Goal: Communication & Community: Answer question/provide support

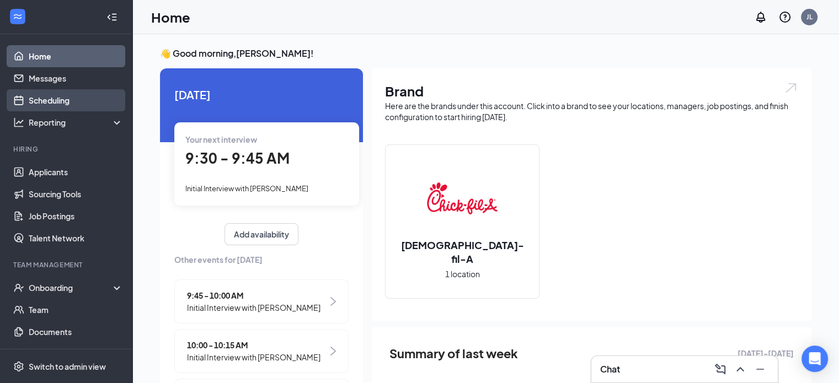
click at [80, 99] on link "Scheduling" at bounding box center [76, 100] width 94 height 22
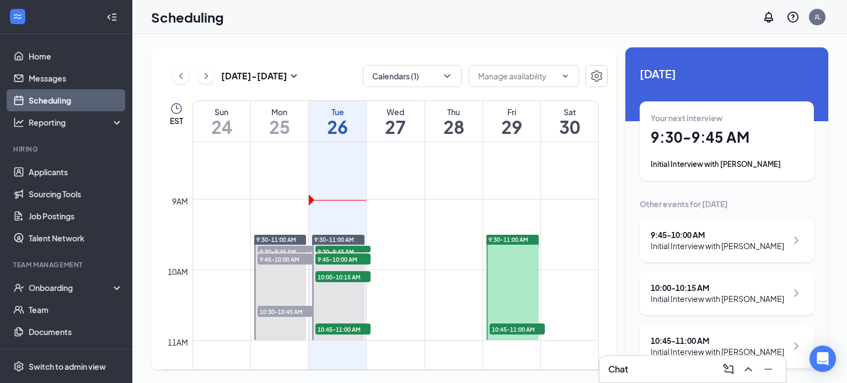
scroll to position [597, 0]
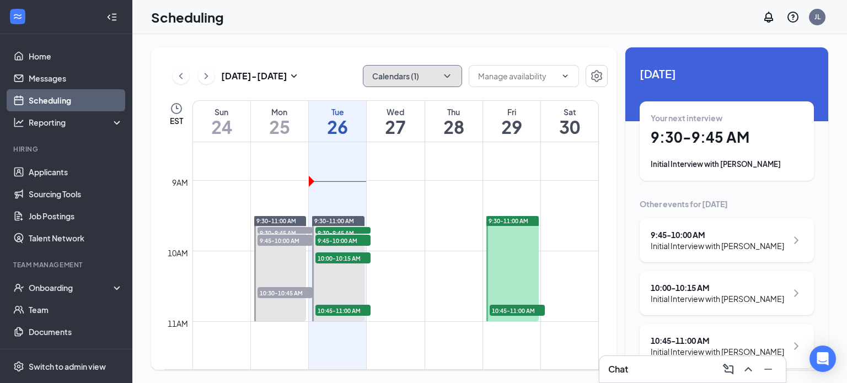
click at [427, 81] on button "Calendars (1)" at bounding box center [412, 76] width 99 height 22
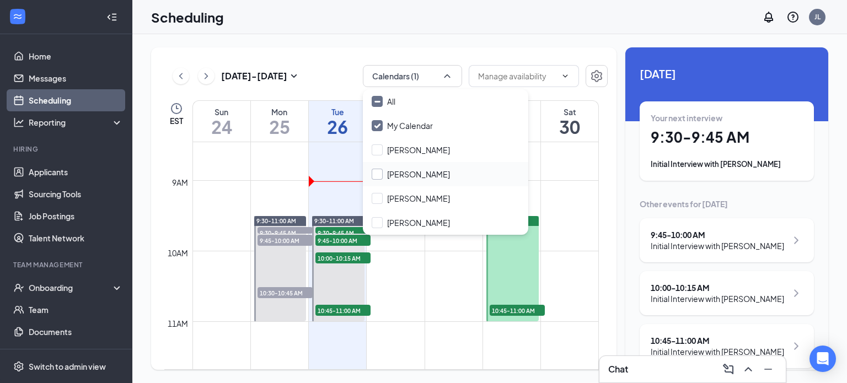
click at [429, 174] on input "[PERSON_NAME]" at bounding box center [411, 174] width 78 height 11
checkbox input "true"
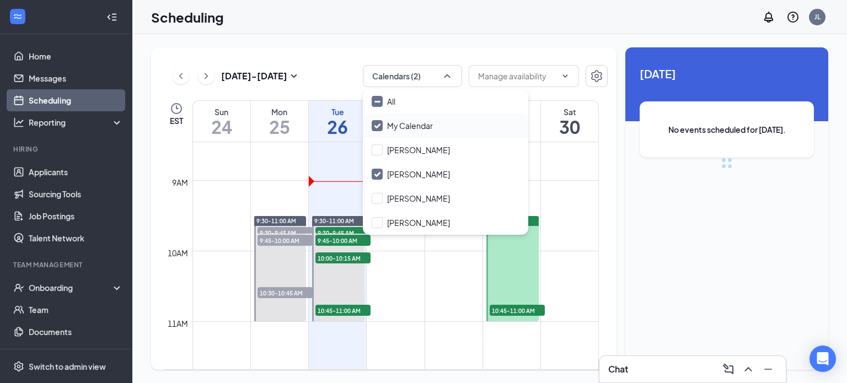
click at [424, 126] on input "My Calendar" at bounding box center [402, 125] width 61 height 11
checkbox input "false"
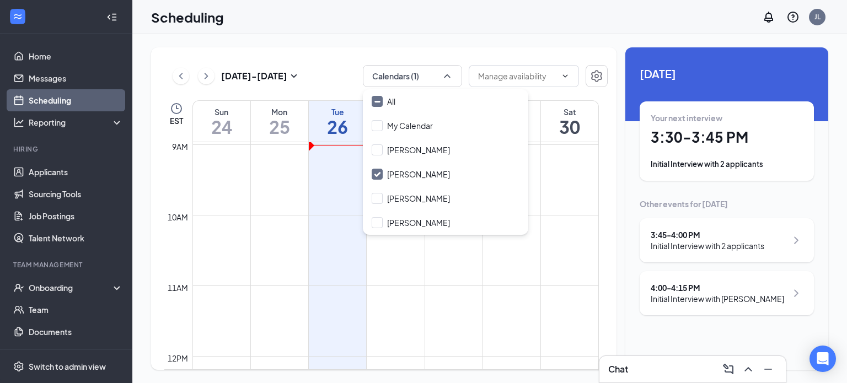
scroll to position [542, 0]
click at [383, 173] on input "[PERSON_NAME]" at bounding box center [411, 174] width 78 height 11
checkbox input "true"
checkbox input "false"
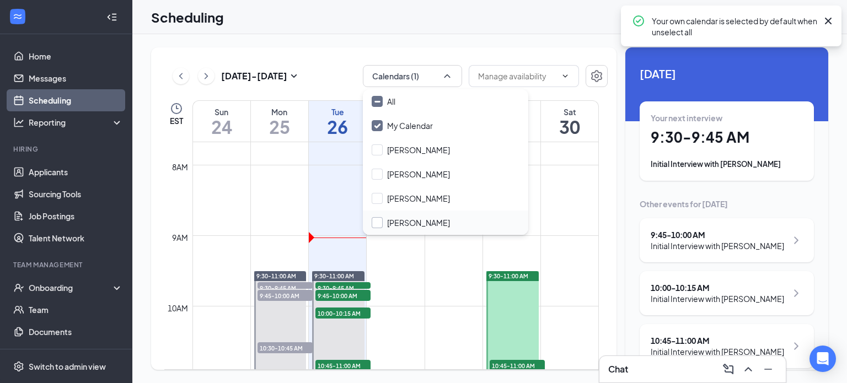
click at [380, 218] on input "[PERSON_NAME]" at bounding box center [411, 222] width 78 height 11
checkbox input "true"
click at [383, 125] on input "My Calendar" at bounding box center [402, 125] width 61 height 11
checkbox input "false"
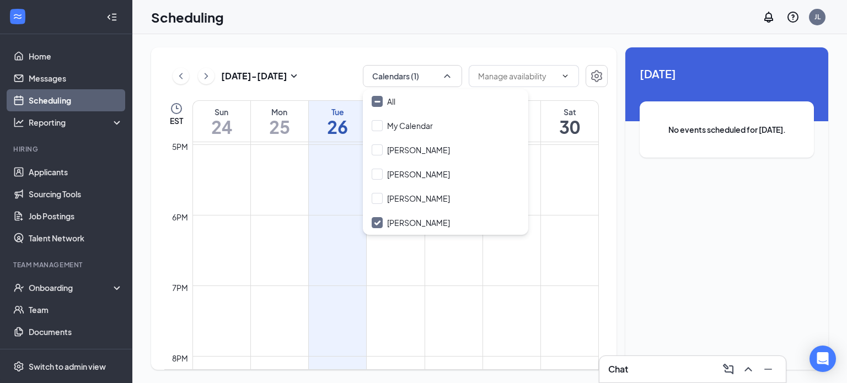
scroll to position [1081, 0]
click at [412, 173] on input "[PERSON_NAME]" at bounding box center [411, 174] width 78 height 11
checkbox input "true"
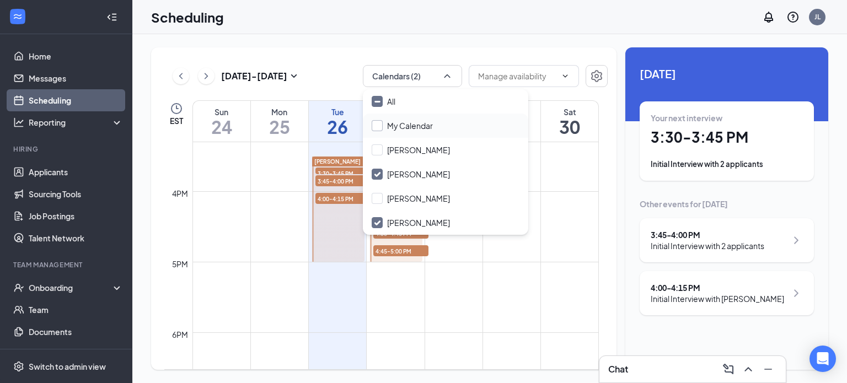
click at [406, 127] on input "My Calendar" at bounding box center [402, 125] width 61 height 11
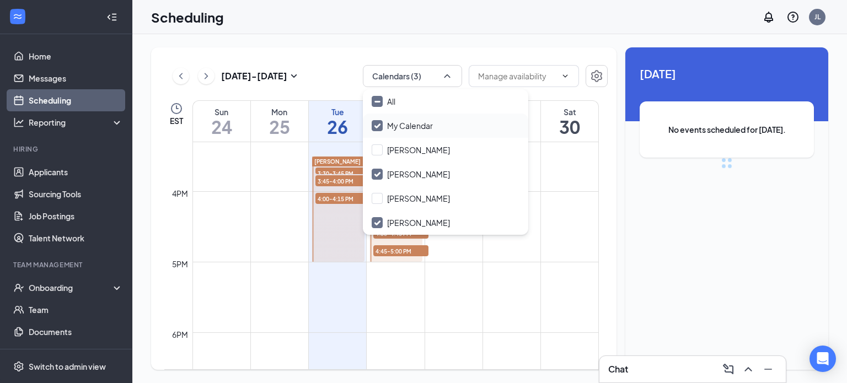
checkbox input "true"
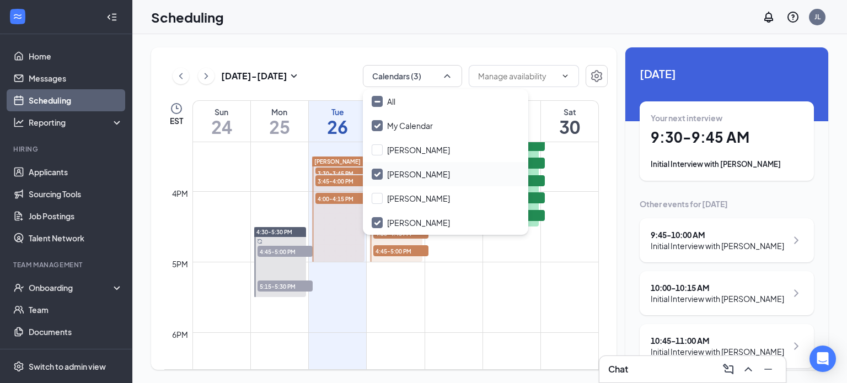
click at [382, 185] on div "[PERSON_NAME]" at bounding box center [445, 174] width 165 height 24
checkbox input "false"
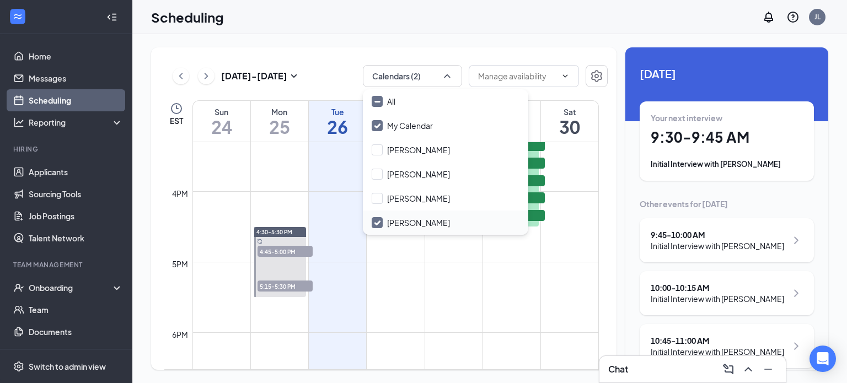
click at [389, 221] on input "[PERSON_NAME]" at bounding box center [411, 222] width 78 height 11
checkbox input "false"
click at [428, 298] on td at bounding box center [396, 306] width 407 height 18
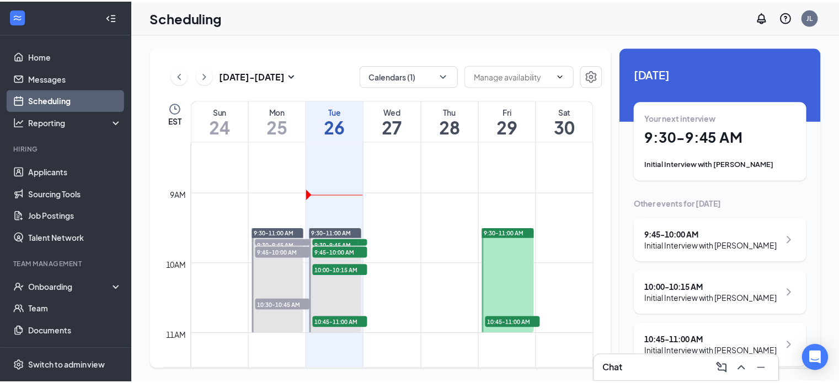
scroll to position [584, 0]
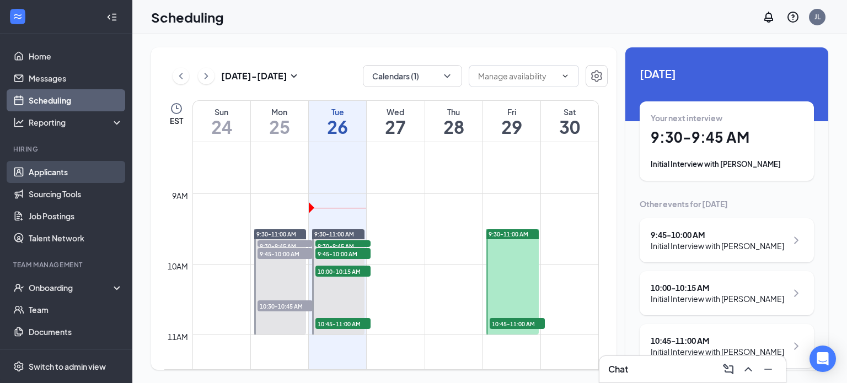
click at [46, 173] on link "Applicants" at bounding box center [76, 172] width 94 height 22
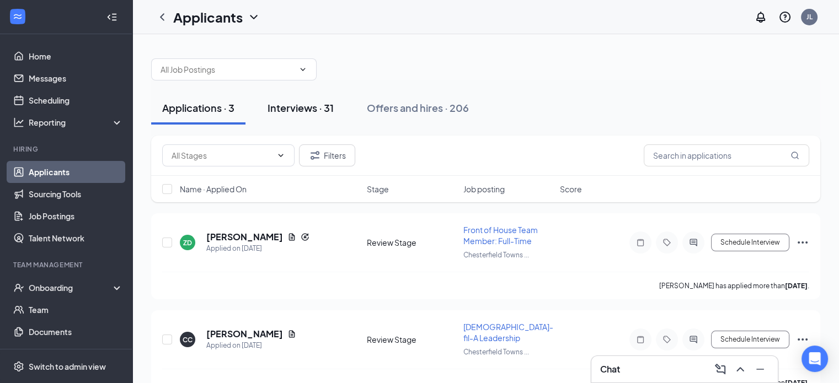
click at [303, 109] on div "Interviews · 31" at bounding box center [301, 108] width 66 height 14
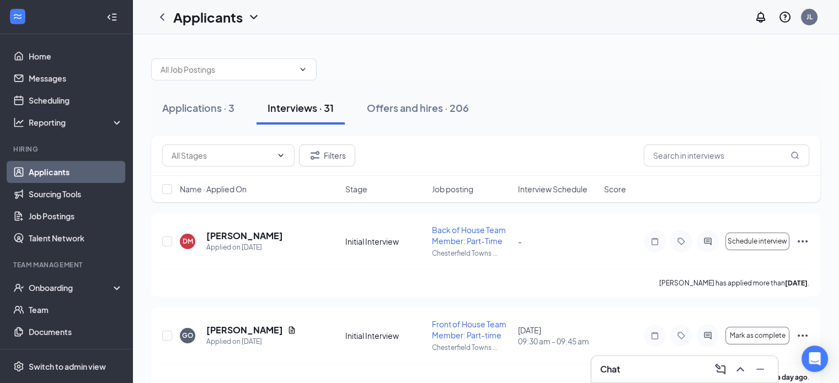
click at [554, 189] on span "Interview Schedule" at bounding box center [553, 189] width 70 height 11
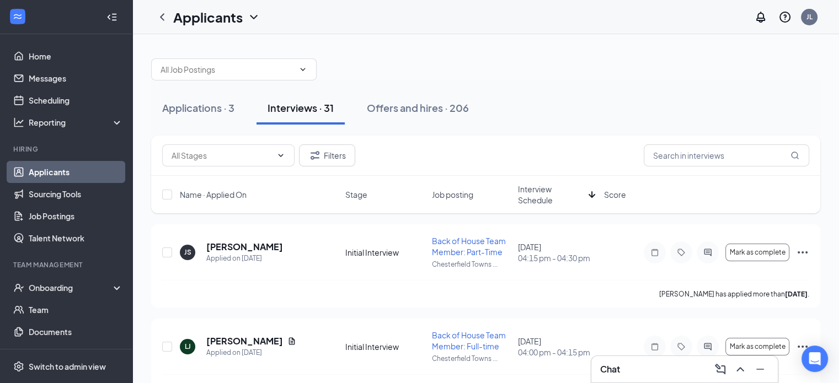
click at [539, 193] on span "Interview Schedule" at bounding box center [551, 195] width 66 height 22
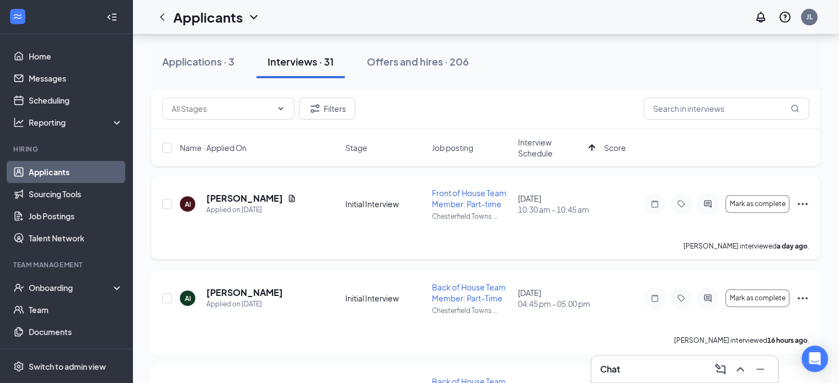
scroll to position [386, 0]
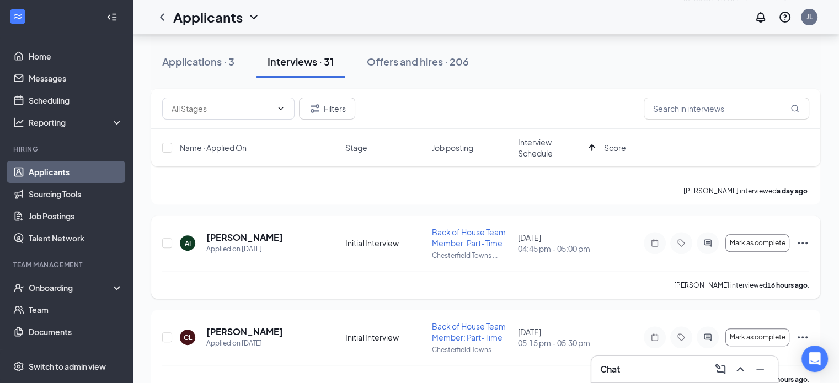
click at [802, 242] on icon "Ellipses" at bounding box center [803, 243] width 10 height 2
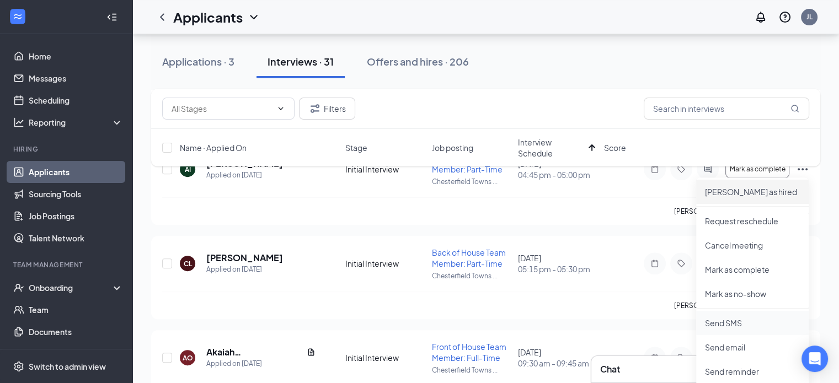
scroll to position [552, 0]
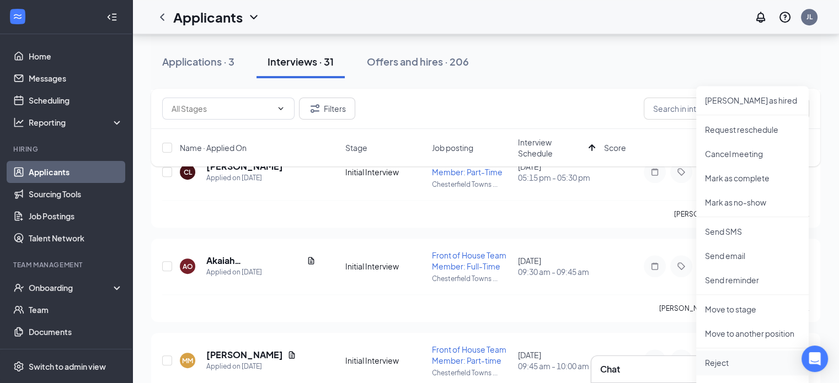
click at [733, 362] on p "Reject" at bounding box center [752, 362] width 95 height 11
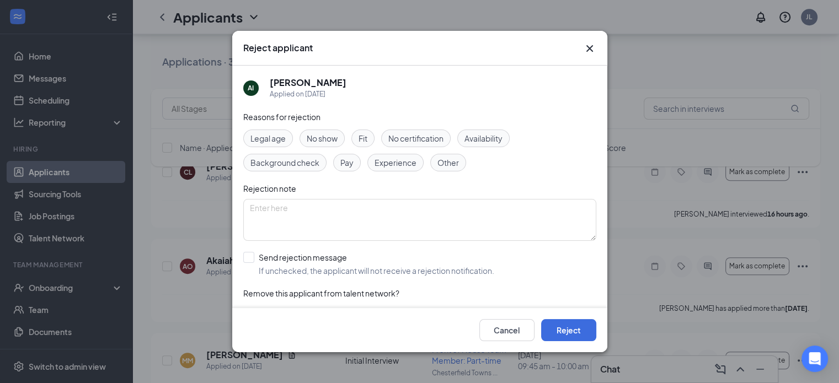
click at [402, 163] on span "Experience" at bounding box center [396, 163] width 42 height 12
click at [250, 259] on input "Send rejection message If unchecked, the applicant will not receive a rejection…" at bounding box center [368, 264] width 251 height 24
checkbox input "true"
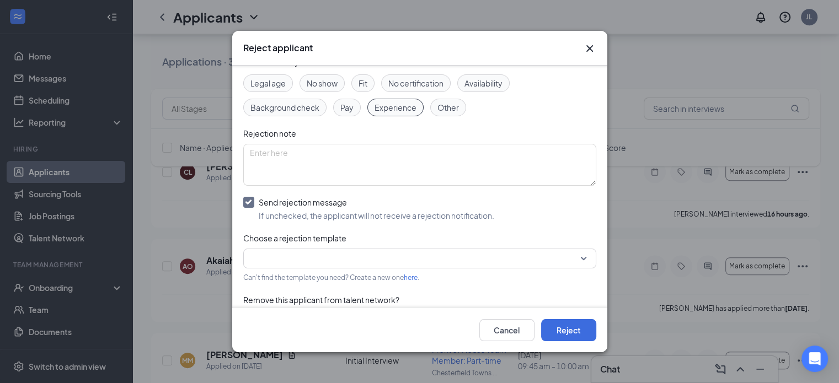
click at [311, 263] on input "search" at bounding box center [416, 258] width 332 height 19
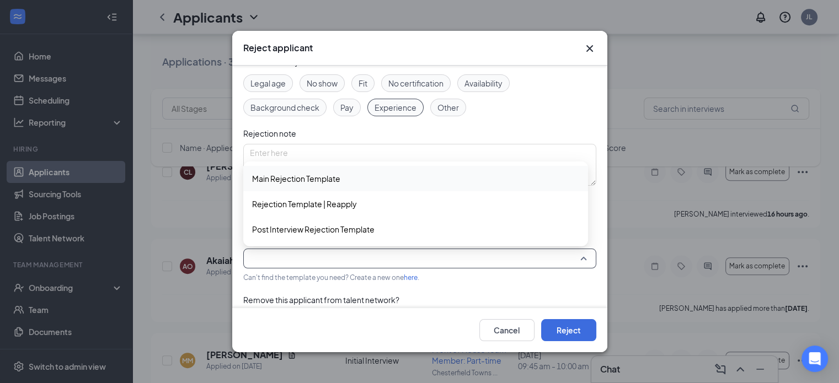
click at [327, 176] on span "Main Rejection Template" at bounding box center [296, 179] width 88 height 12
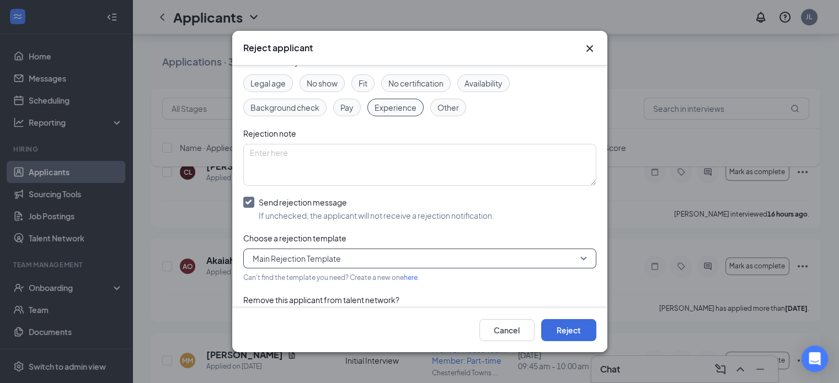
click at [363, 79] on span "Fit" at bounding box center [363, 83] width 9 height 12
click at [301, 256] on span "Main Rejection Template" at bounding box center [297, 258] width 88 height 17
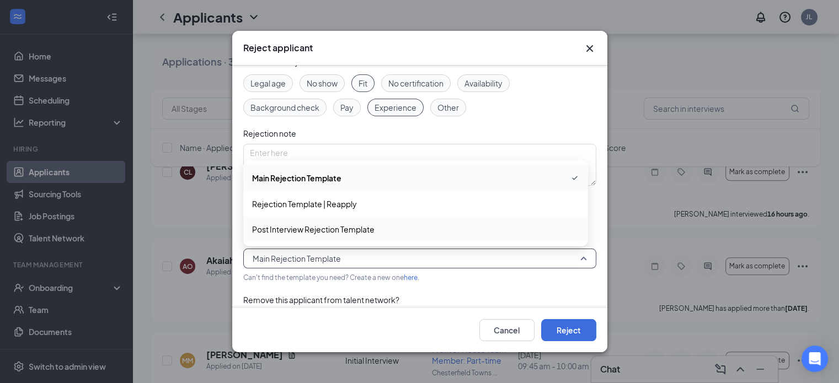
click at [312, 221] on div "Post Interview Rejection Template" at bounding box center [415, 229] width 345 height 25
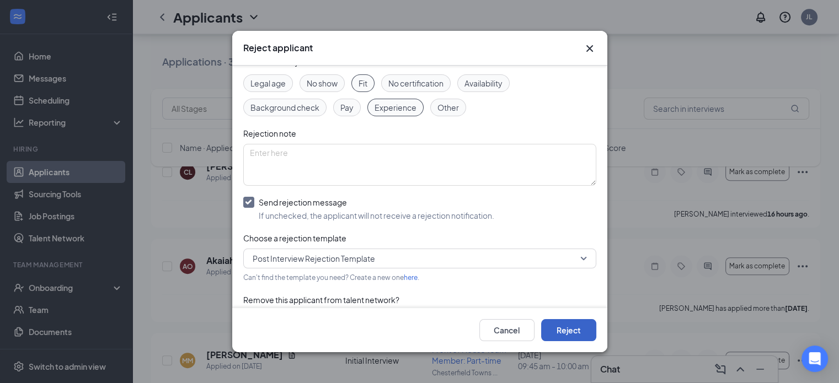
click at [560, 336] on button "Reject" at bounding box center [568, 330] width 55 height 22
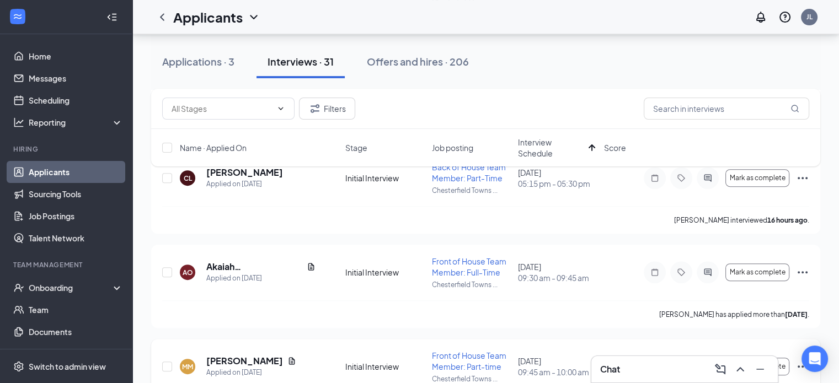
scroll to position [386, 0]
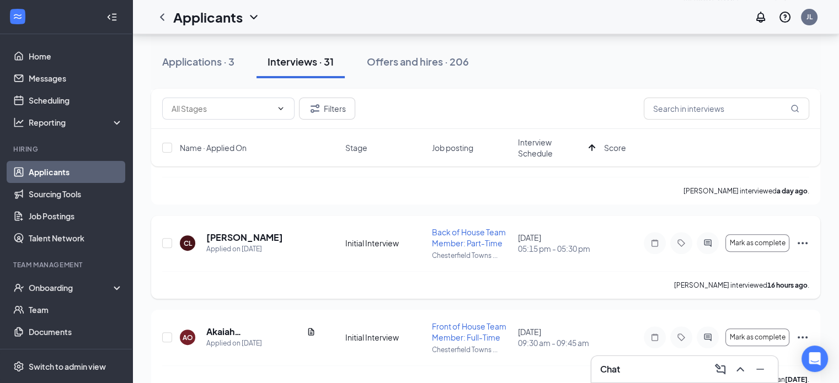
click at [805, 240] on icon "Ellipses" at bounding box center [802, 243] width 13 height 13
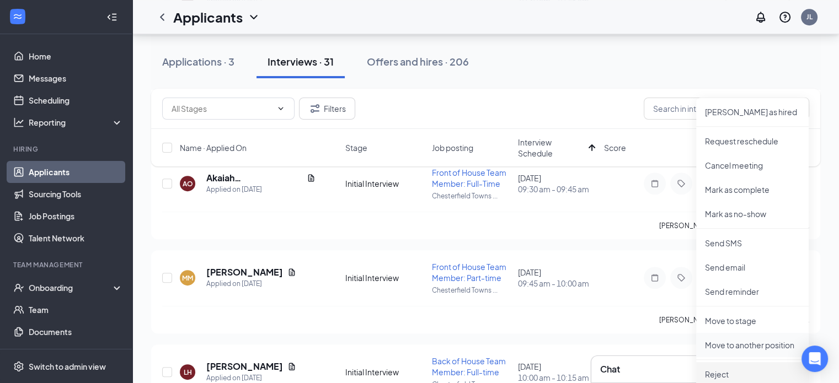
scroll to position [607, 0]
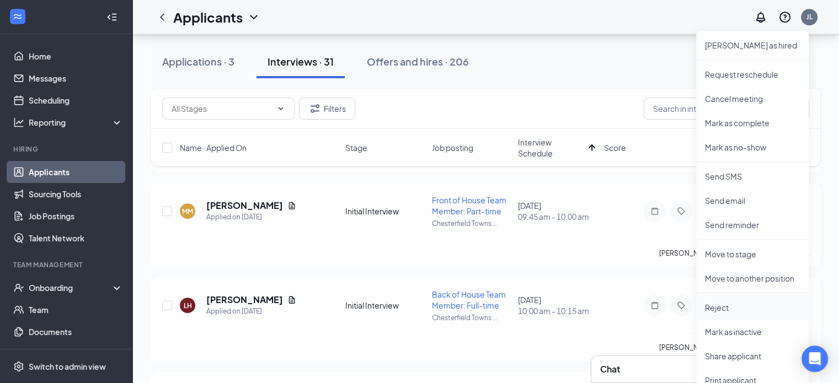
click at [730, 313] on p "Reject" at bounding box center [752, 307] width 95 height 11
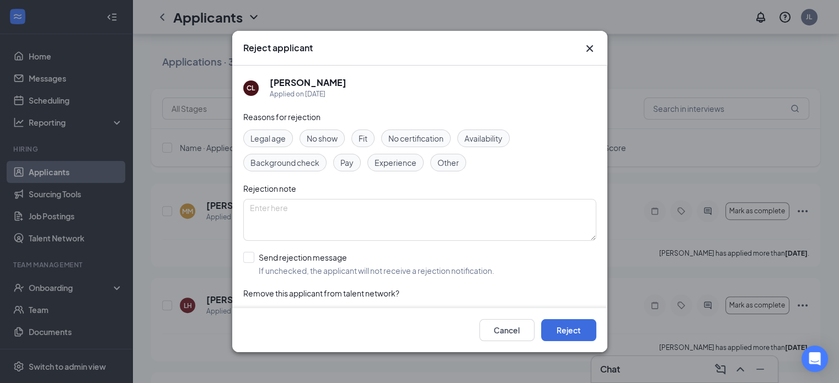
click at [393, 162] on span "Experience" at bounding box center [396, 163] width 42 height 12
click at [447, 161] on span "Other" at bounding box center [448, 163] width 22 height 12
click at [252, 255] on input "Send rejection message If unchecked, the applicant will not receive a rejection…" at bounding box center [368, 264] width 251 height 24
checkbox input "true"
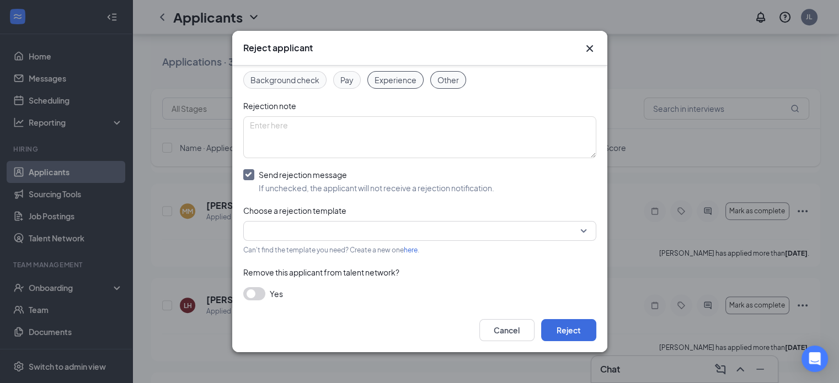
scroll to position [85, 0]
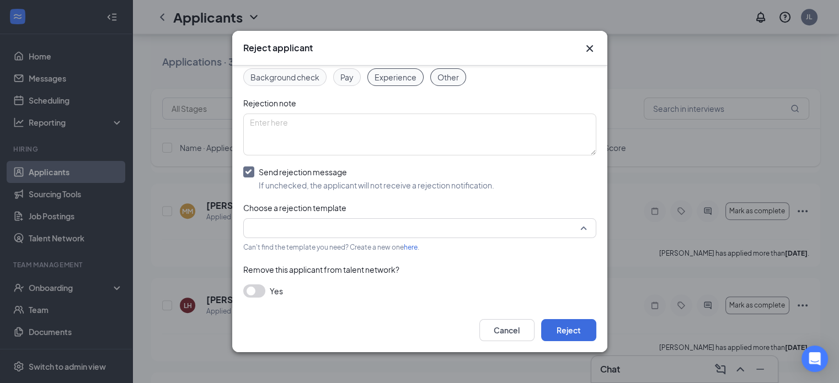
click at [351, 231] on input "search" at bounding box center [416, 228] width 332 height 19
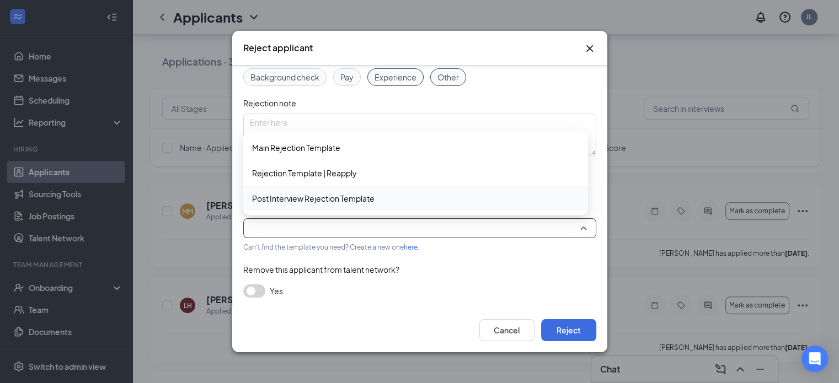
click at [332, 193] on span "Post Interview Rejection Template" at bounding box center [313, 199] width 122 height 12
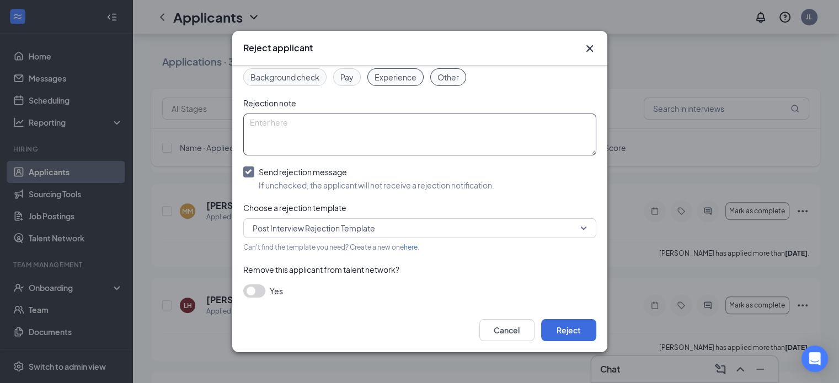
drag, startPoint x: 363, startPoint y: 127, endPoint x: 370, endPoint y: 126, distance: 7.3
click at [364, 127] on textarea at bounding box center [419, 135] width 353 height 42
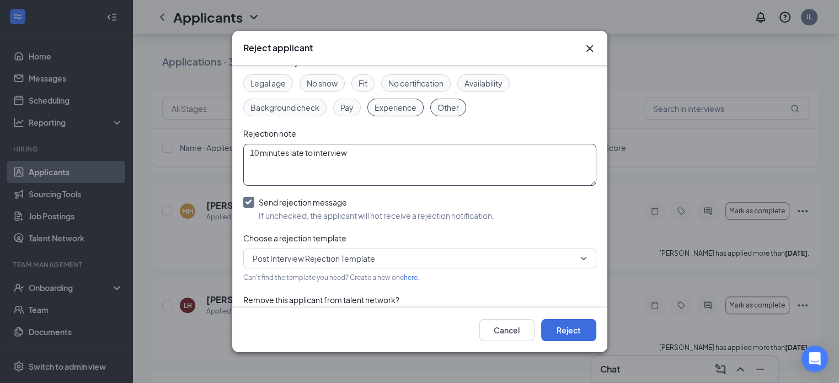
scroll to position [0, 0]
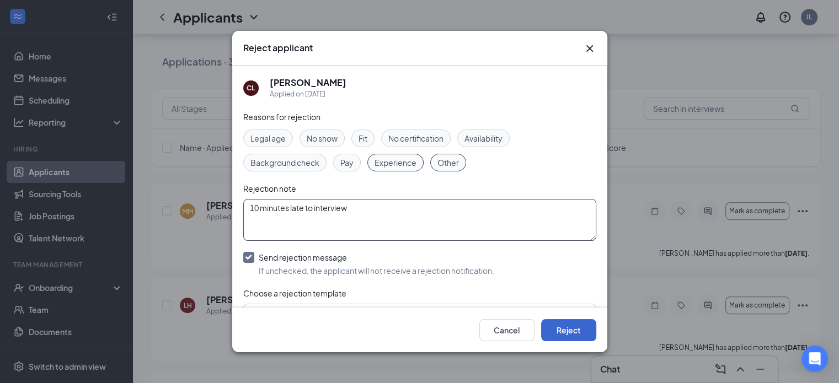
type textarea "10 minutes late to interview"
click at [574, 333] on button "Reject" at bounding box center [568, 330] width 55 height 22
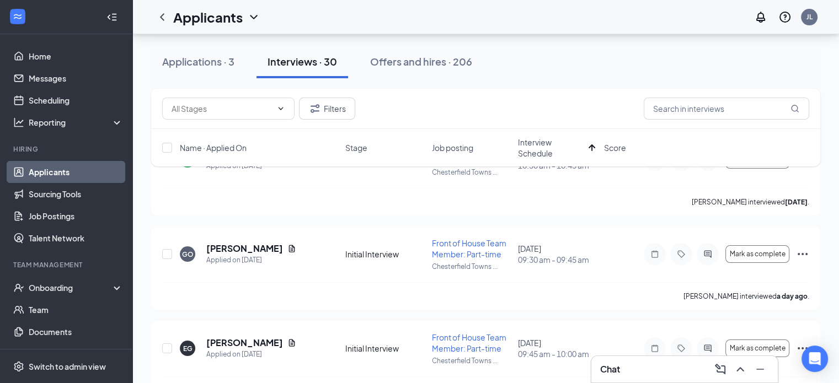
scroll to position [110, 0]
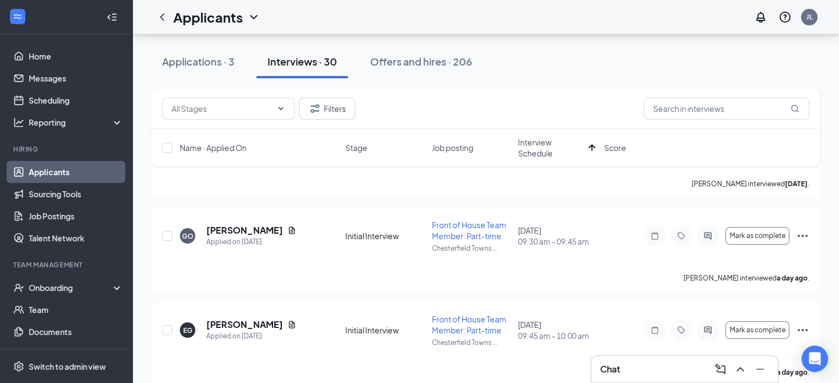
click at [652, 371] on div "Chat" at bounding box center [684, 370] width 169 height 18
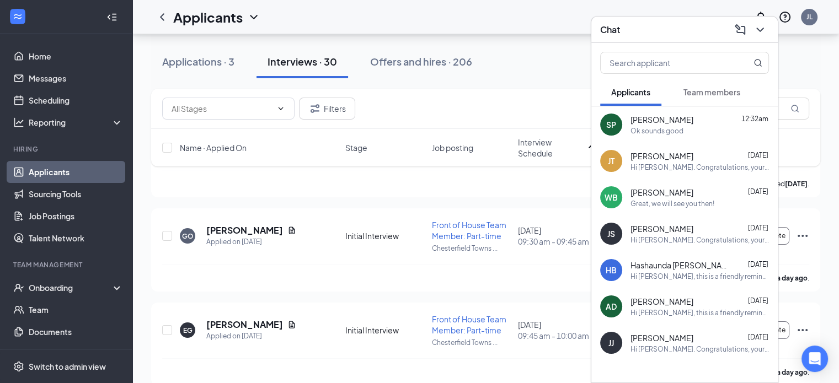
click at [691, 165] on div "Hi [PERSON_NAME]. Congratulations, your onsite interview with [DEMOGRAPHIC_DATA…" at bounding box center [699, 167] width 138 height 9
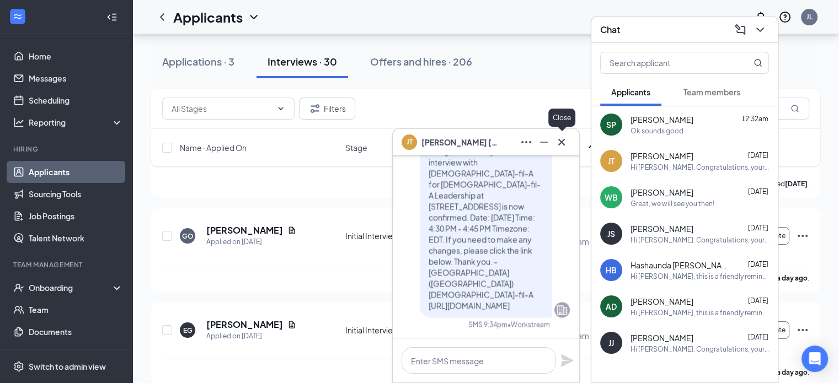
click at [558, 141] on icon "Cross" at bounding box center [561, 142] width 13 height 13
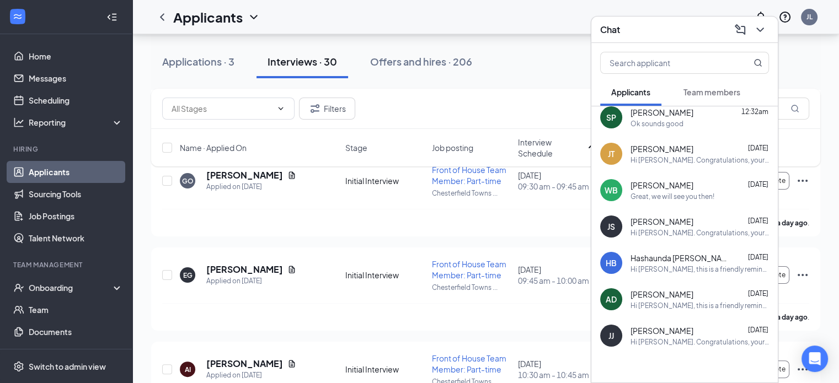
scroll to position [0, 0]
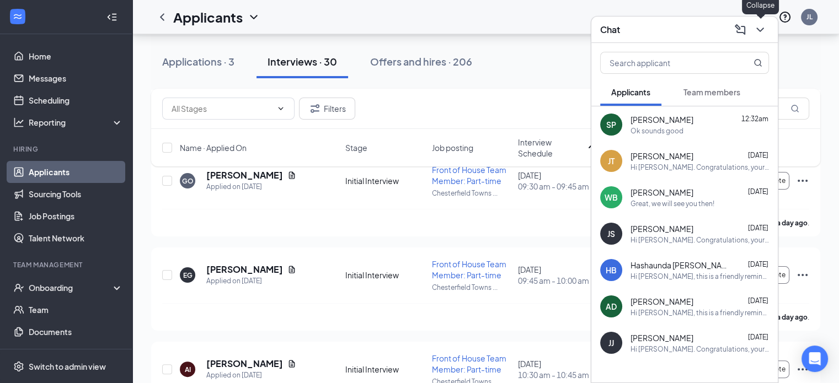
click at [763, 33] on icon "ChevronDown" at bounding box center [759, 29] width 13 height 13
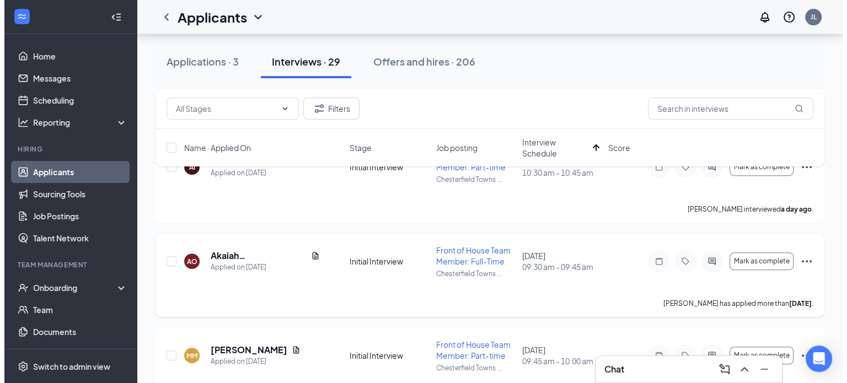
scroll to position [386, 0]
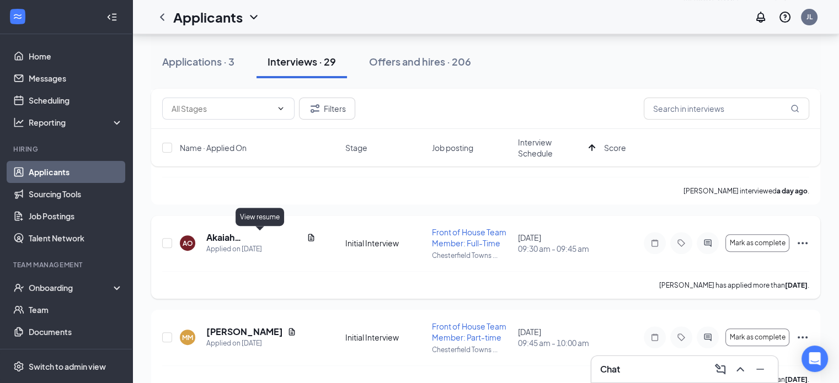
click at [307, 238] on icon "Document" at bounding box center [311, 237] width 9 height 9
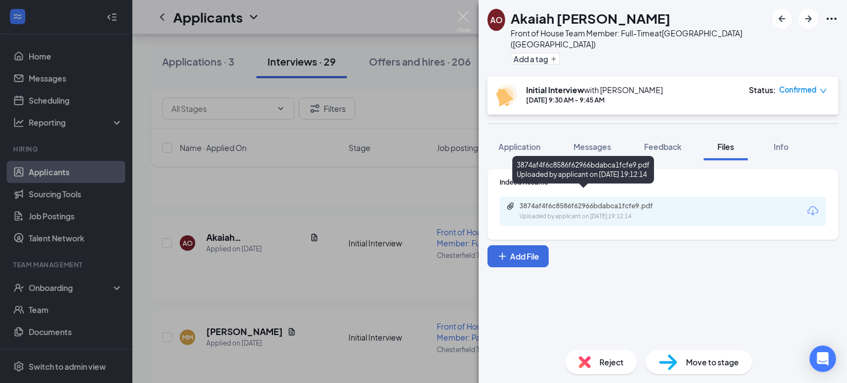
click at [596, 202] on div "3874af4f6c8586f62966bdabca1fcfe9.pdf Uploaded by applicant on [DATE] 19:12:14" at bounding box center [595, 211] width 179 height 19
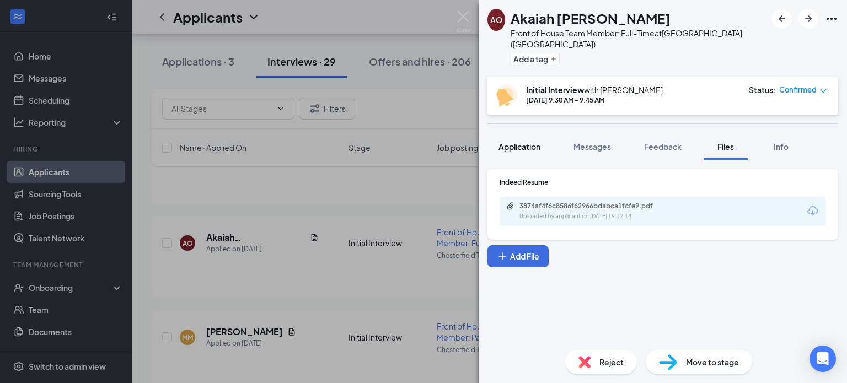
drag, startPoint x: 518, startPoint y: 139, endPoint x: 546, endPoint y: 143, distance: 27.8
click at [519, 142] on span "Application" at bounding box center [520, 147] width 42 height 10
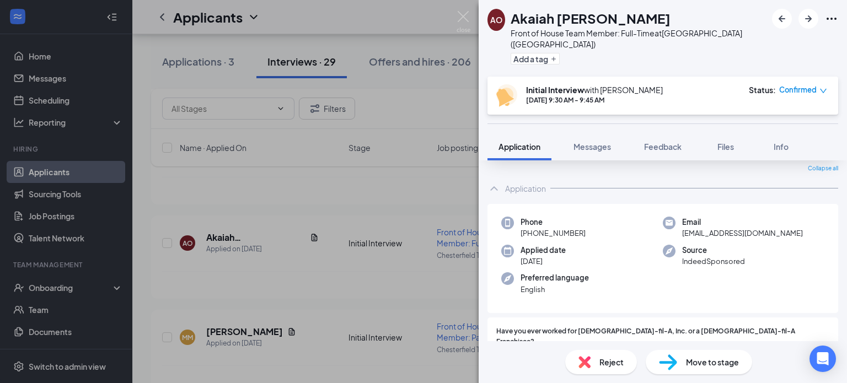
scroll to position [55, 0]
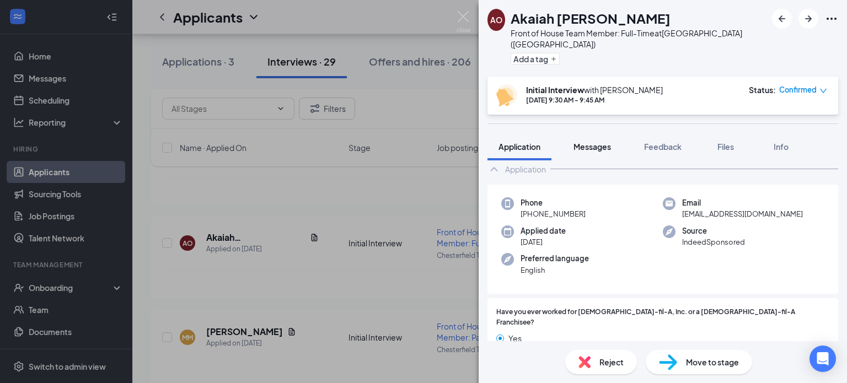
click at [603, 142] on span "Messages" at bounding box center [593, 147] width 38 height 10
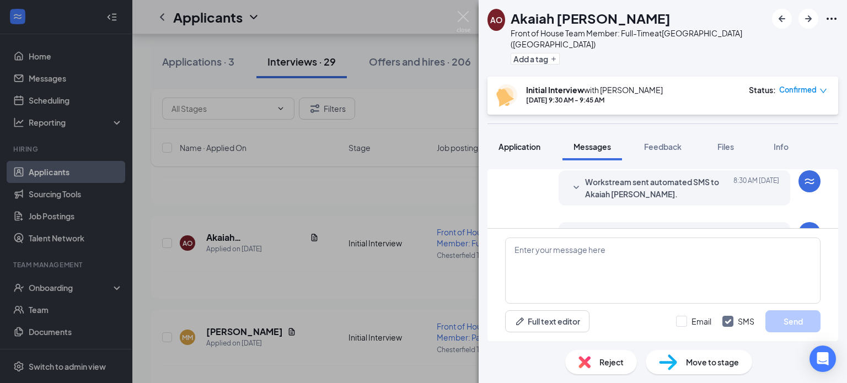
scroll to position [440, 0]
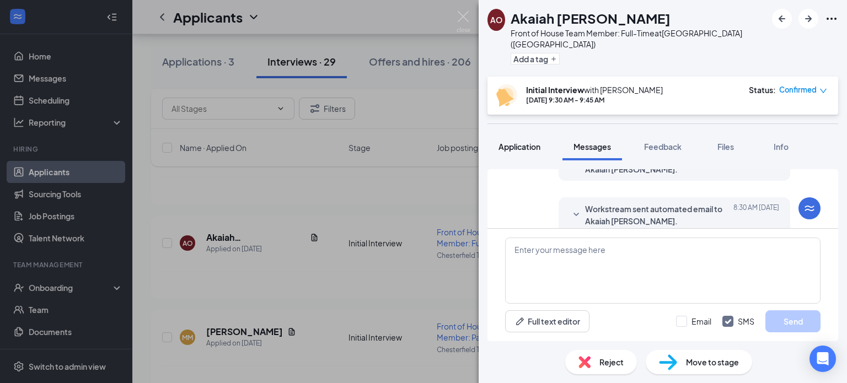
click at [522, 142] on span "Application" at bounding box center [520, 147] width 42 height 10
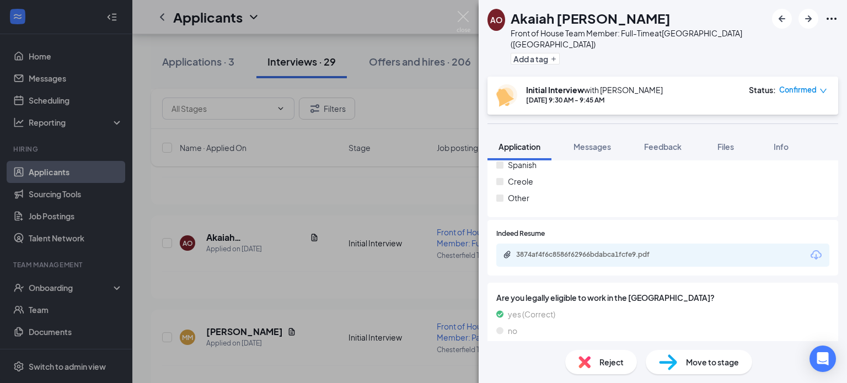
scroll to position [496, 0]
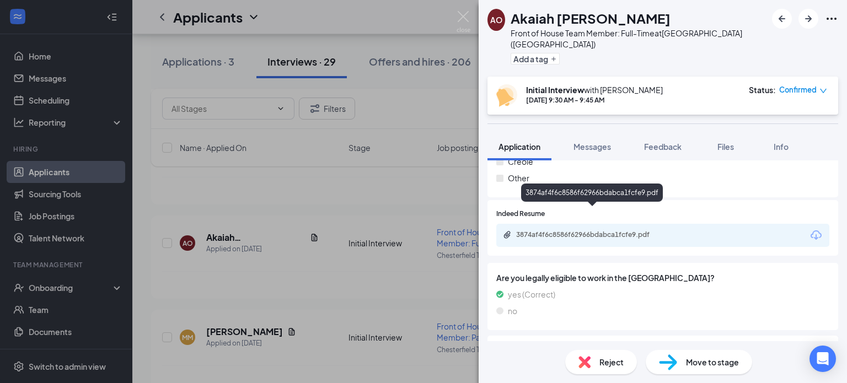
click at [609, 231] on div "3874af4f6c8586f62966bdabca1fcfe9.pdf" at bounding box center [593, 235] width 154 height 9
click at [525, 141] on div "Application" at bounding box center [520, 146] width 42 height 11
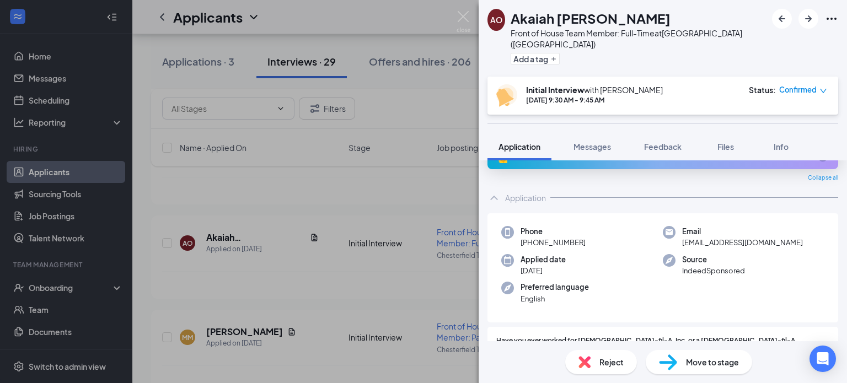
scroll to position [0, 0]
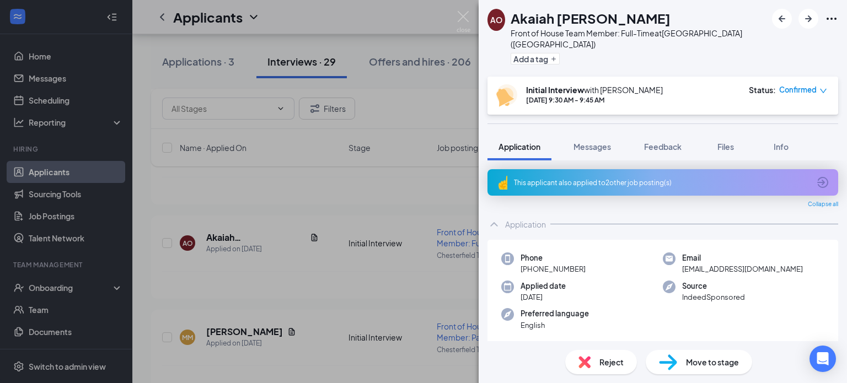
click at [657, 178] on div "This applicant also applied to 2 other job posting(s)" at bounding box center [662, 182] width 296 height 9
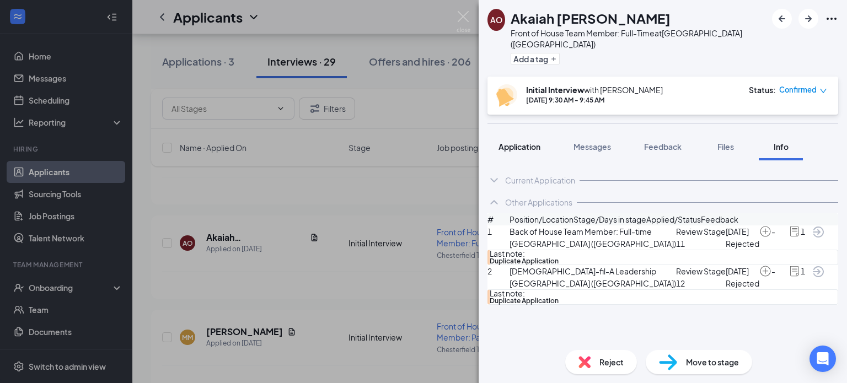
click at [536, 142] on span "Application" at bounding box center [520, 147] width 42 height 10
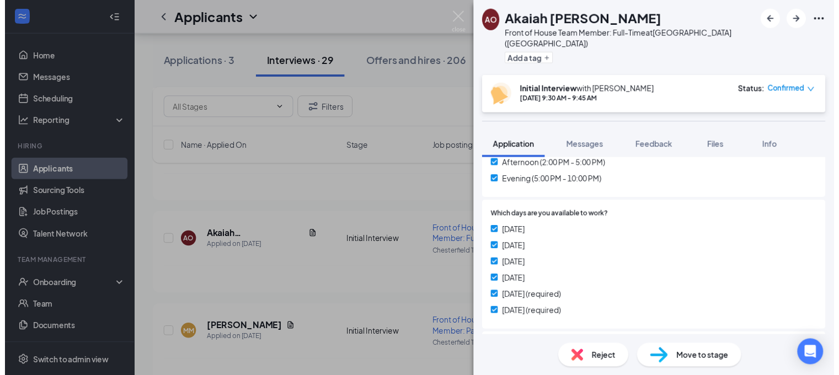
scroll to position [1035, 0]
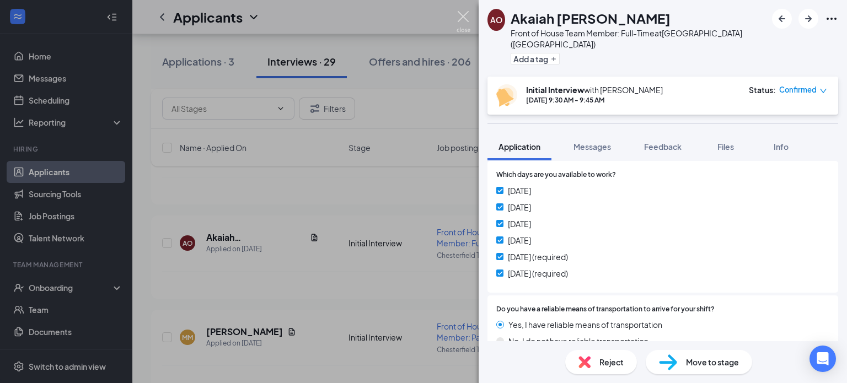
click at [465, 18] on img at bounding box center [464, 22] width 14 height 22
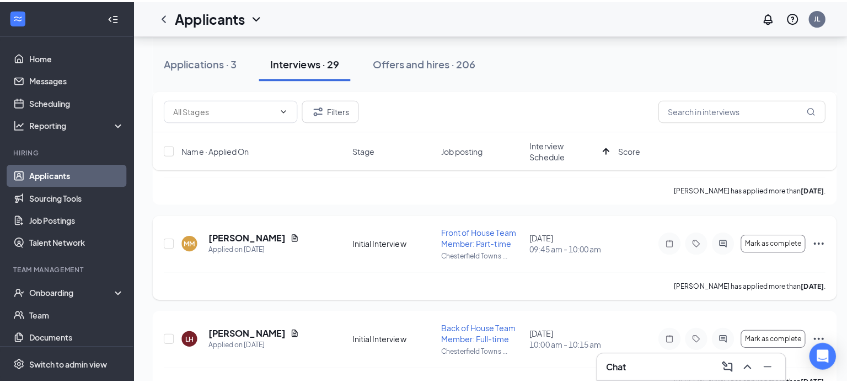
scroll to position [496, 0]
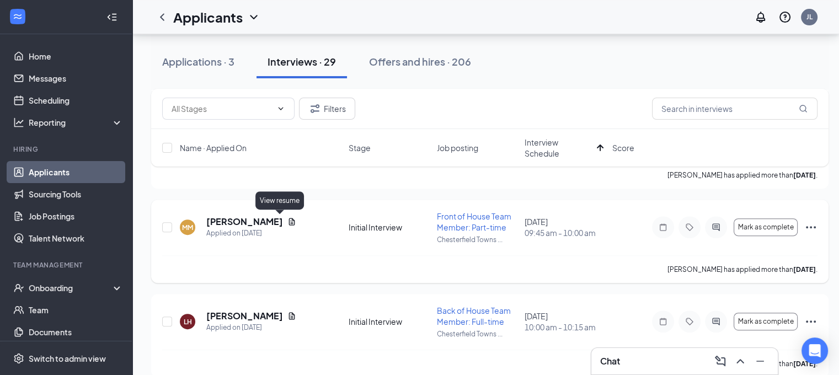
click at [289, 218] on icon "Document" at bounding box center [292, 221] width 6 height 7
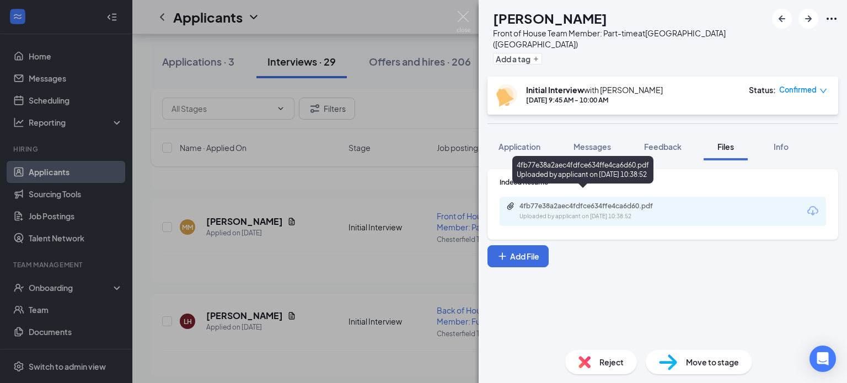
click at [585, 202] on div "4fb77e38a2aec4fdfce634ffe4ca6d60.pdf" at bounding box center [597, 206] width 154 height 9
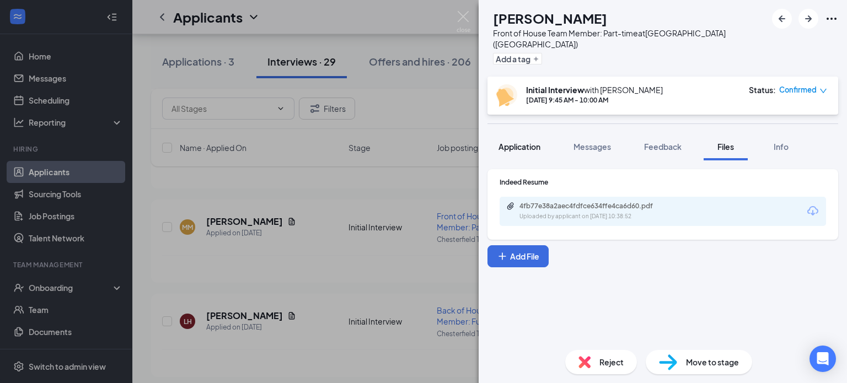
click at [519, 142] on span "Application" at bounding box center [520, 147] width 42 height 10
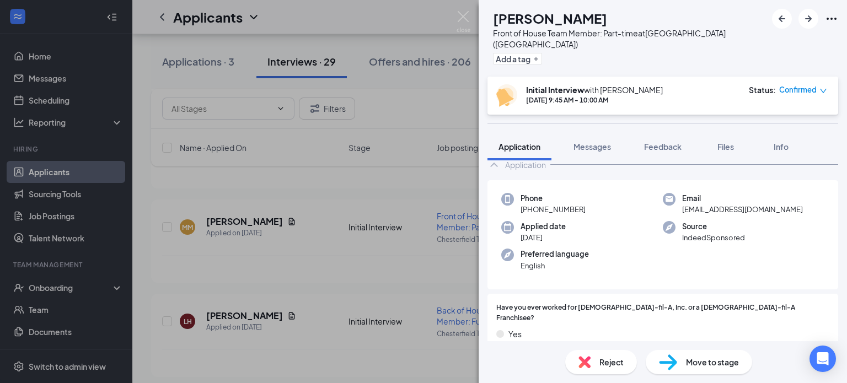
scroll to position [55, 0]
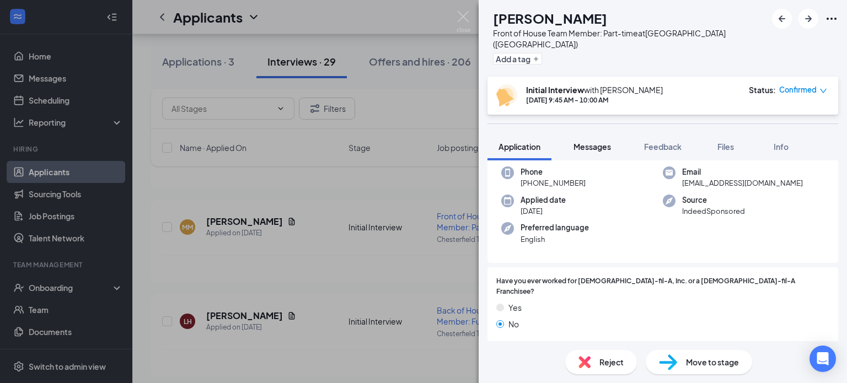
click at [594, 142] on span "Messages" at bounding box center [593, 147] width 38 height 10
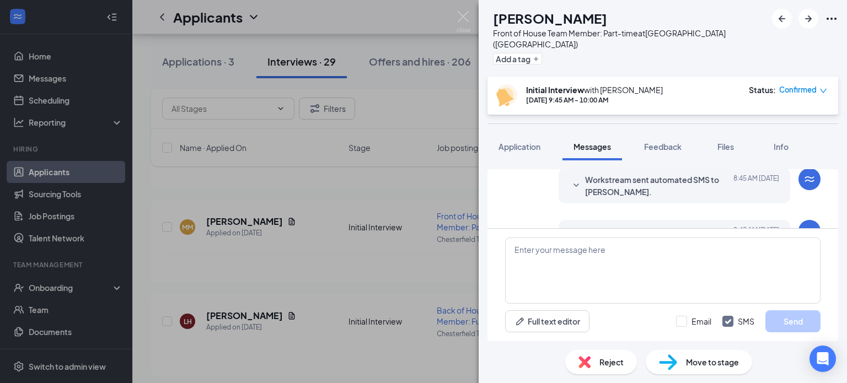
scroll to position [463, 0]
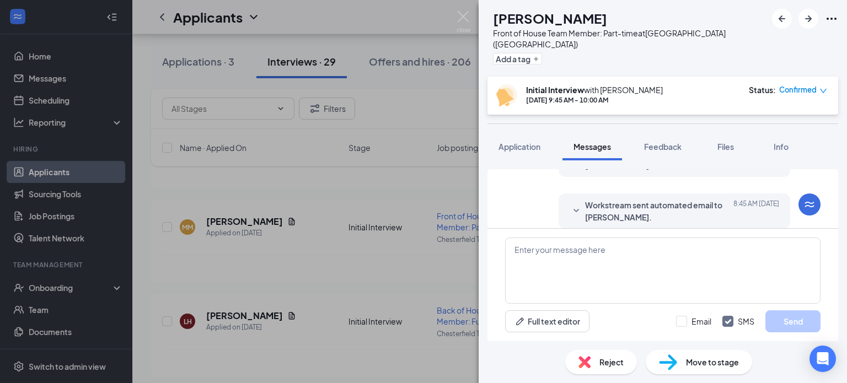
click at [692, 199] on span "Workstream sent automated email to [PERSON_NAME]." at bounding box center [657, 211] width 145 height 24
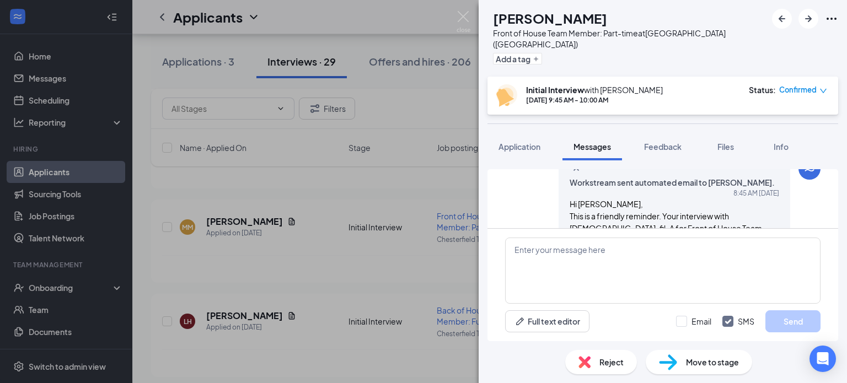
scroll to position [519, 0]
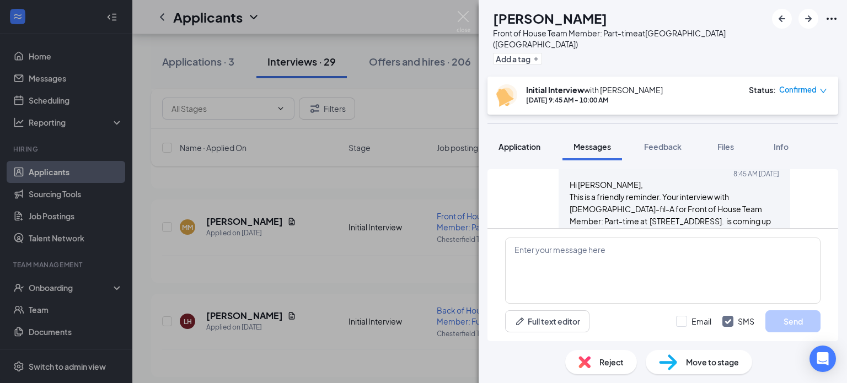
click at [525, 142] on span "Application" at bounding box center [520, 147] width 42 height 10
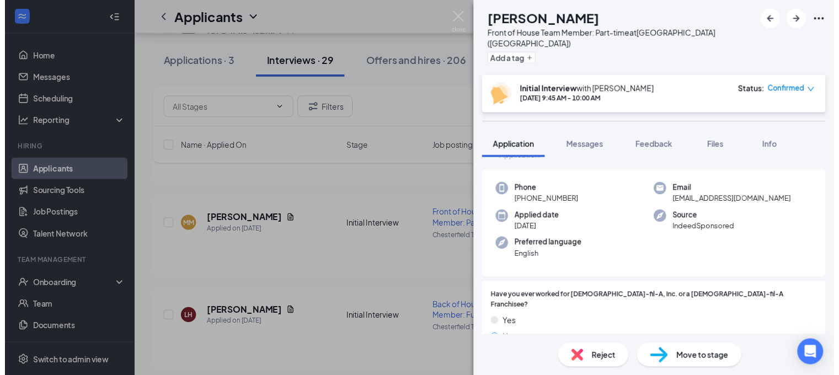
scroll to position [55, 0]
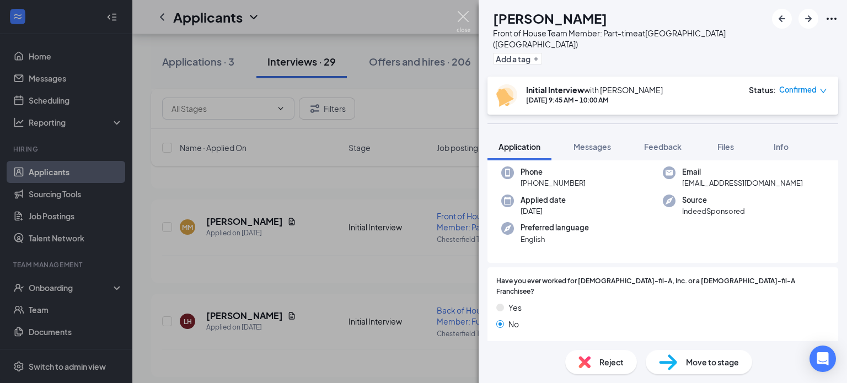
click at [462, 17] on img at bounding box center [464, 22] width 14 height 22
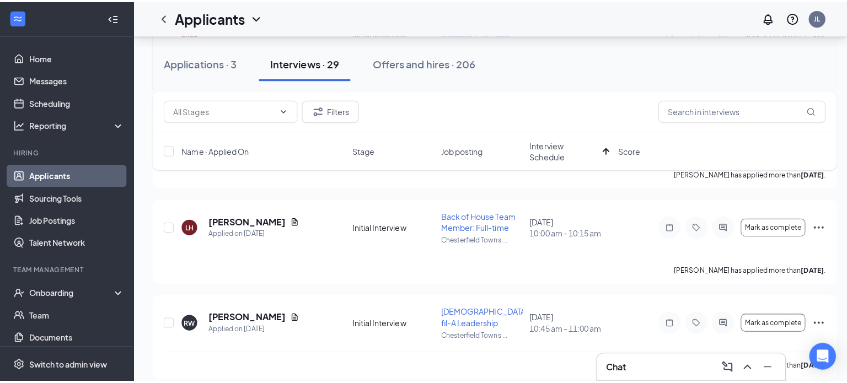
scroll to position [607, 0]
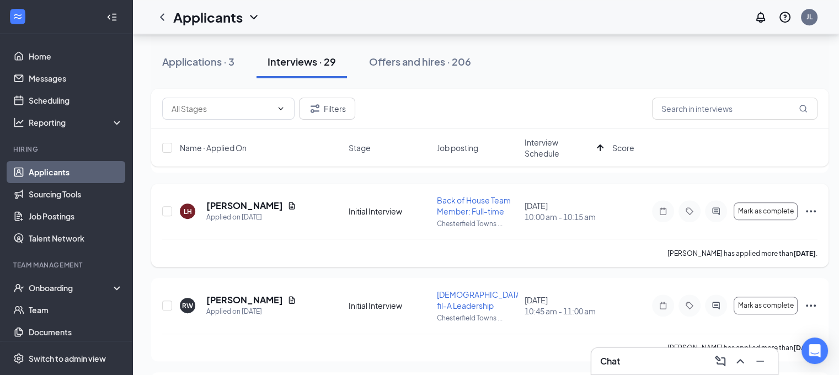
click at [289, 202] on icon "Document" at bounding box center [292, 205] width 6 height 7
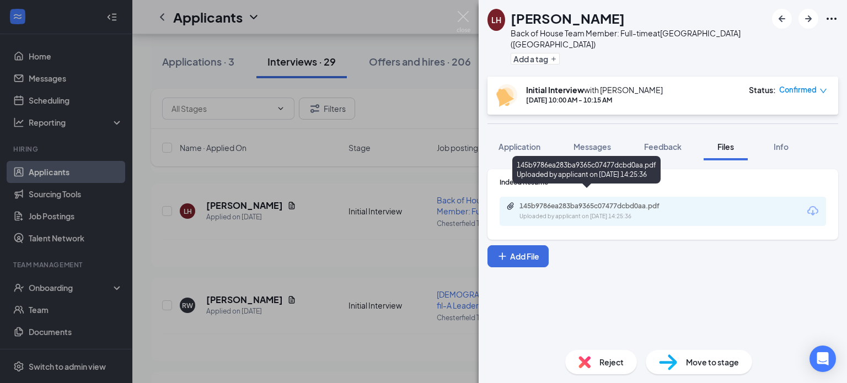
click at [591, 212] on div "Uploaded by applicant on [DATE] 14:25:36" at bounding box center [602, 216] width 165 height 9
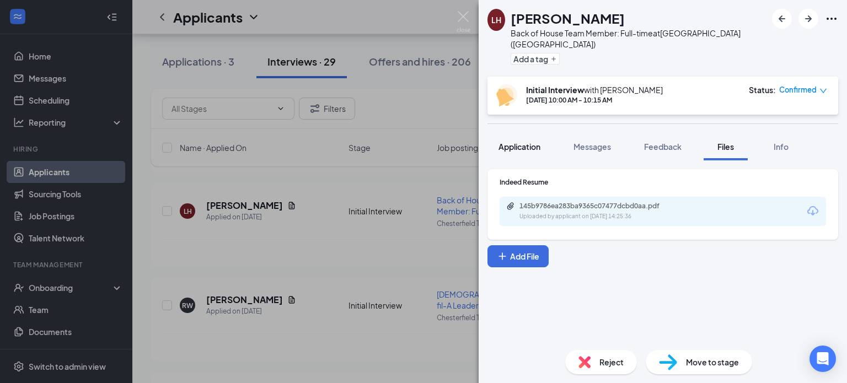
click at [533, 142] on span "Application" at bounding box center [520, 147] width 42 height 10
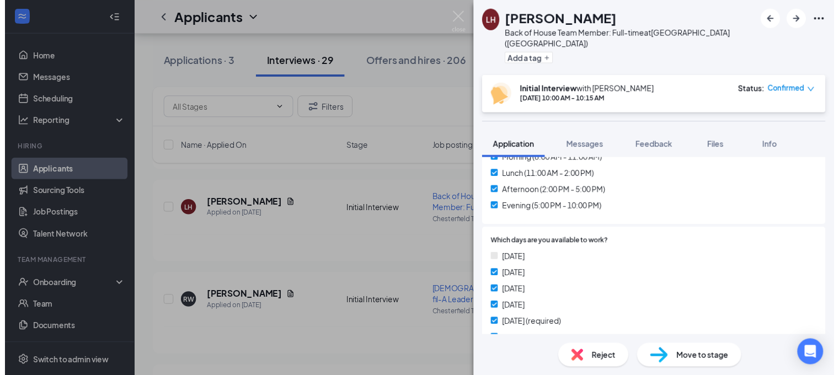
scroll to position [938, 0]
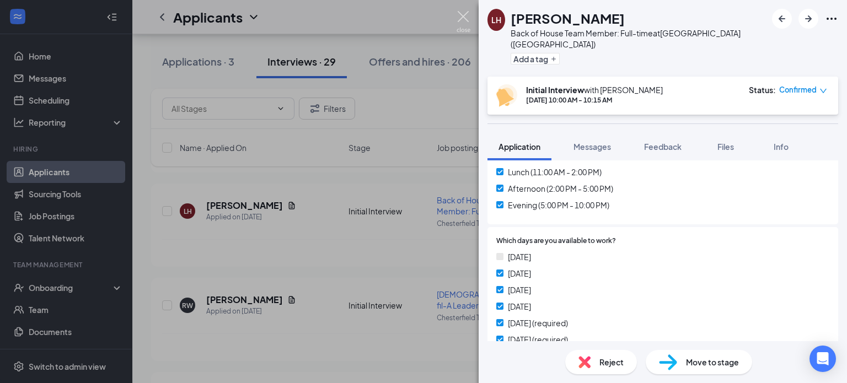
click at [463, 17] on img at bounding box center [464, 22] width 14 height 22
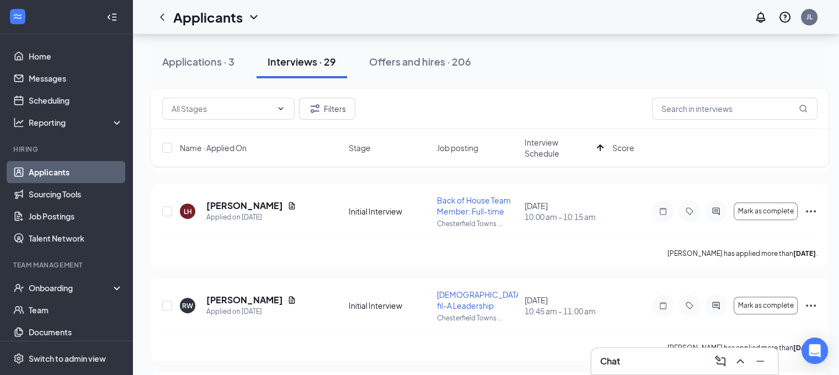
click at [559, 60] on div "Applications · 3 Interviews · 29 Offers and hires · 206" at bounding box center [489, 61] width 677 height 33
click at [287, 205] on icon "Document" at bounding box center [291, 205] width 9 height 9
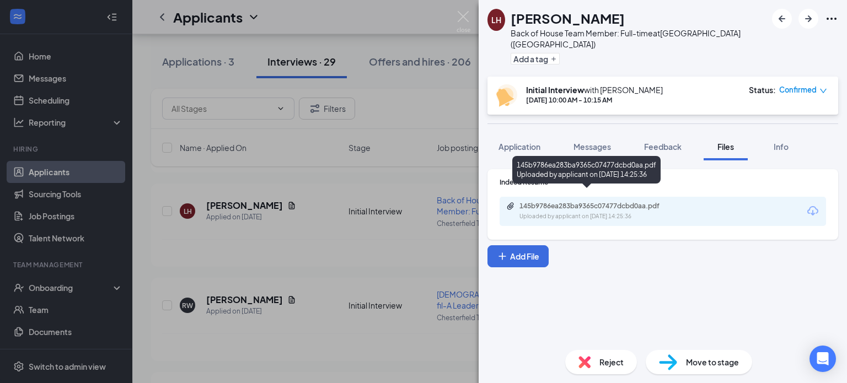
click at [630, 202] on div "145b9786ea283ba9365c07477dcbd0aa.pdf" at bounding box center [597, 206] width 154 height 9
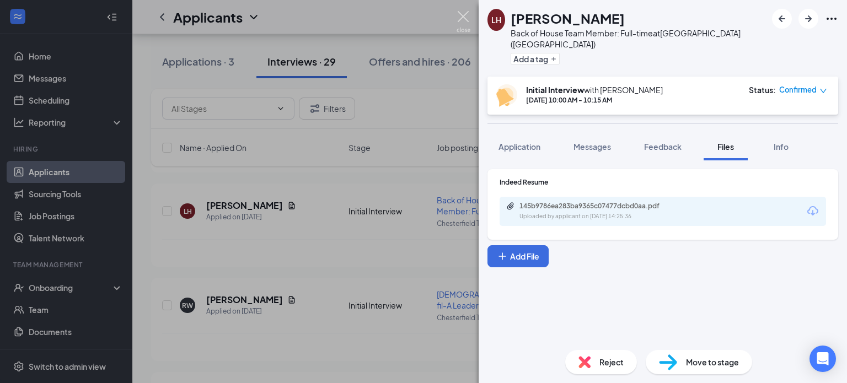
click at [464, 17] on img at bounding box center [464, 22] width 14 height 22
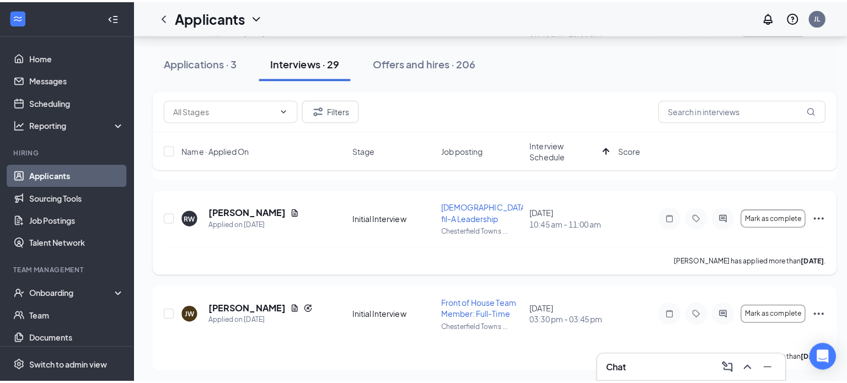
scroll to position [717, 0]
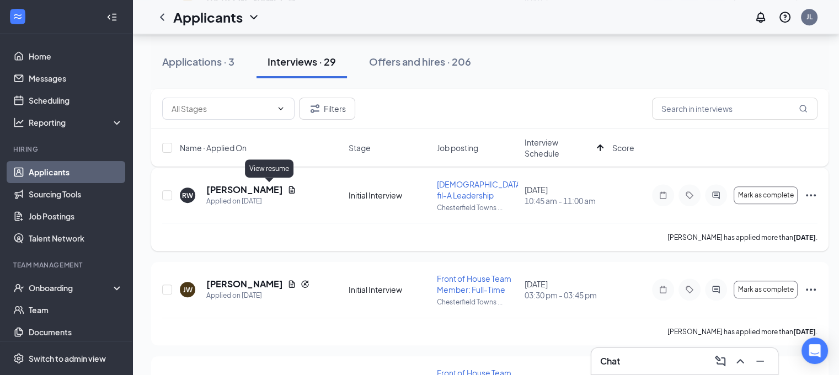
click at [287, 189] on icon "Document" at bounding box center [291, 189] width 9 height 9
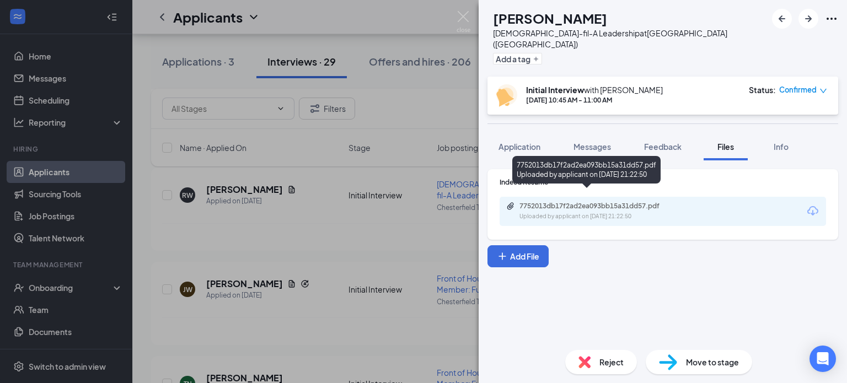
click at [564, 212] on div "Uploaded by applicant on [DATE] 21:22:50" at bounding box center [602, 216] width 165 height 9
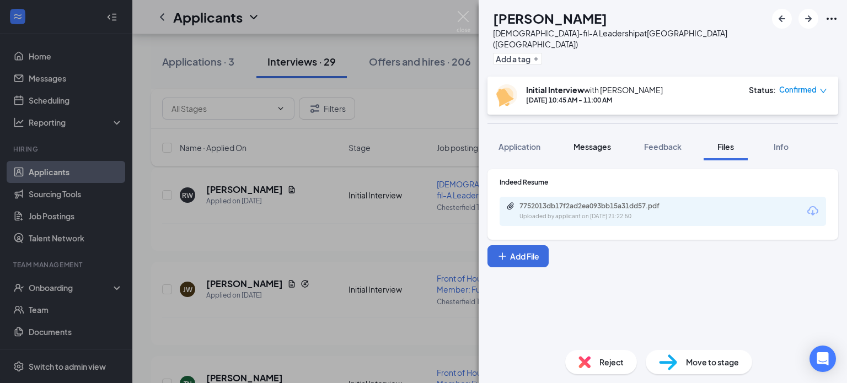
click at [591, 133] on button "Messages" at bounding box center [593, 147] width 60 height 28
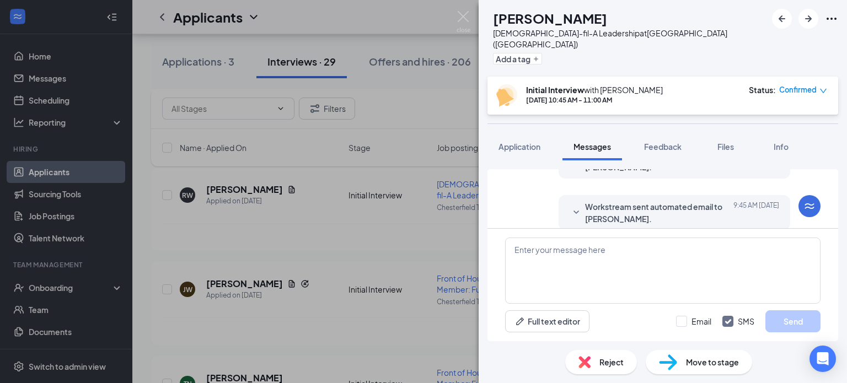
scroll to position [443, 0]
click at [649, 199] on span "Workstream sent automated email to [PERSON_NAME]." at bounding box center [657, 211] width 145 height 24
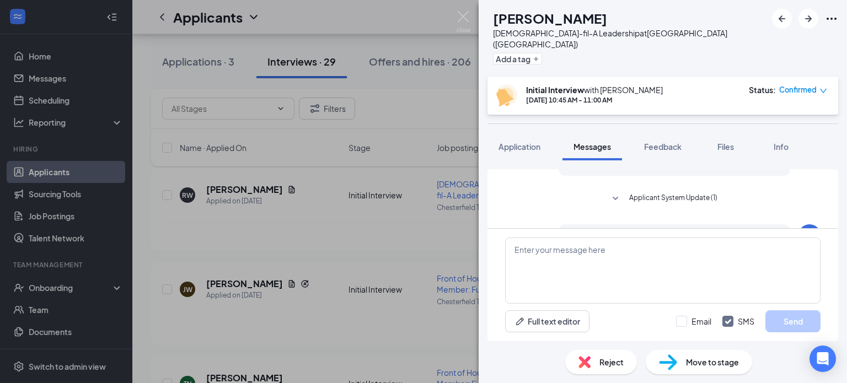
scroll to position [223, 0]
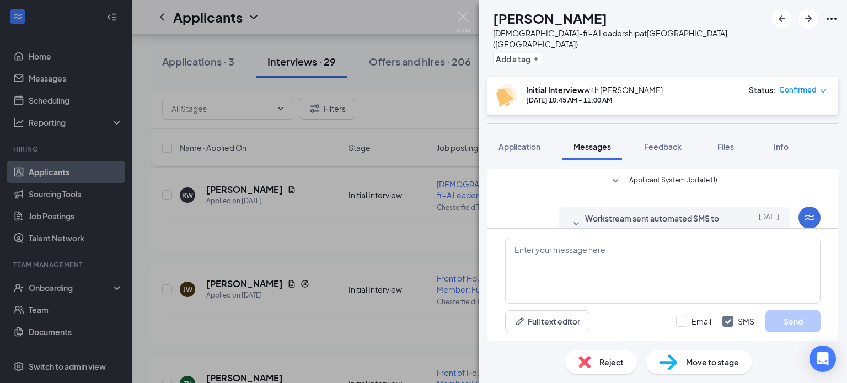
click at [684, 175] on span "Applicant System Update (1)" at bounding box center [673, 181] width 88 height 13
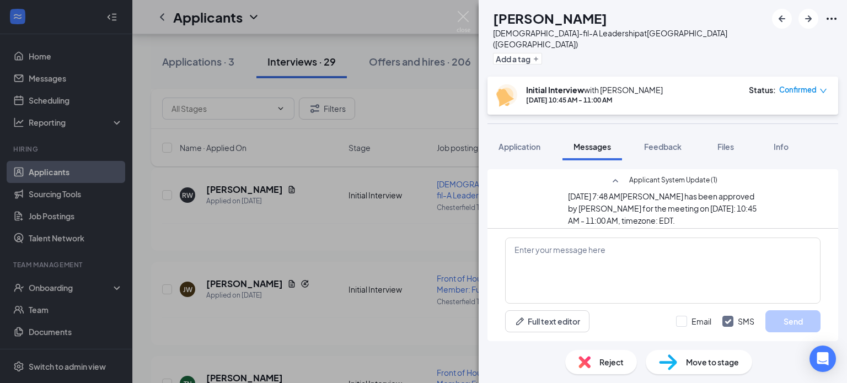
click at [683, 175] on span "Applicant System Update (1)" at bounding box center [673, 181] width 88 height 13
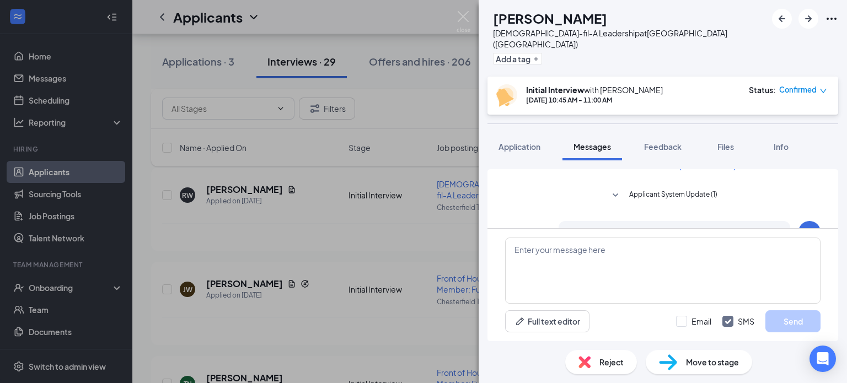
scroll to position [2, 0]
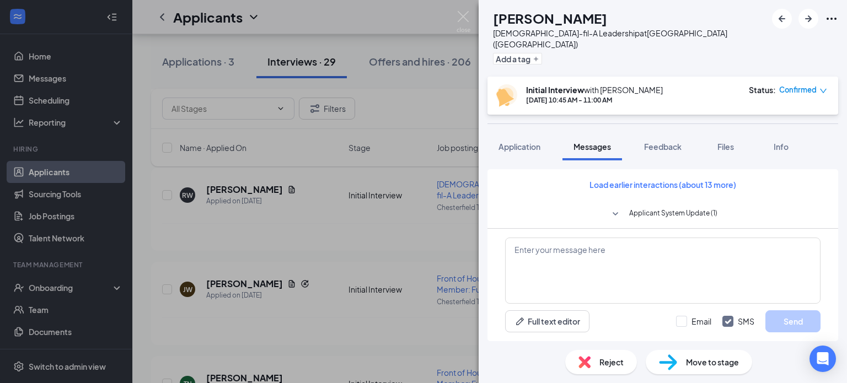
click at [686, 208] on span "Applicant System Update (1)" at bounding box center [673, 214] width 88 height 13
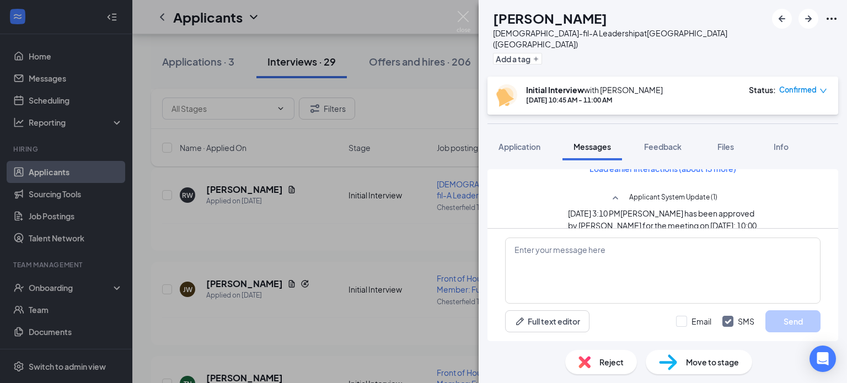
scroll to position [0, 0]
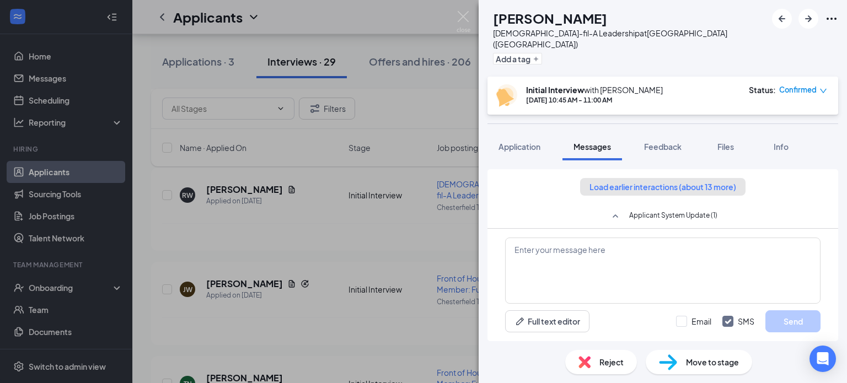
click at [715, 178] on button "Load earlier interactions (about 13 more)" at bounding box center [662, 187] width 165 height 18
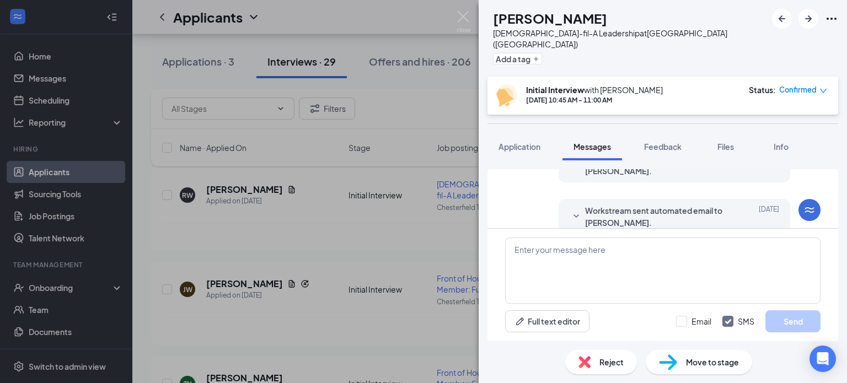
scroll to position [276, 0]
click at [693, 170] on span "Applicant System Update (2)" at bounding box center [673, 176] width 90 height 13
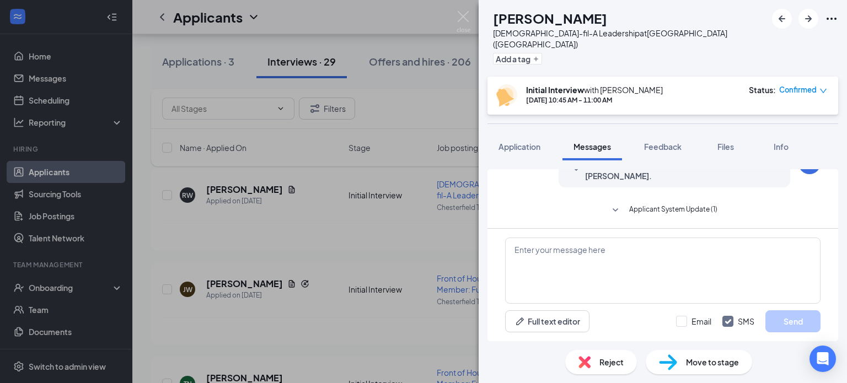
scroll to position [441, 0]
click at [691, 201] on span "Applicant System Update (1)" at bounding box center [673, 207] width 88 height 13
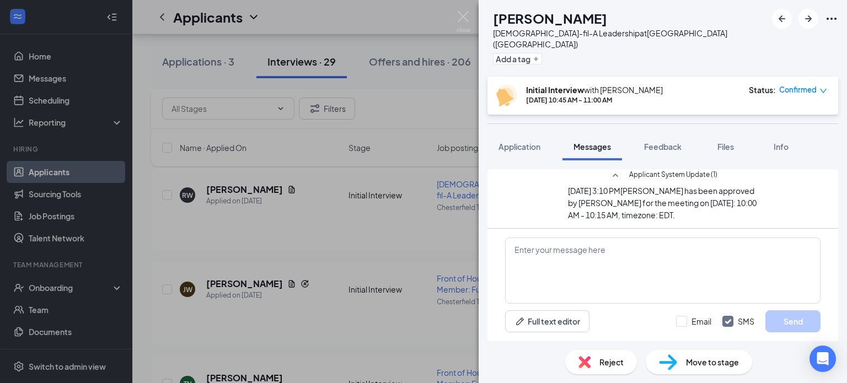
scroll to position [662, 0]
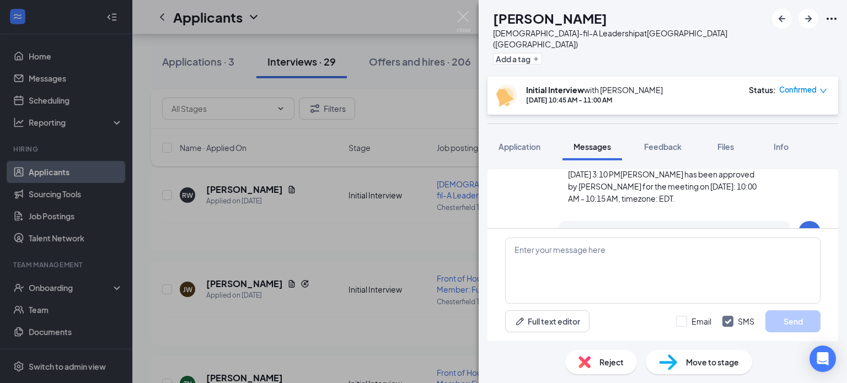
click at [730, 227] on div "[DATE]" at bounding box center [755, 239] width 50 height 24
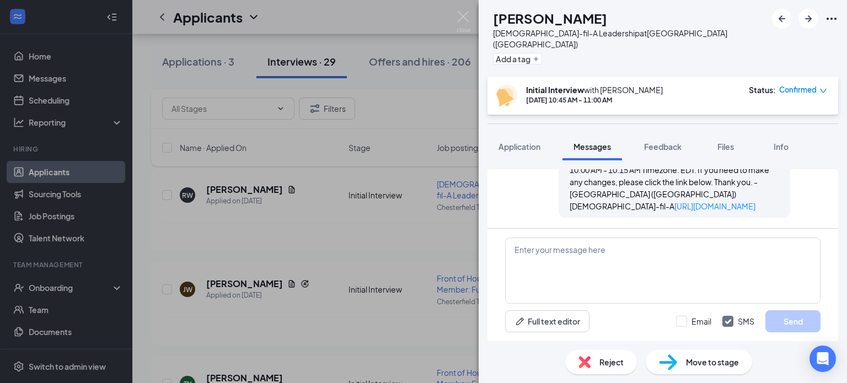
scroll to position [827, 0]
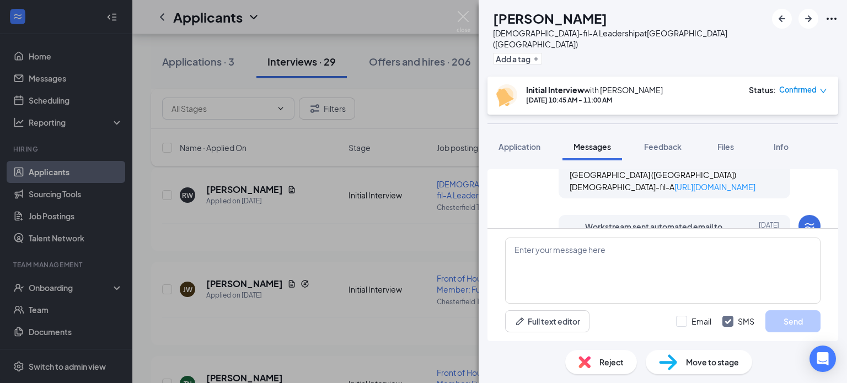
click at [720, 221] on span "Workstream sent automated email to [PERSON_NAME]." at bounding box center [657, 233] width 145 height 24
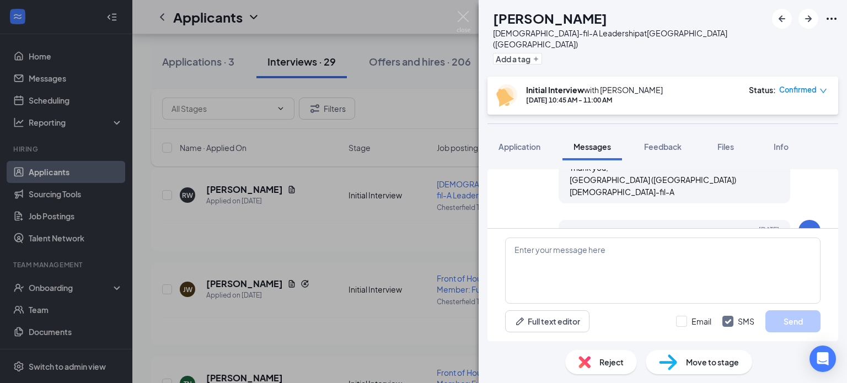
scroll to position [1048, 0]
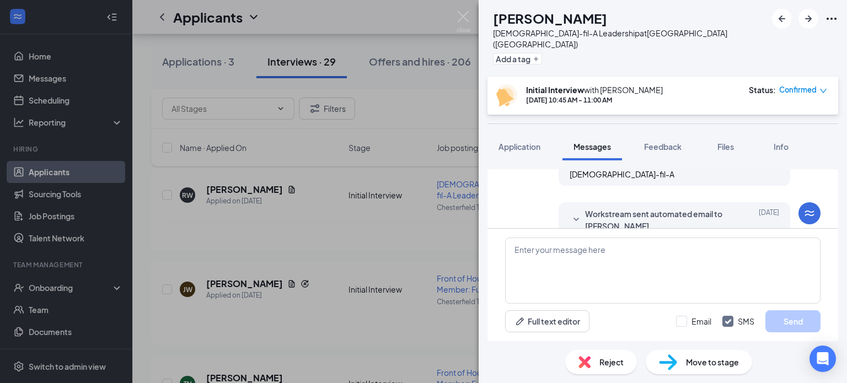
click at [730, 208] on div "[DATE]" at bounding box center [755, 220] width 50 height 24
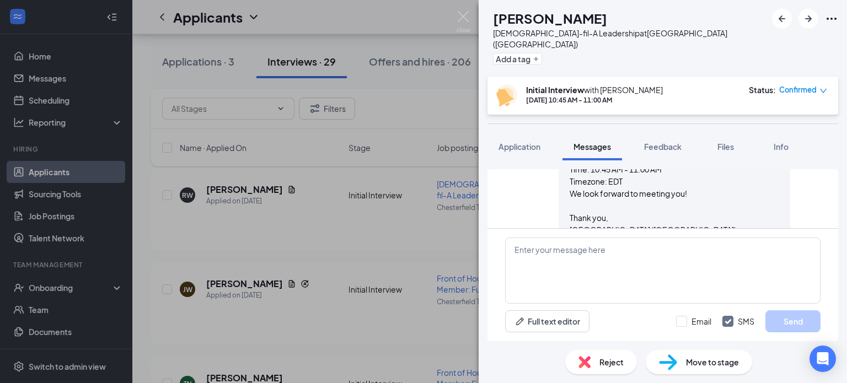
scroll to position [1214, 0]
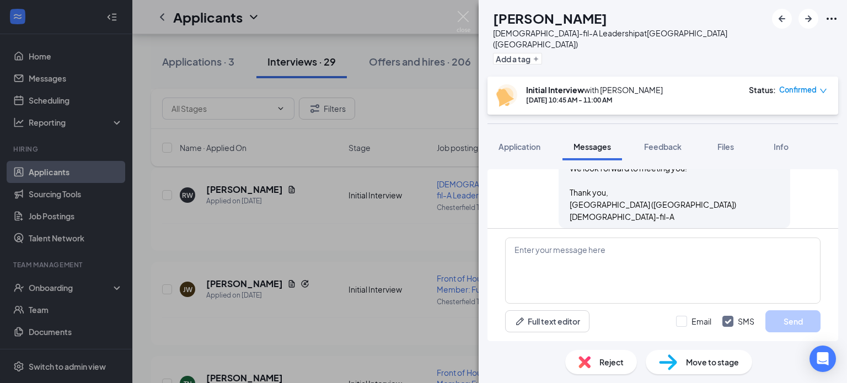
click at [708, 245] on span "Applicant System Update (1)" at bounding box center [673, 251] width 88 height 13
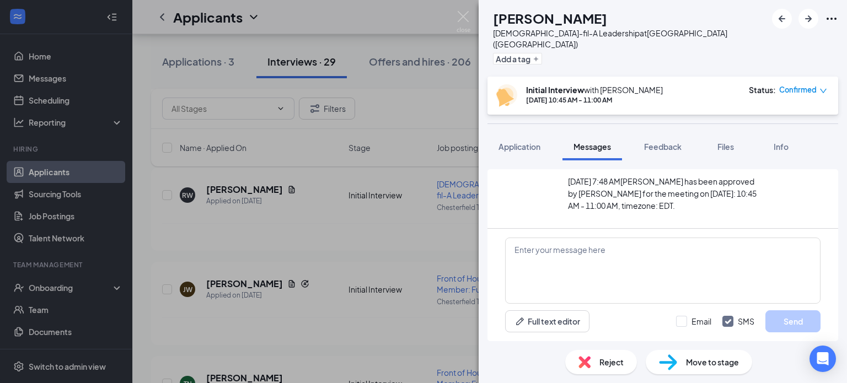
scroll to position [1324, 0]
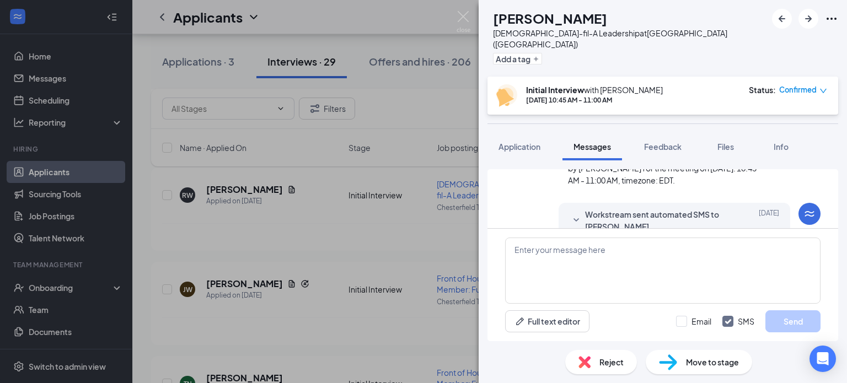
click at [730, 209] on div "[DATE]" at bounding box center [755, 221] width 50 height 24
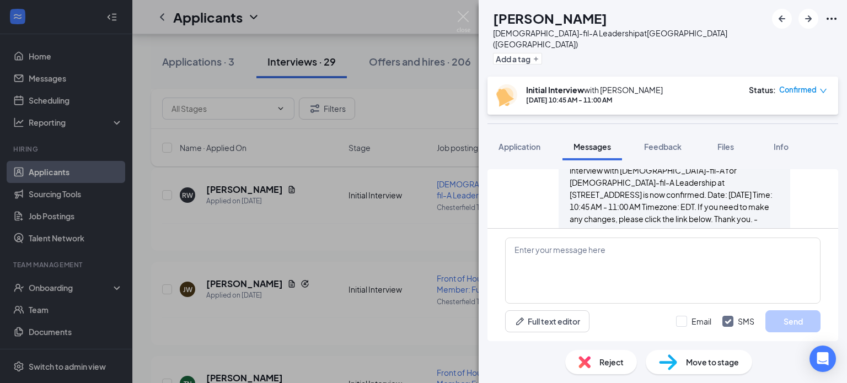
scroll to position [1434, 0]
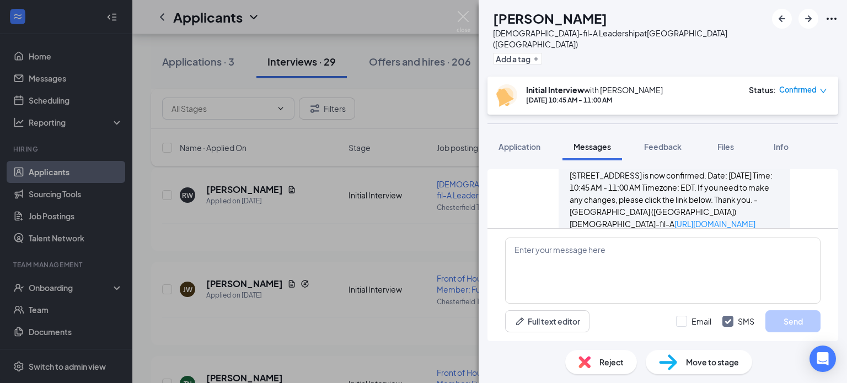
click at [720, 258] on span "Workstream sent automated SMS to [PERSON_NAME]." at bounding box center [657, 270] width 145 height 24
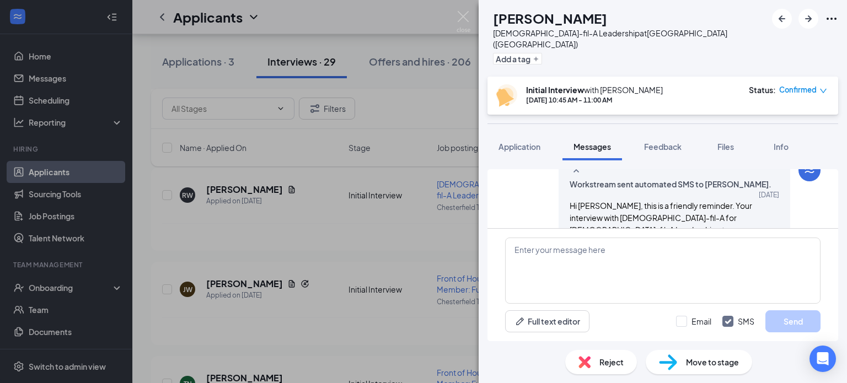
scroll to position [1544, 0]
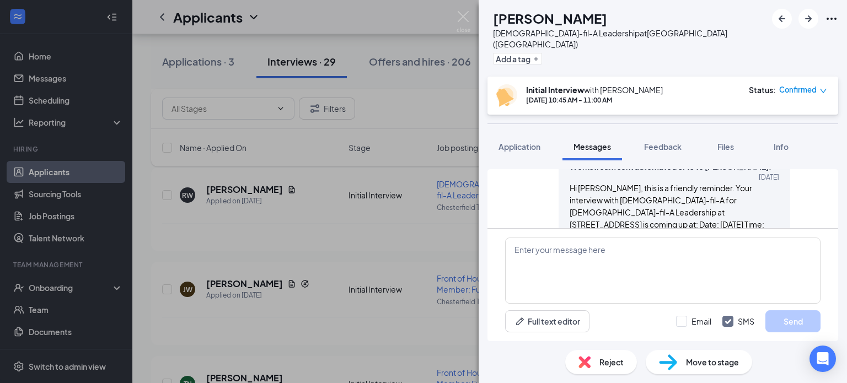
click at [715, 307] on span "Workstream sent automated email to [PERSON_NAME]." at bounding box center [657, 319] width 145 height 24
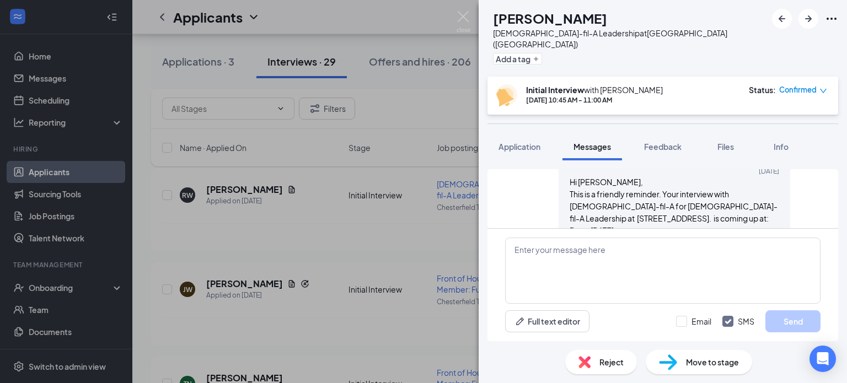
scroll to position [1765, 0]
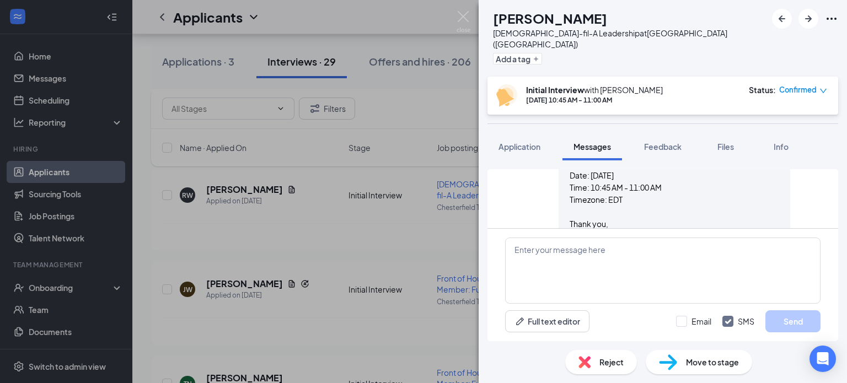
click at [730, 282] on div "[DATE] 9:45 AM" at bounding box center [755, 294] width 50 height 24
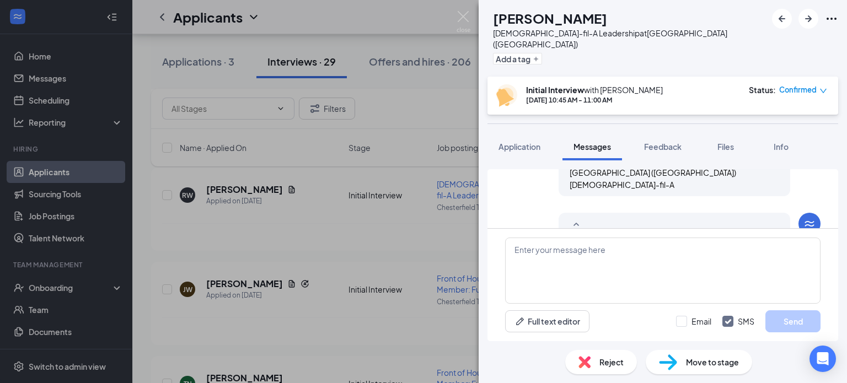
scroll to position [1992, 0]
click at [526, 142] on span "Application" at bounding box center [520, 147] width 42 height 10
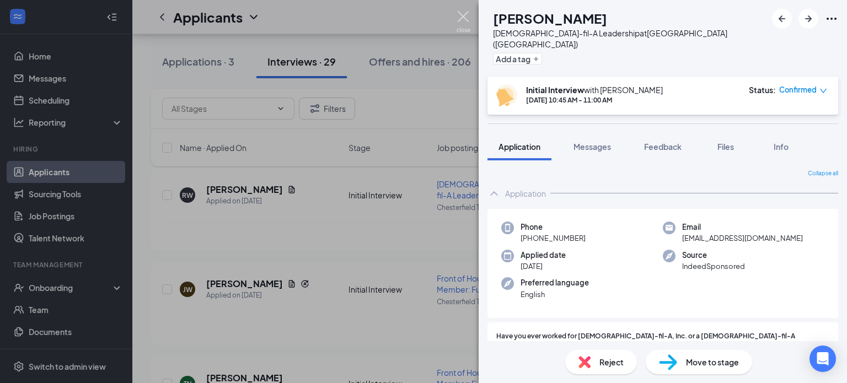
click at [462, 15] on img at bounding box center [464, 22] width 14 height 22
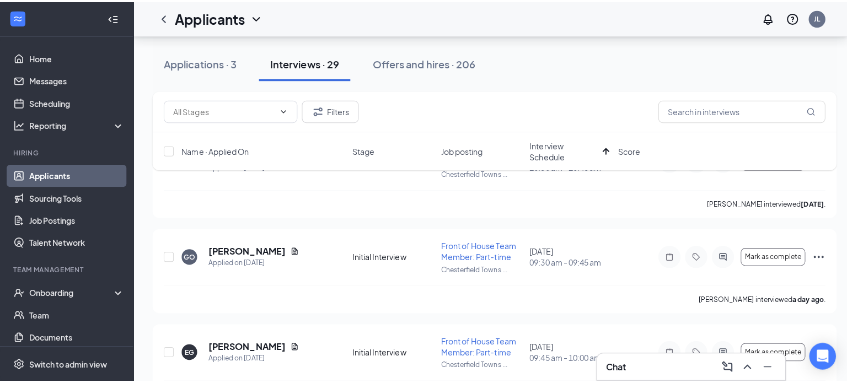
scroll to position [110, 0]
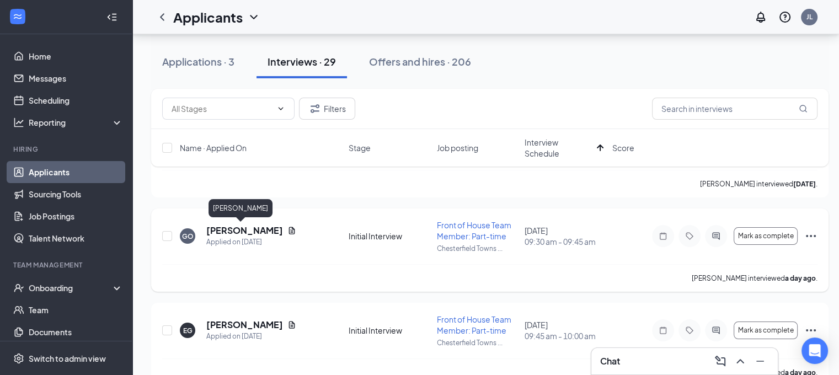
click at [221, 228] on h5 "[PERSON_NAME]" at bounding box center [244, 231] width 77 height 12
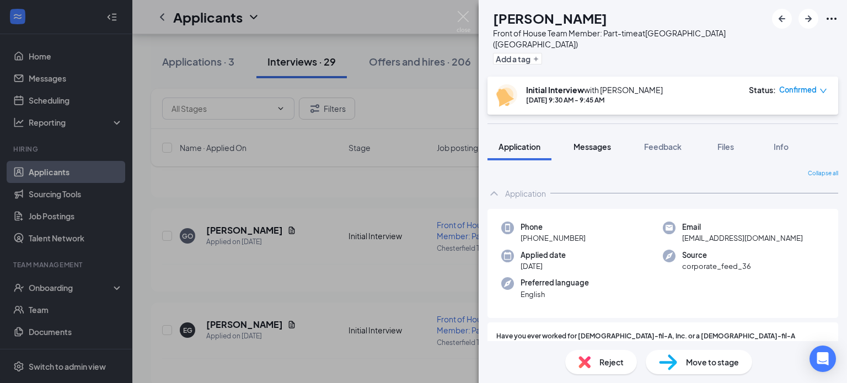
click at [596, 142] on span "Messages" at bounding box center [593, 147] width 38 height 10
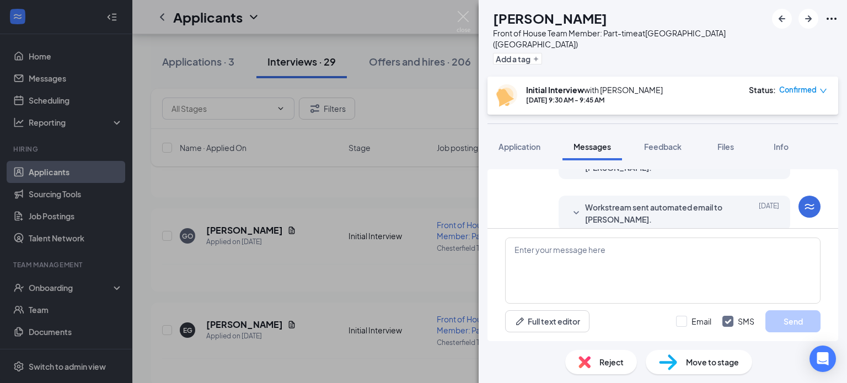
scroll to position [463, 0]
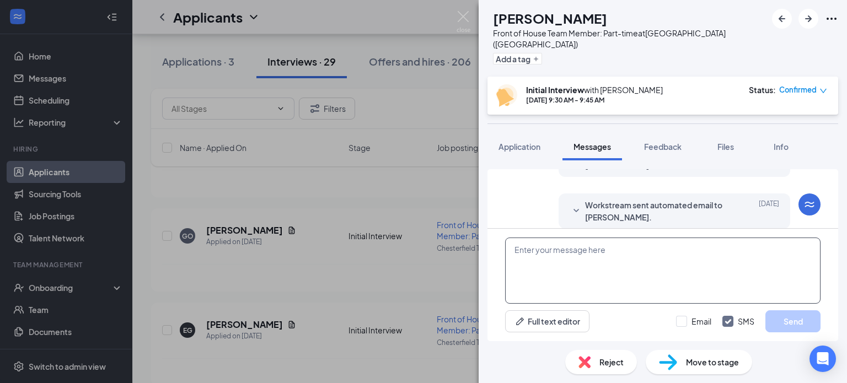
click at [545, 248] on textarea at bounding box center [663, 271] width 316 height 66
paste textarea "Good Morning [Candidate’s Name], It was a pleasure meeting you [DATE] and learn…"
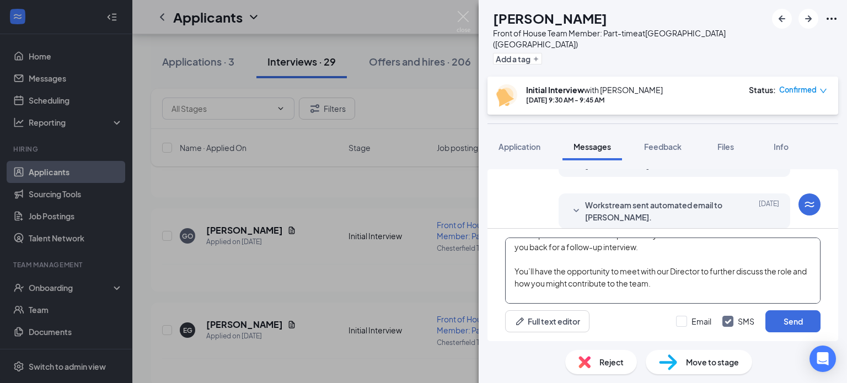
scroll to position [0, 0]
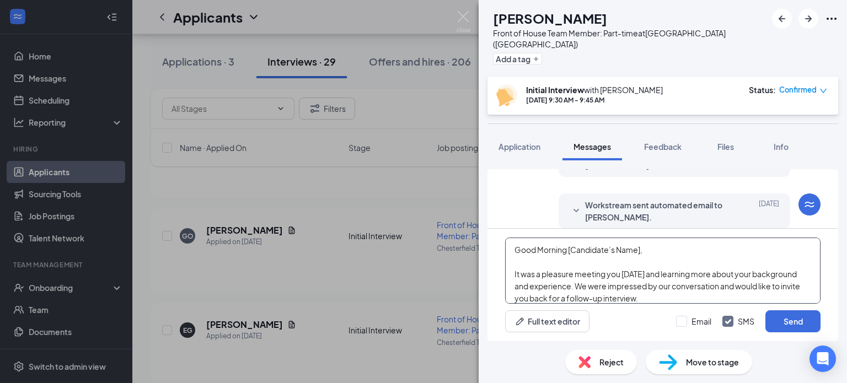
drag, startPoint x: 655, startPoint y: 245, endPoint x: 568, endPoint y: 249, distance: 87.8
click at [568, 249] on textarea "Good Morning [Candidate’s Name], It was a pleasure meeting you [DATE] and learn…" at bounding box center [663, 271] width 316 height 66
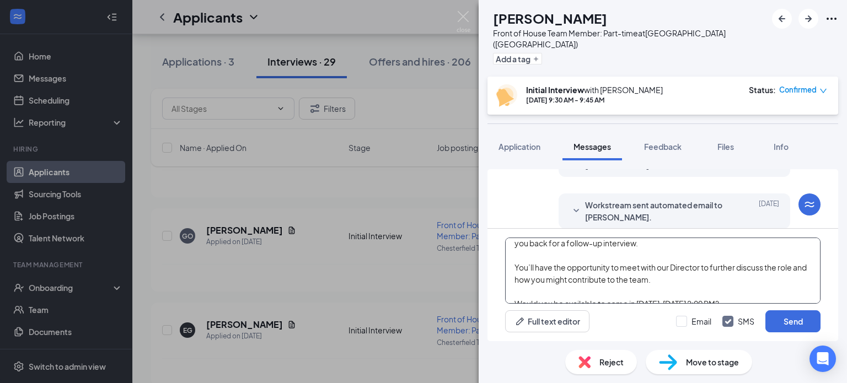
scroll to position [110, 0]
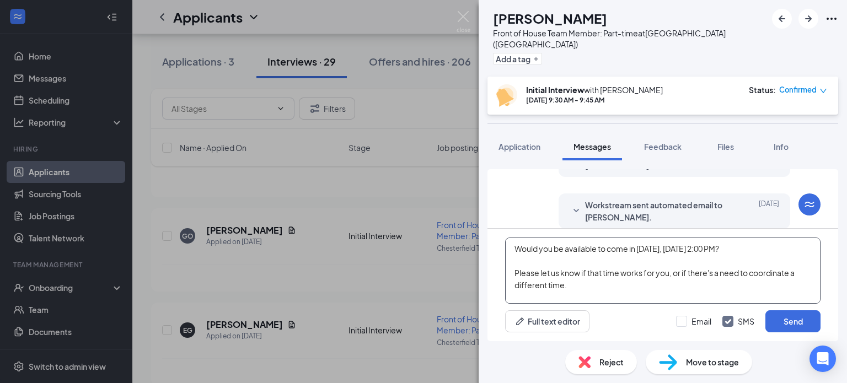
click at [592, 284] on textarea "Good Morning [PERSON_NAME], It was a pleasure meeting you [DATE] and learning m…" at bounding box center [663, 271] width 316 height 66
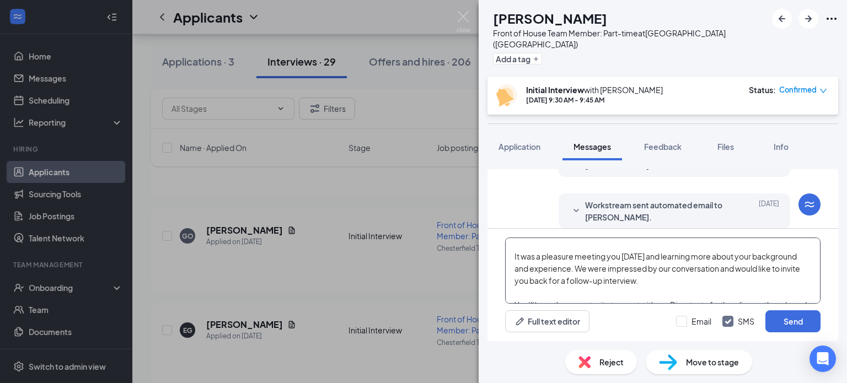
scroll to position [0, 0]
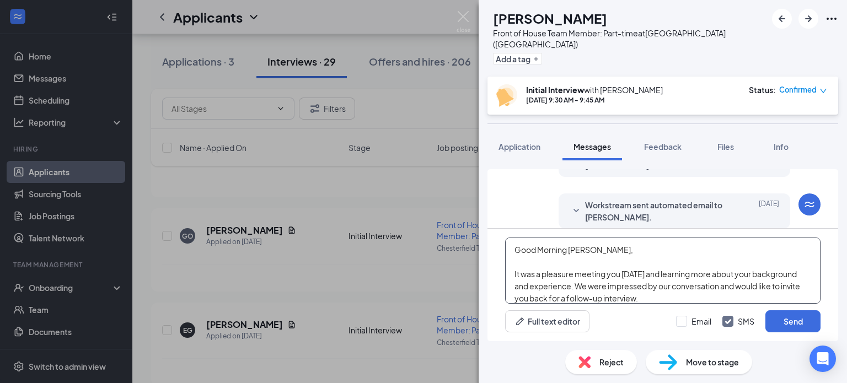
drag, startPoint x: 584, startPoint y: 288, endPoint x: 497, endPoint y: 238, distance: 100.4
click at [497, 238] on div "Good Morning [PERSON_NAME], It was a pleasure meeting you [DATE] and learning m…" at bounding box center [663, 285] width 351 height 113
click at [701, 277] on textarea "Good Morning [PERSON_NAME], It was a pleasure meeting you [DATE] and learning m…" at bounding box center [663, 271] width 316 height 66
drag, startPoint x: 768, startPoint y: 286, endPoint x: 620, endPoint y: 282, distance: 147.9
click at [620, 282] on textarea "Good Morning [PERSON_NAME], It was a pleasure meeting you [DATE] and learning m…" at bounding box center [663, 271] width 316 height 66
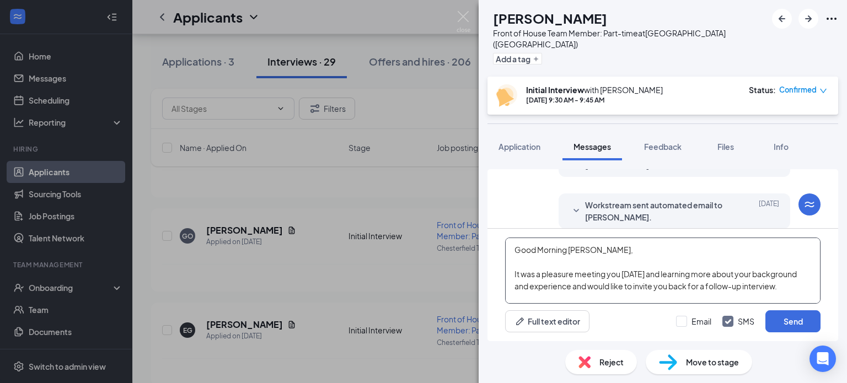
drag, startPoint x: 633, startPoint y: 285, endPoint x: 618, endPoint y: 286, distance: 15.5
click at [618, 286] on textarea "Good Morning [PERSON_NAME], It was a pleasure meeting you [DATE] and learning m…" at bounding box center [663, 271] width 316 height 66
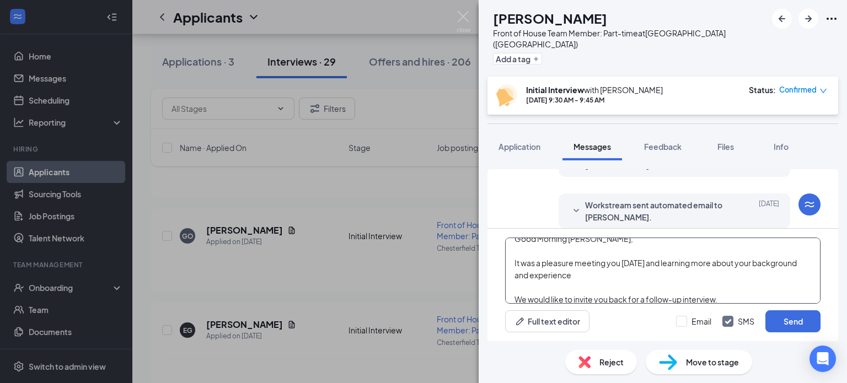
click at [739, 302] on textarea "Good Morning [PERSON_NAME], It was a pleasure meeting you [DATE] and learning m…" at bounding box center [663, 271] width 316 height 66
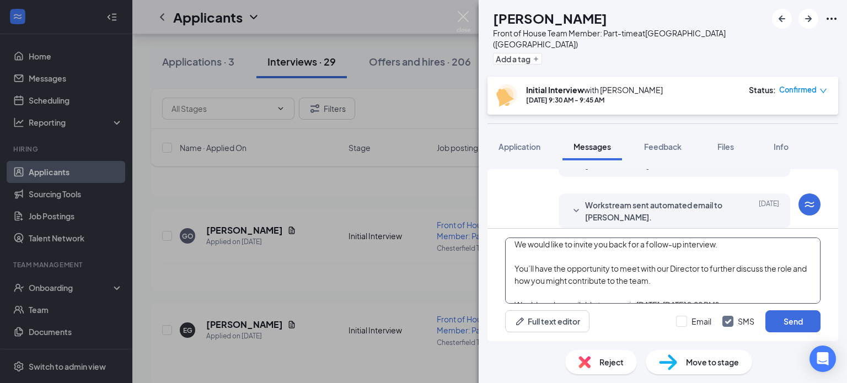
click at [516, 268] on textarea "Good Morning [PERSON_NAME], It was a pleasure meeting you [DATE] and learning m…" at bounding box center [663, 271] width 316 height 66
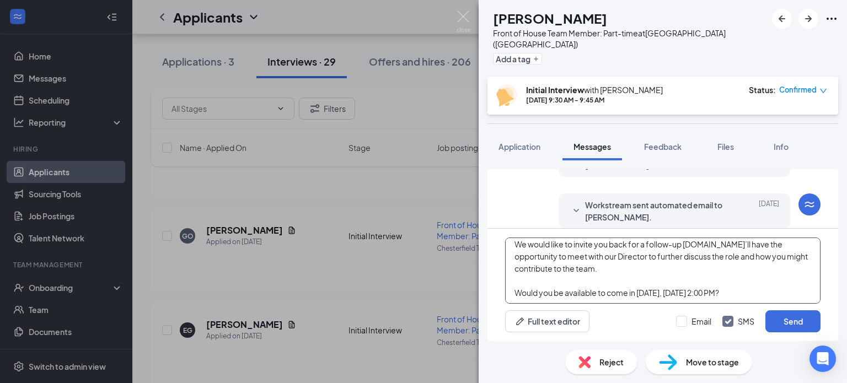
scroll to position [54, 0]
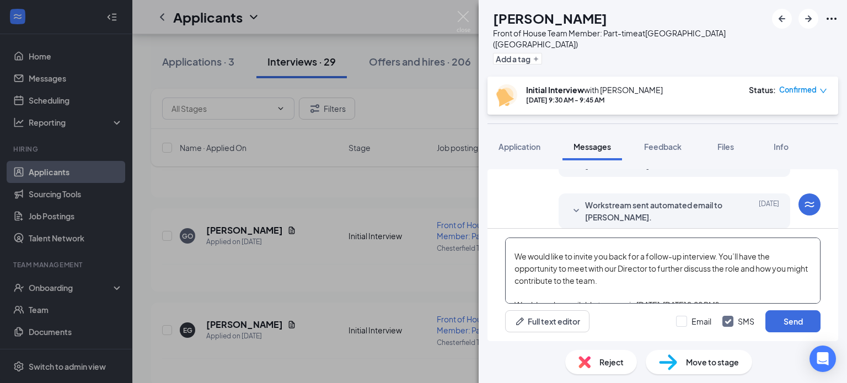
click at [619, 268] on textarea "Good Morning [PERSON_NAME], It was a pleasure meeting you [DATE] and learning m…" at bounding box center [663, 271] width 316 height 66
click at [704, 268] on textarea "Good Morning [PERSON_NAME], It was a pleasure meeting you [DATE] and learning m…" at bounding box center [663, 271] width 316 height 66
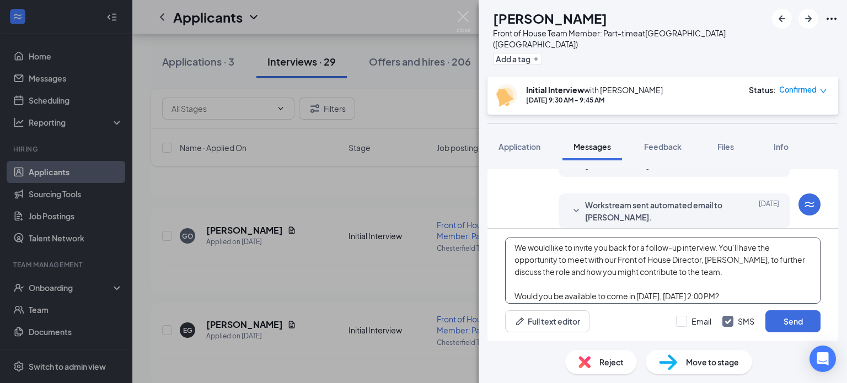
scroll to position [0, 0]
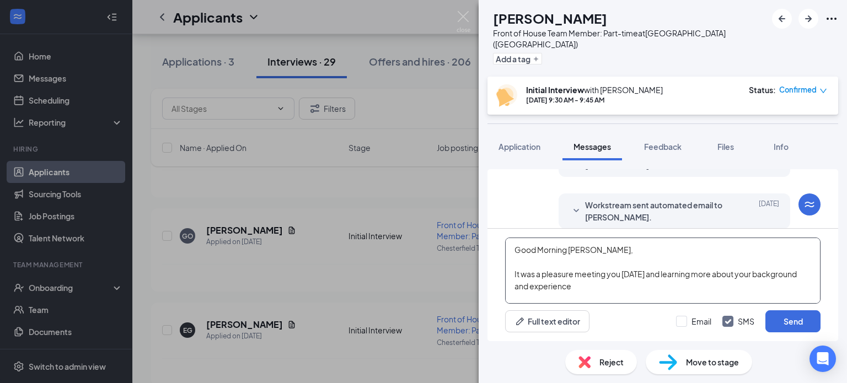
drag, startPoint x: 590, startPoint y: 287, endPoint x: 496, endPoint y: 228, distance: 110.3
click at [496, 228] on div "Load earlier interactions (about 11 more) Workstream sent automated SMS to [PER…" at bounding box center [663, 255] width 351 height 172
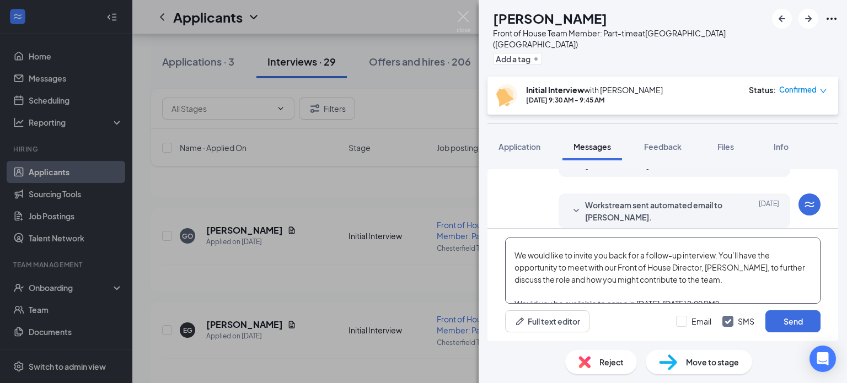
scroll to position [110, 0]
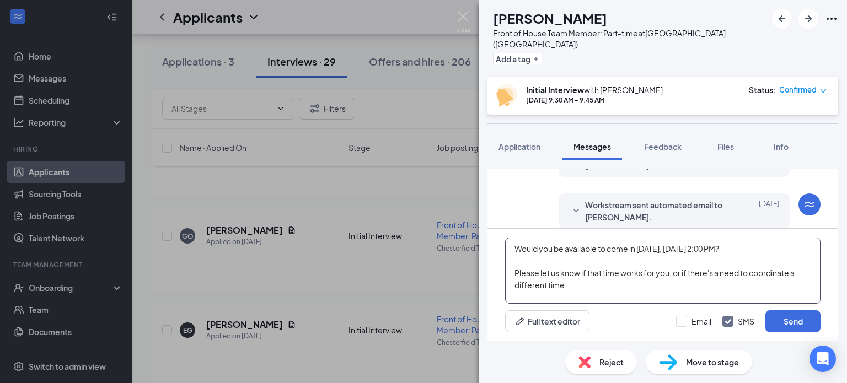
click at [679, 300] on textarea "Good Morning [PERSON_NAME], It was a pleasure meeting you [DATE] and learning m…" at bounding box center [663, 271] width 316 height 66
drag, startPoint x: 655, startPoint y: 279, endPoint x: 576, endPoint y: 269, distance: 79.4
click at [469, 244] on div "GO [PERSON_NAME] Front of House Team Member: Part-time at [GEOGRAPHIC_DATA] ([G…" at bounding box center [423, 191] width 847 height 383
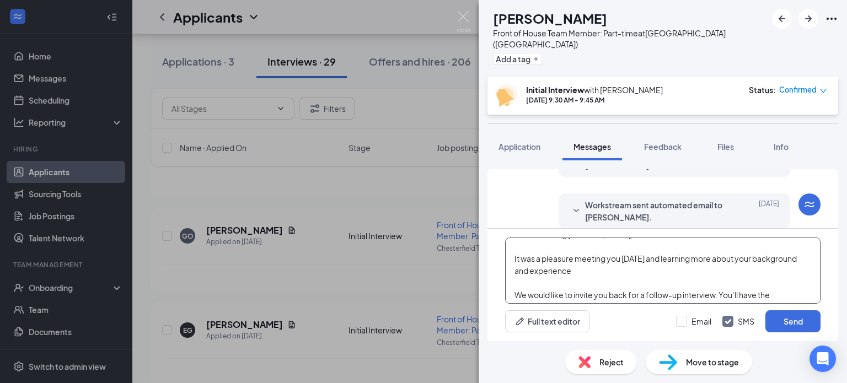
scroll to position [0, 0]
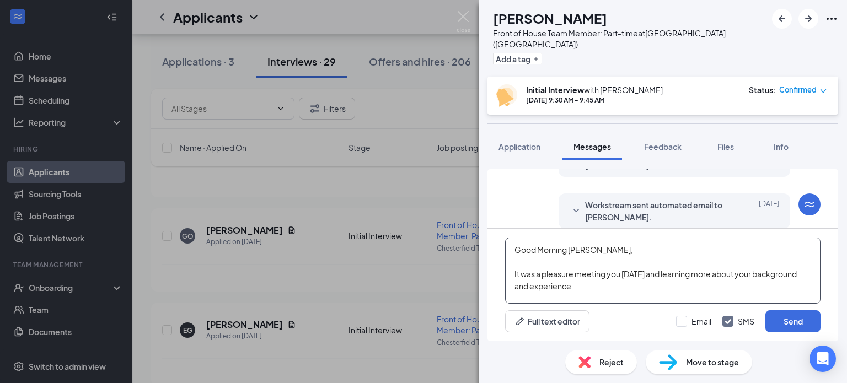
drag, startPoint x: 566, startPoint y: 288, endPoint x: 492, endPoint y: 220, distance: 101.1
click at [492, 220] on div "Load earlier interactions (about 11 more) Workstream sent automated SMS to [PER…" at bounding box center [663, 255] width 351 height 172
type textarea "Good Morning [PERSON_NAME], It was a pleasure meeting you [DATE] and learning m…"
click at [802, 322] on button "Send" at bounding box center [793, 322] width 55 height 22
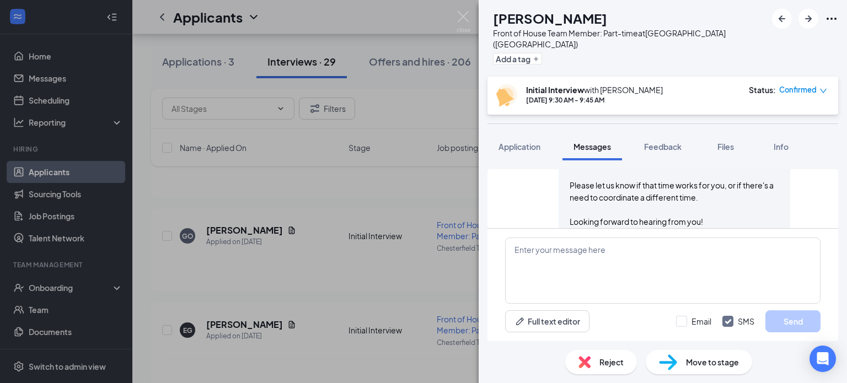
scroll to position [717, 0]
click at [463, 13] on img at bounding box center [464, 22] width 14 height 22
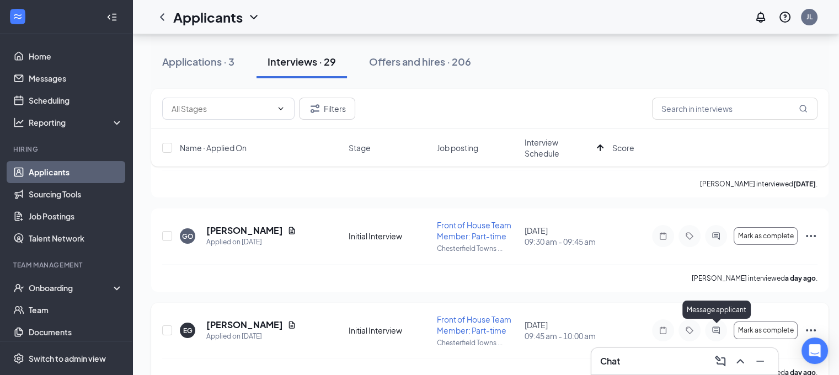
click at [719, 330] on icon "ActiveChat" at bounding box center [715, 330] width 13 height 9
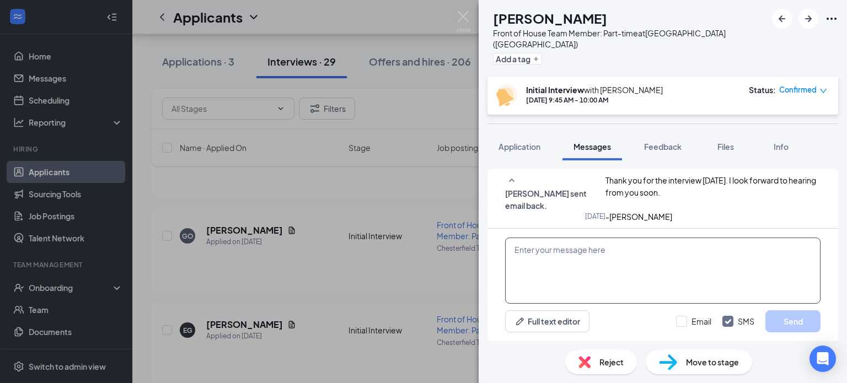
scroll to position [507, 0]
click at [552, 252] on textarea at bounding box center [663, 271] width 316 height 66
paste textarea "Good Morning [PERSON_NAME], It was a pleasure meeting you [DATE] and learning m…"
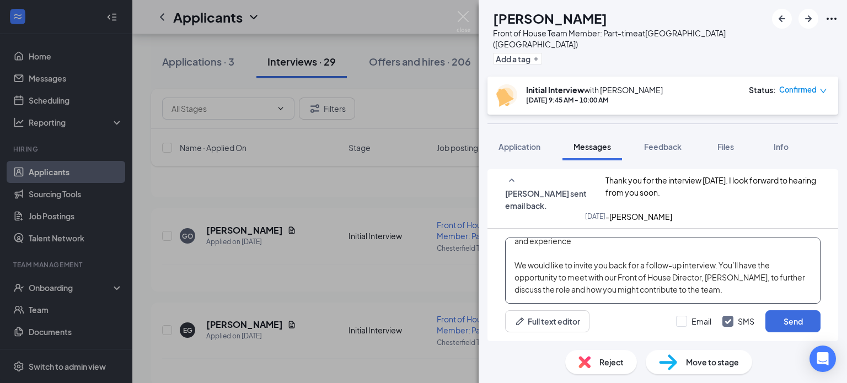
scroll to position [0, 0]
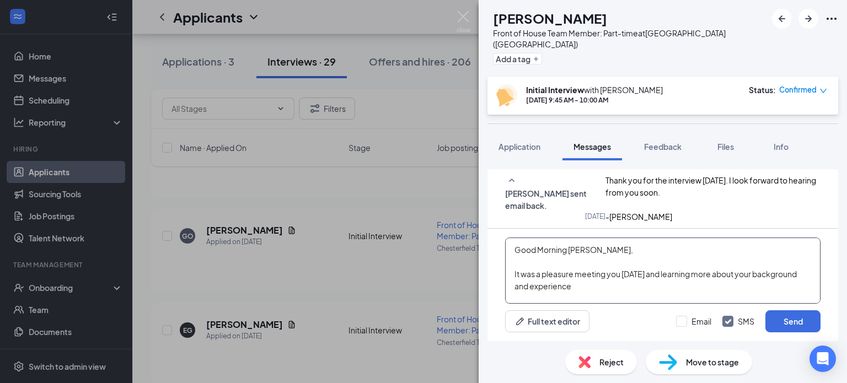
drag, startPoint x: 598, startPoint y: 249, endPoint x: 567, endPoint y: 252, distance: 31.0
click at [567, 252] on textarea "Good Morning [PERSON_NAME], It was a pleasure meeting you [DATE] and learning m…" at bounding box center [663, 271] width 316 height 66
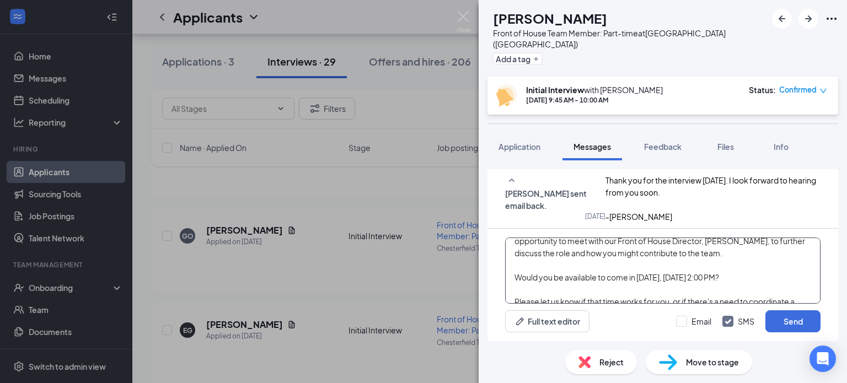
scroll to position [104, 0]
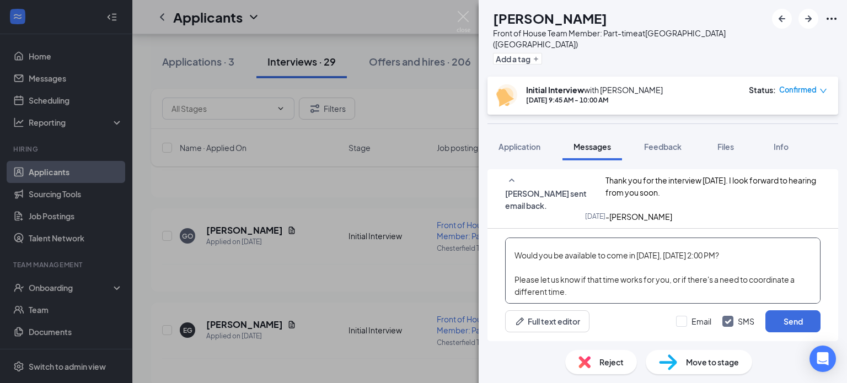
click at [783, 253] on textarea "Good Morning [PERSON_NAME], It was a pleasure meeting you [DATE] and learning m…" at bounding box center [663, 271] width 316 height 66
drag, startPoint x: 708, startPoint y: 254, endPoint x: 676, endPoint y: 256, distance: 32.0
click at [676, 256] on textarea "Good Morning [PERSON_NAME], It was a pleasure meeting you [DATE] and learning m…" at bounding box center [663, 271] width 316 height 66
drag, startPoint x: 680, startPoint y: 253, endPoint x: 565, endPoint y: 9, distance: 270.2
click at [567, 8] on div "EG [PERSON_NAME] Front of House Team Member: Part-time at [GEOGRAPHIC_DATA] ([G…" at bounding box center [663, 38] width 368 height 77
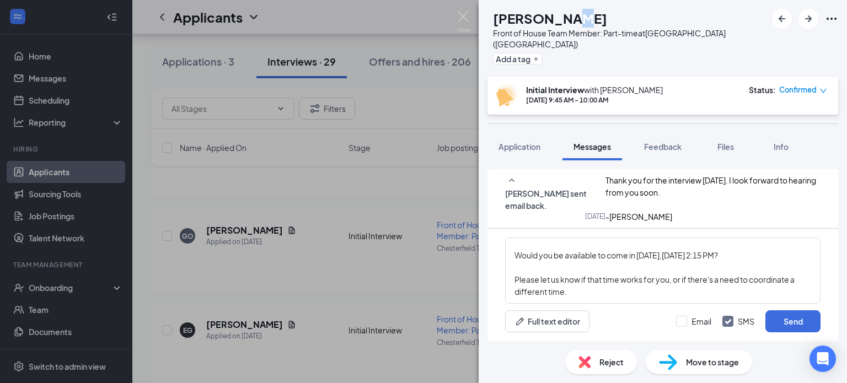
drag, startPoint x: 694, startPoint y: 255, endPoint x: 587, endPoint y: 17, distance: 261.7
click at [587, 15] on h1 "[PERSON_NAME]" at bounding box center [550, 18] width 114 height 19
click at [677, 253] on textarea "Good Morning [PERSON_NAME], It was a pleasure meeting you [DATE] and learning m…" at bounding box center [663, 271] width 316 height 66
click at [730, 269] on textarea "Good Morning [PERSON_NAME], It was a pleasure meeting you [DATE] and learning m…" at bounding box center [663, 271] width 316 height 66
type textarea "Good Morning [PERSON_NAME], It was a pleasure meeting you [DATE] and learning m…"
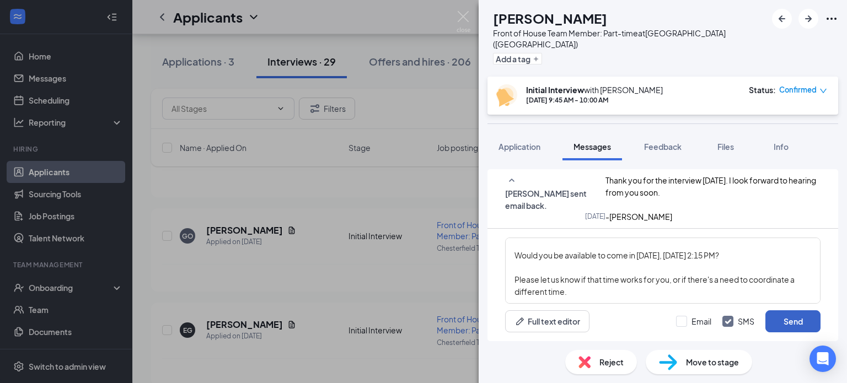
click at [792, 320] on button "Send" at bounding box center [793, 322] width 55 height 22
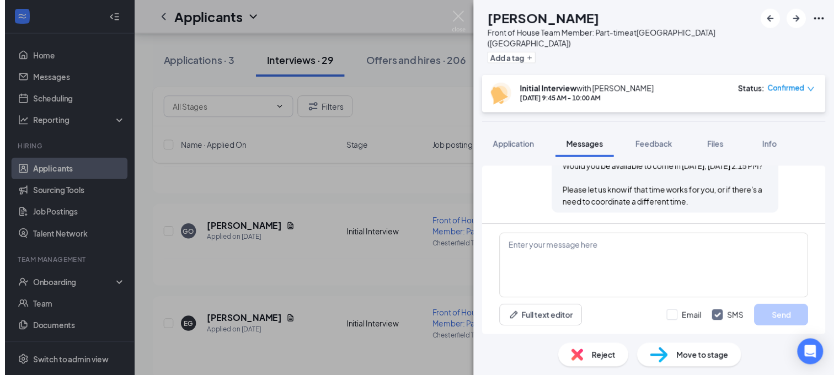
scroll to position [748, 0]
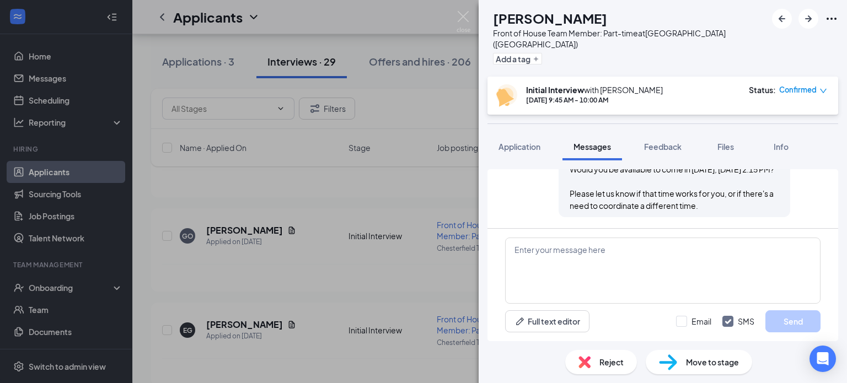
click at [466, 9] on div "EG [PERSON_NAME] Front of House Team Member: Part-time at [GEOGRAPHIC_DATA] ([G…" at bounding box center [423, 191] width 847 height 383
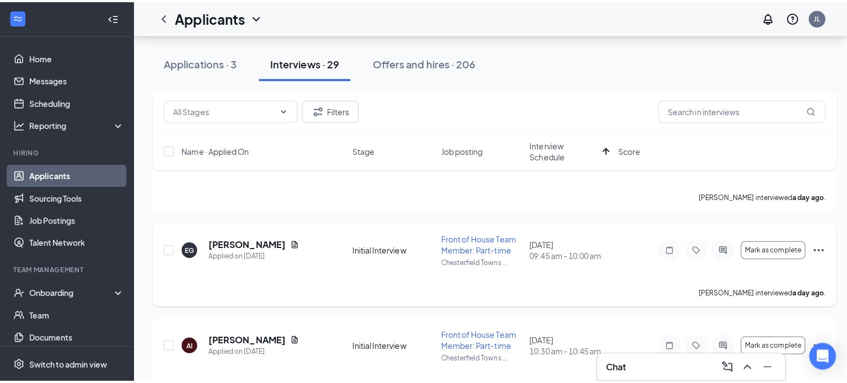
scroll to position [276, 0]
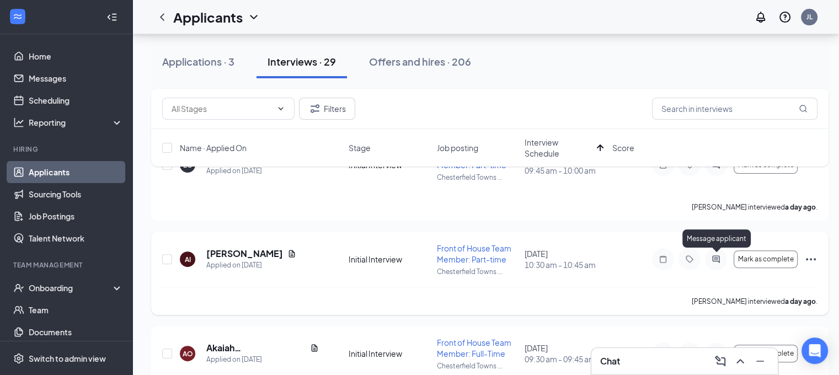
click at [719, 259] on icon "ActiveChat" at bounding box center [715, 259] width 7 height 7
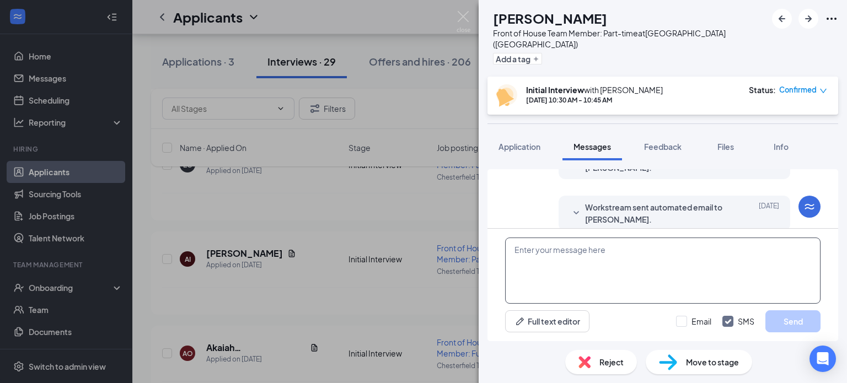
scroll to position [463, 0]
click at [531, 255] on textarea at bounding box center [663, 271] width 316 height 66
paste textarea "Good Morning [PERSON_NAME], It was a pleasure meeting you [DATE] and learning m…"
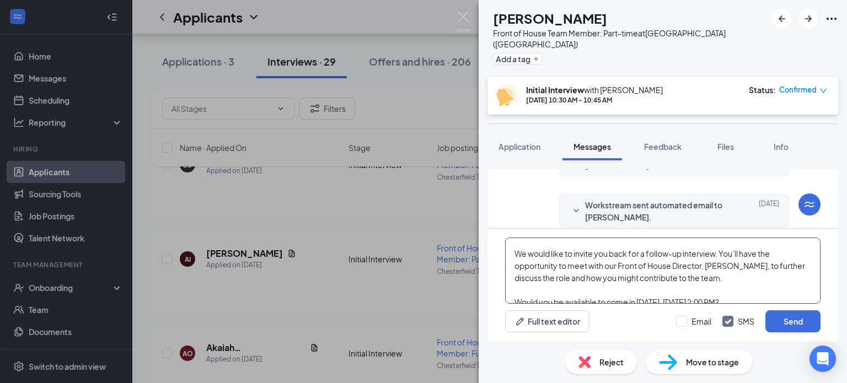
scroll to position [0, 0]
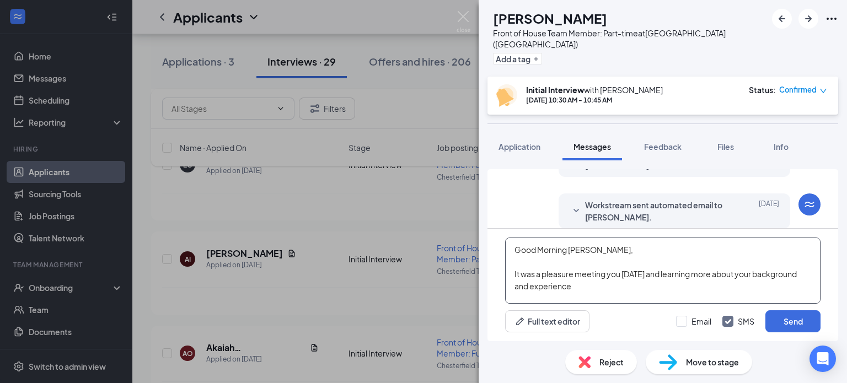
drag, startPoint x: 604, startPoint y: 257, endPoint x: 571, endPoint y: 251, distance: 33.6
click at [571, 251] on textarea "Good Morning [PERSON_NAME], It was a pleasure meeting you [DATE] and learning m…" at bounding box center [663, 271] width 316 height 66
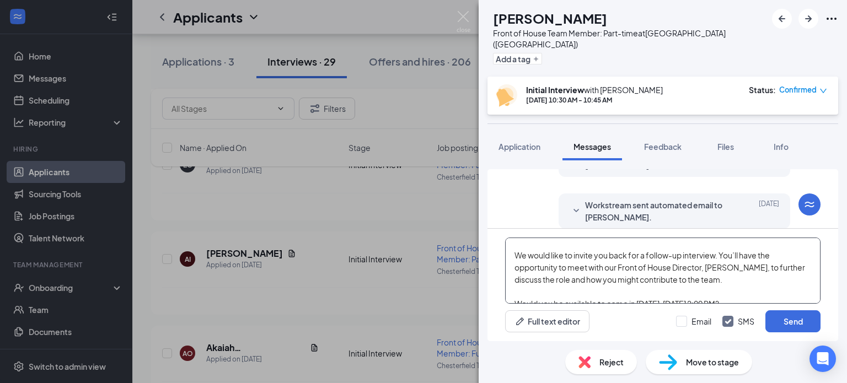
scroll to position [104, 0]
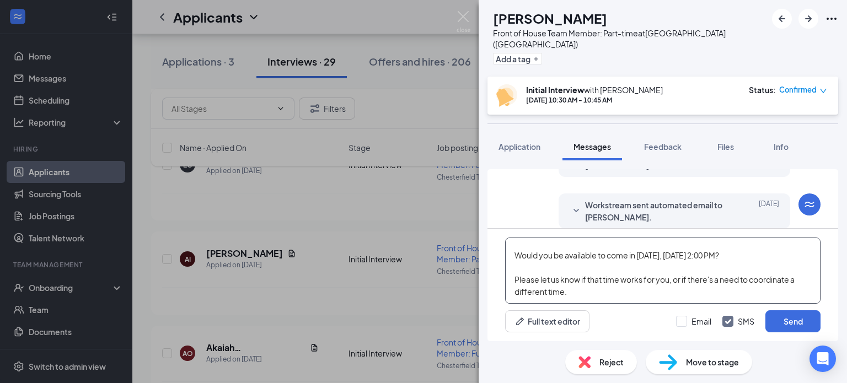
drag, startPoint x: 708, startPoint y: 252, endPoint x: 678, endPoint y: 254, distance: 29.8
click at [678, 254] on textarea "Good Morning Ava, It was a pleasure meeting you [DATE] and learning more about …" at bounding box center [663, 271] width 316 height 66
drag, startPoint x: 797, startPoint y: 255, endPoint x: 788, endPoint y: 253, distance: 9.1
click at [789, 253] on textarea "Good Morning Ava, It was a pleasure meeting you [DATE] and learning more about …" at bounding box center [663, 271] width 316 height 66
click at [730, 273] on textarea "Good Morning Ava, It was a pleasure meeting you [DATE] and learning more about …" at bounding box center [663, 271] width 316 height 66
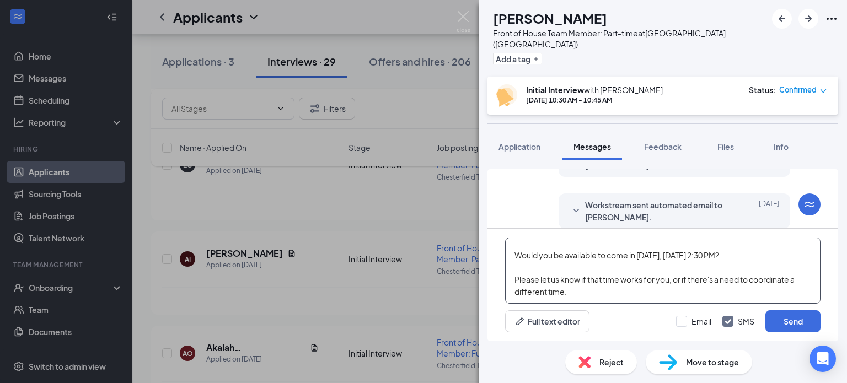
scroll to position [115, 0]
click at [748, 288] on textarea "Good Morning Ava, It was a pleasure meeting you [DATE] and learning more about …" at bounding box center [663, 271] width 316 height 66
type textarea "Good Morning Ava, It was a pleasure meeting you [DATE] and learning more about …"
click at [794, 324] on button "Send" at bounding box center [793, 322] width 55 height 22
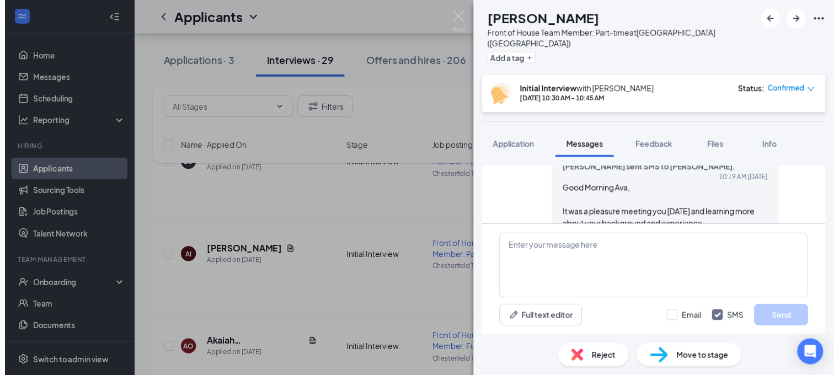
scroll to position [538, 0]
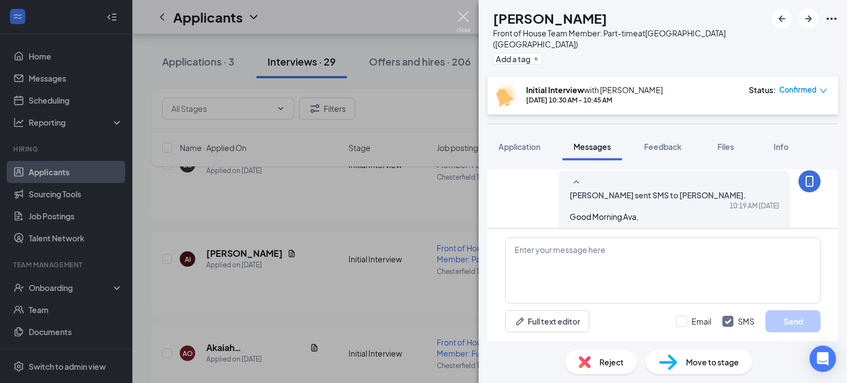
click at [462, 17] on img at bounding box center [464, 22] width 14 height 22
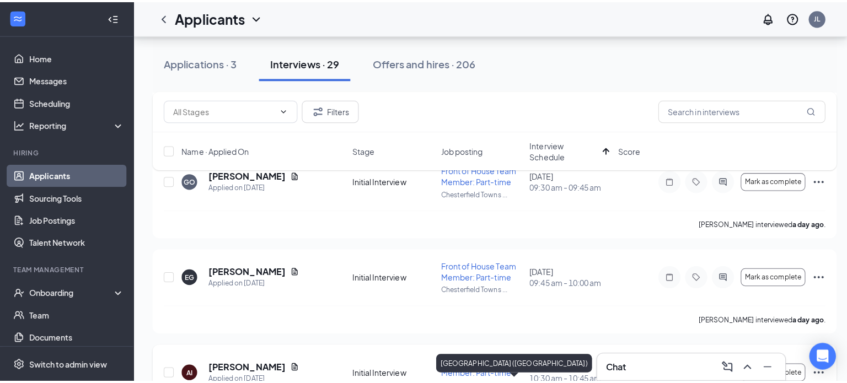
scroll to position [165, 0]
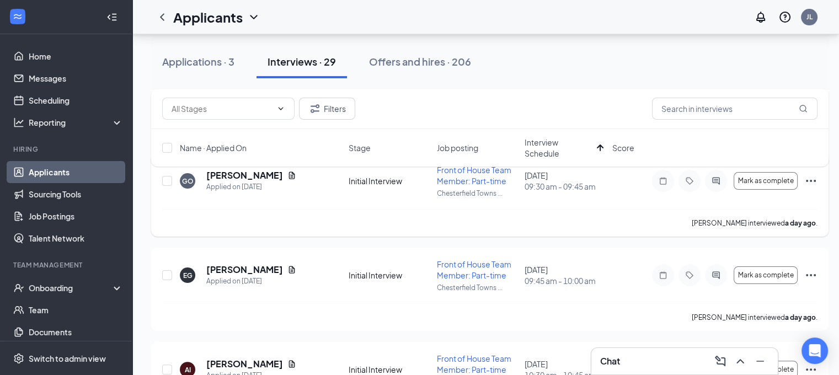
click at [714, 186] on div at bounding box center [716, 181] width 22 height 22
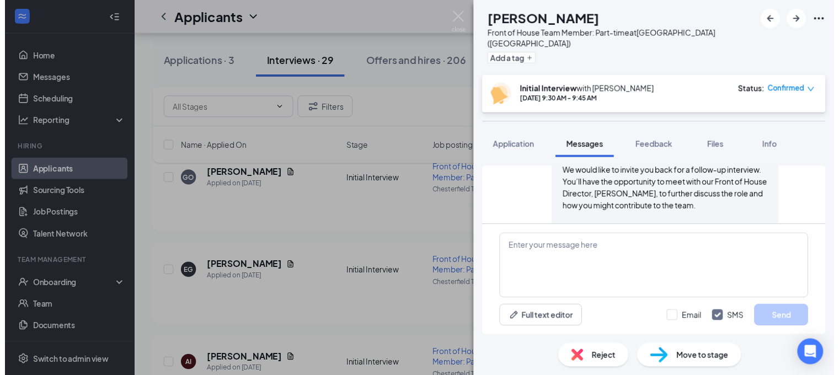
scroll to position [610, 0]
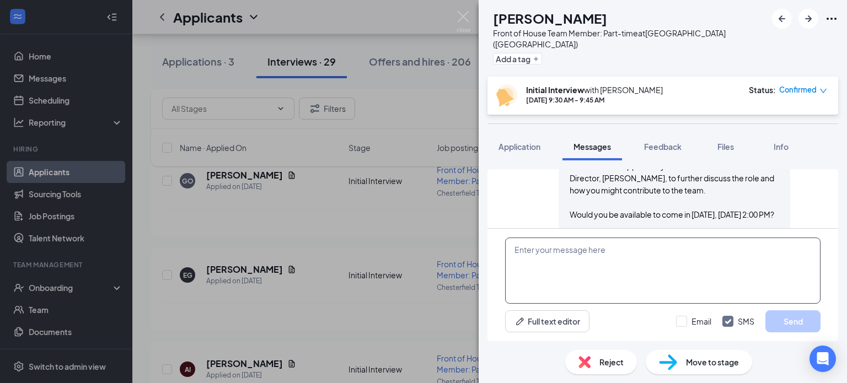
click at [573, 253] on textarea at bounding box center [663, 271] width 316 height 66
type textarea "A"
click at [466, 13] on img at bounding box center [464, 22] width 14 height 22
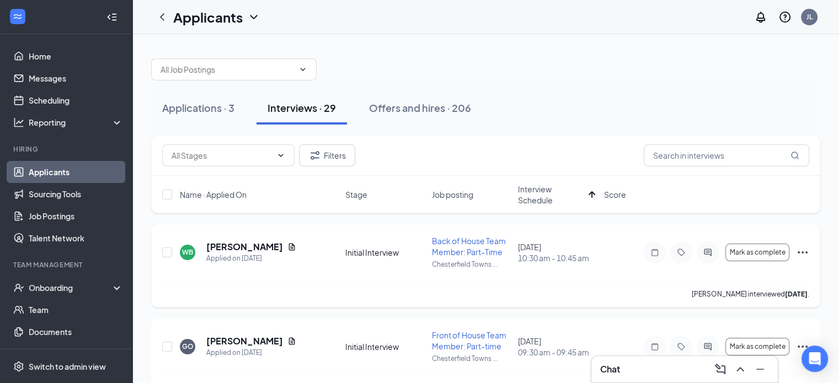
click at [707, 256] on icon "ActiveChat" at bounding box center [707, 252] width 13 height 9
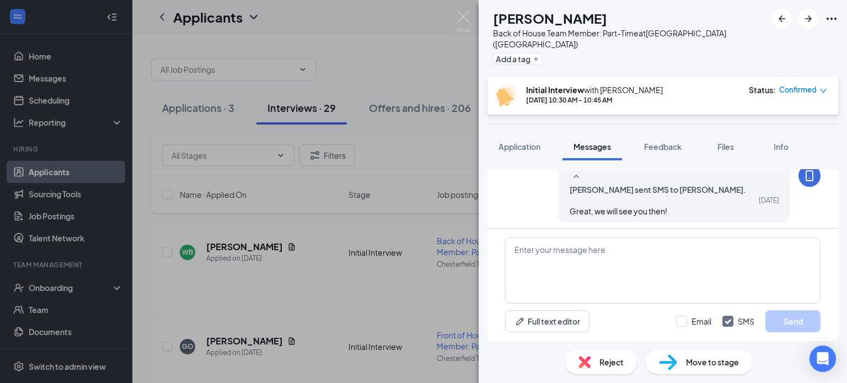
scroll to position [490, 0]
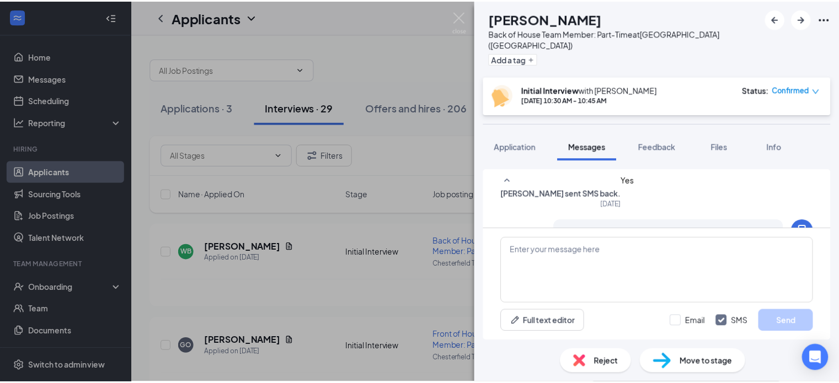
scroll to position [545, 0]
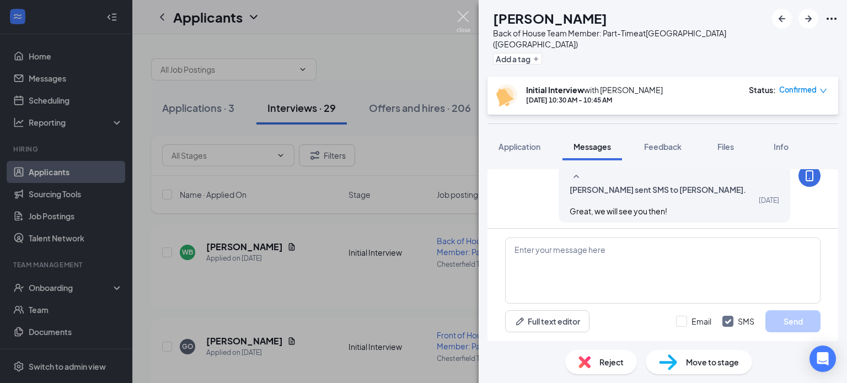
click at [460, 17] on img at bounding box center [464, 22] width 14 height 22
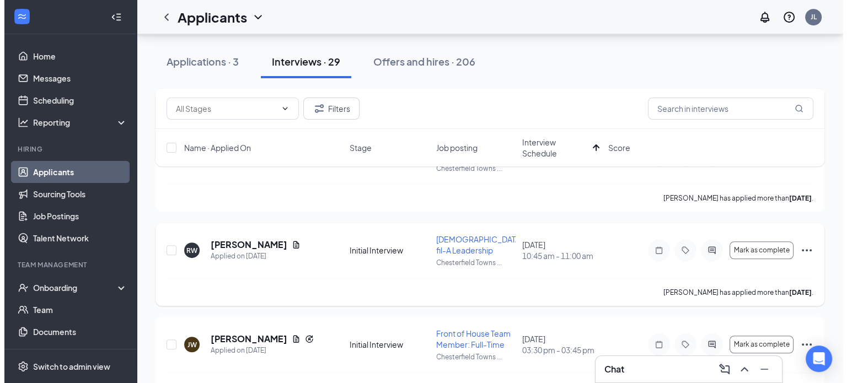
scroll to position [717, 0]
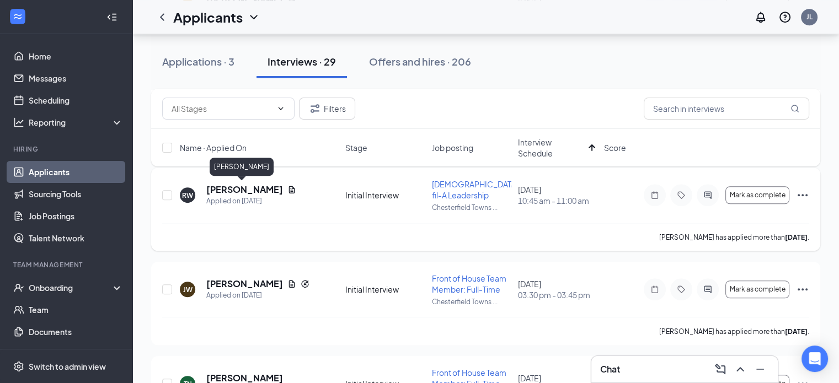
click at [247, 189] on h5 "[PERSON_NAME]" at bounding box center [244, 190] width 77 height 12
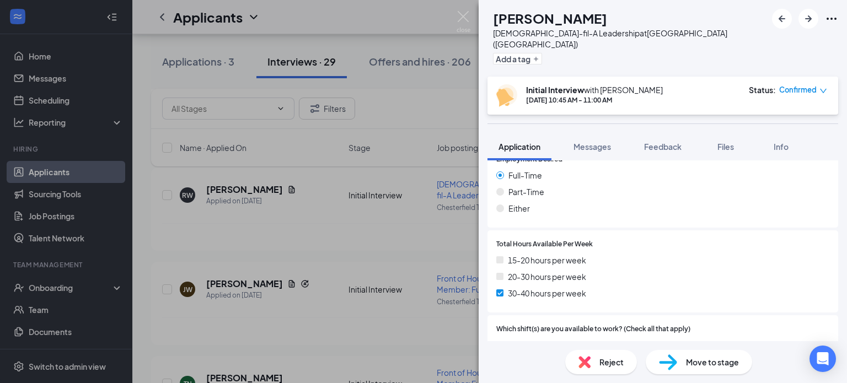
scroll to position [827, 0]
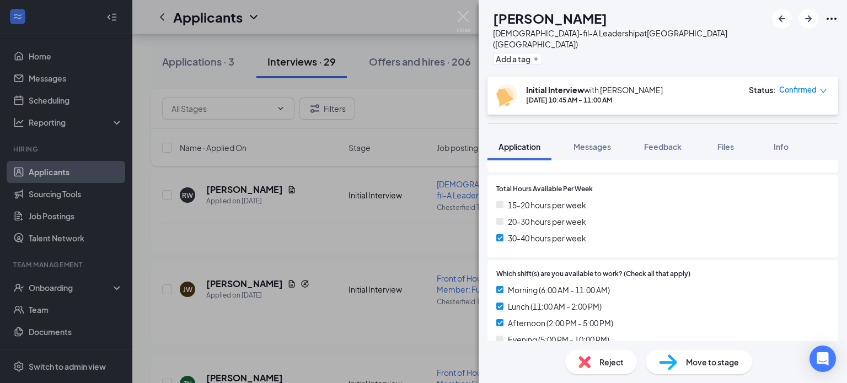
click at [700, 209] on div "15-20 hours per week 20-30 hours per week 30-40 hours per week" at bounding box center [662, 224] width 333 height 50
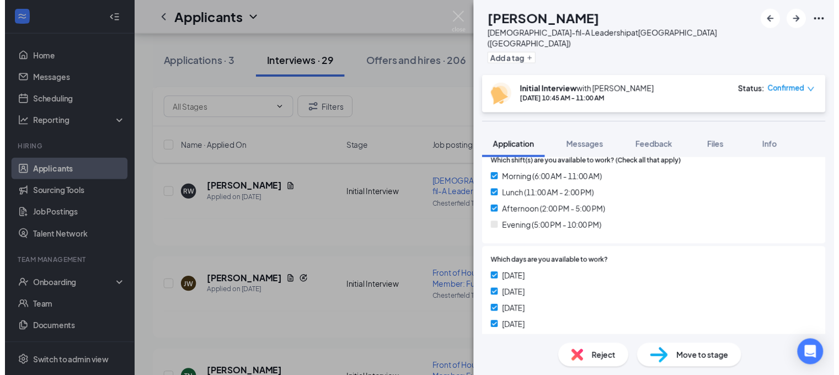
scroll to position [993, 0]
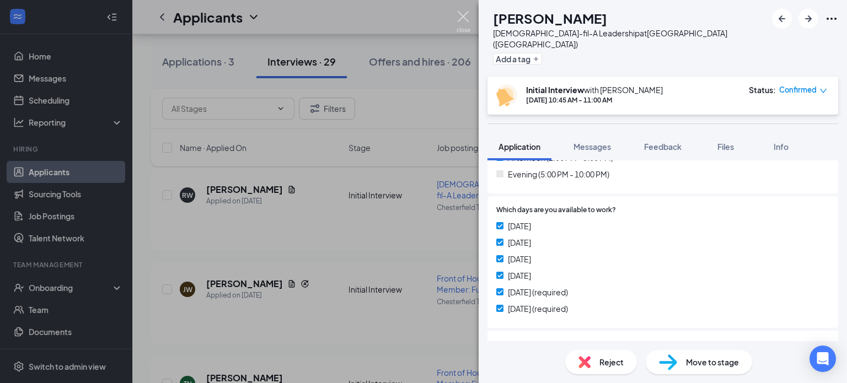
click at [465, 12] on img at bounding box center [464, 22] width 14 height 22
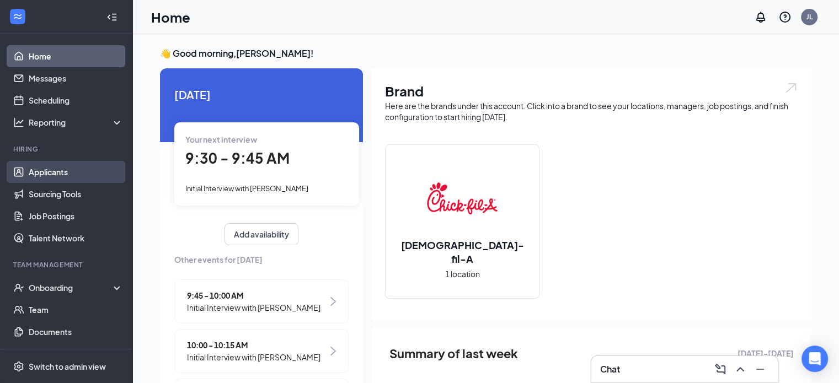
click at [56, 167] on link "Applicants" at bounding box center [76, 172] width 94 height 22
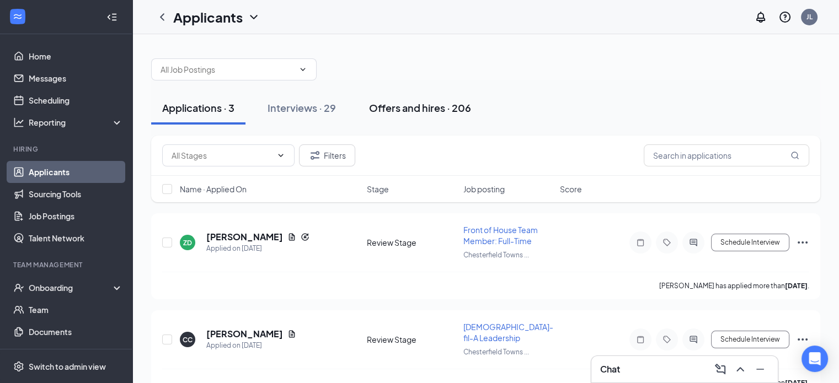
click at [384, 110] on div "Offers and hires · 206" at bounding box center [420, 108] width 102 height 14
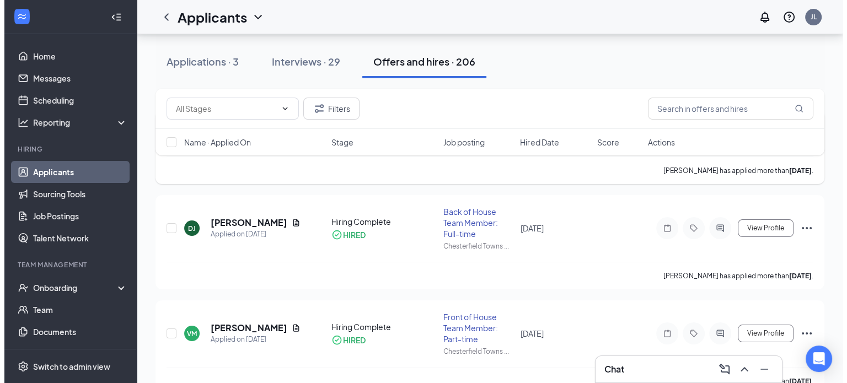
scroll to position [110, 0]
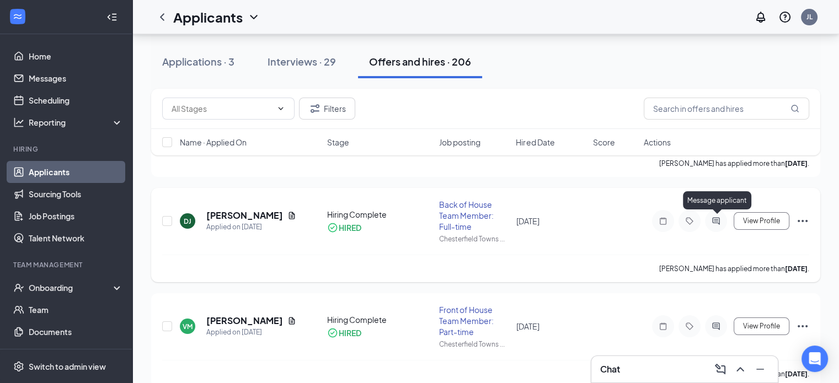
click at [717, 222] on icon "ActiveChat" at bounding box center [715, 221] width 13 height 9
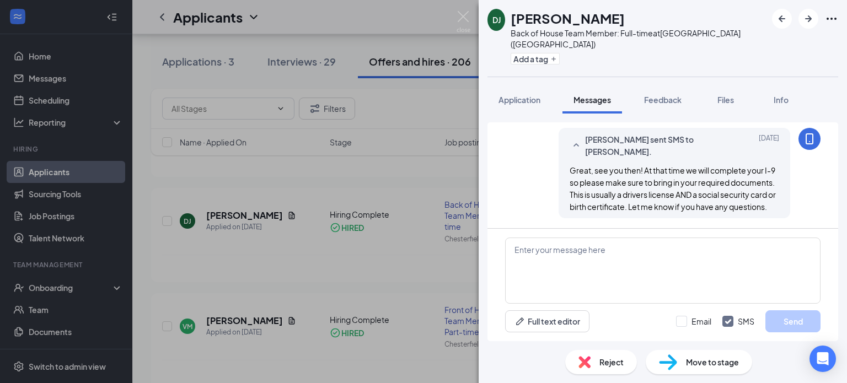
scroll to position [579, 0]
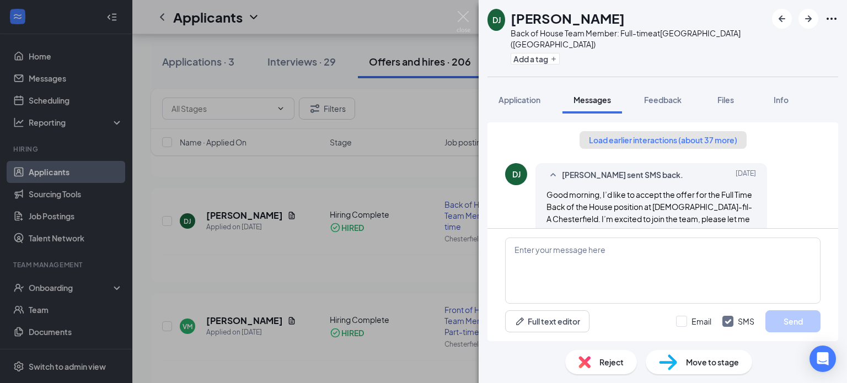
click at [633, 131] on button "Load earlier interactions (about 37 more)" at bounding box center [663, 140] width 167 height 18
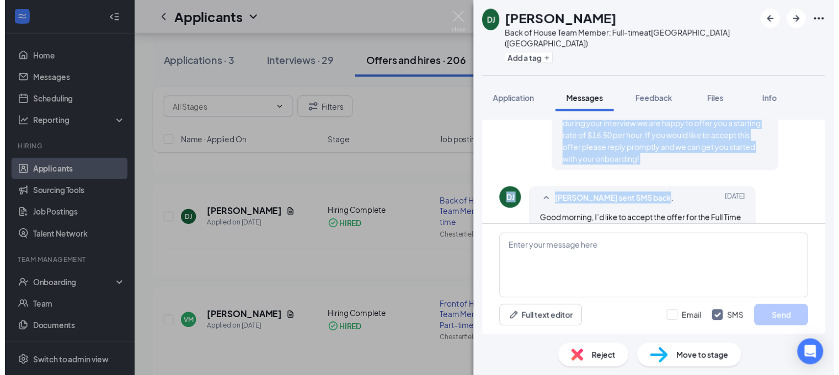
scroll to position [1875, 0]
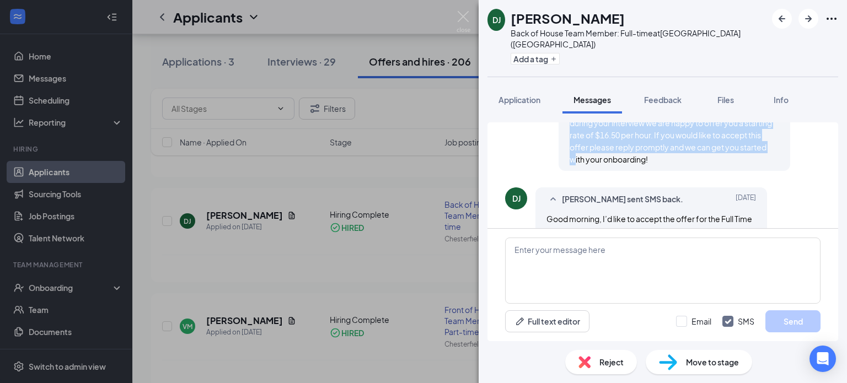
drag, startPoint x: 562, startPoint y: 161, endPoint x: 697, endPoint y: 153, distance: 134.8
click at [698, 154] on div "Jennifer Leslie sent SMS to Daniel Jones. Aug 22 Good Morning Daniel, I apologi…" at bounding box center [675, 95] width 232 height 151
copy span "Good Morning Daniel, I apologize...you were sent a rejection message in error. …"
click at [465, 14] on img at bounding box center [464, 22] width 14 height 22
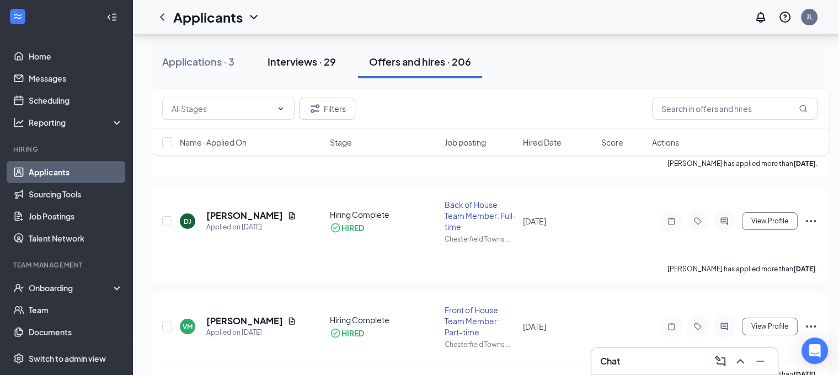
click at [314, 62] on div "Interviews · 29" at bounding box center [302, 62] width 68 height 14
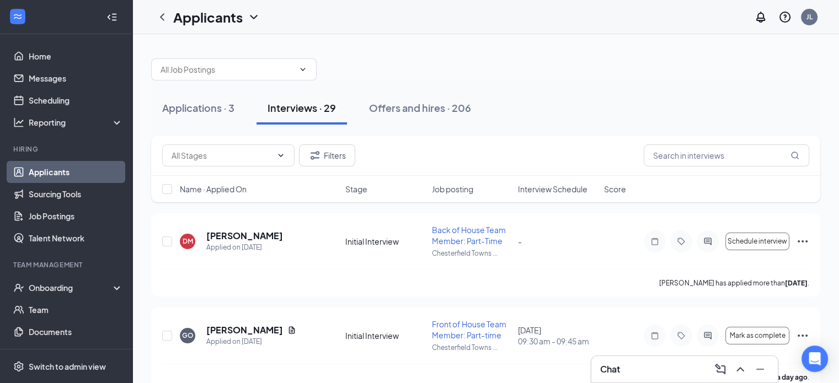
click at [566, 190] on span "Interview Schedule" at bounding box center [553, 189] width 70 height 11
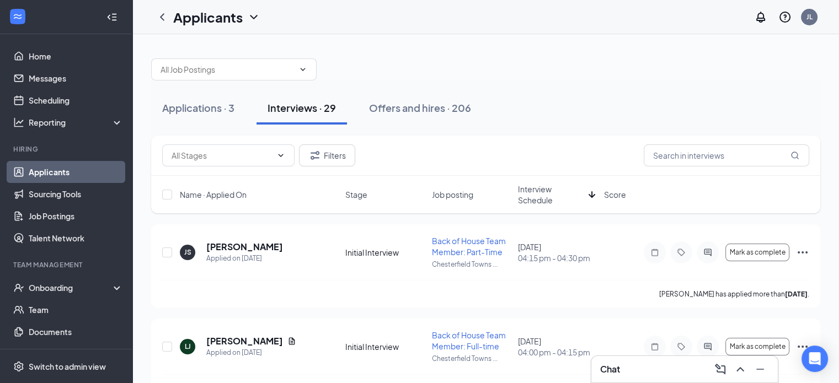
click at [539, 198] on span "Interview Schedule" at bounding box center [551, 195] width 66 height 22
click at [710, 255] on icon "ActiveChat" at bounding box center [707, 252] width 13 height 9
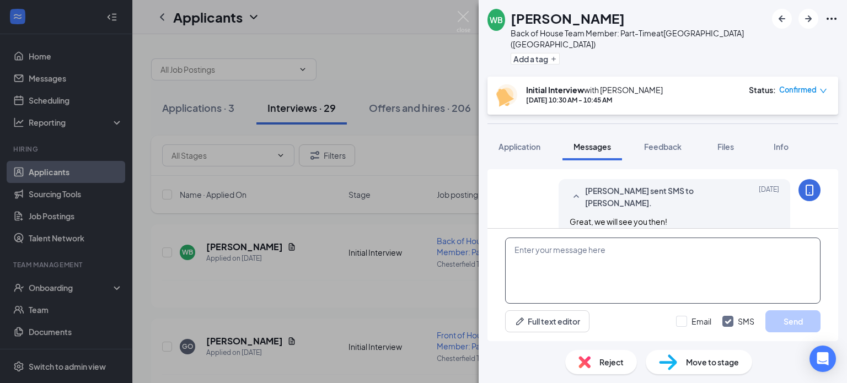
scroll to position [545, 0]
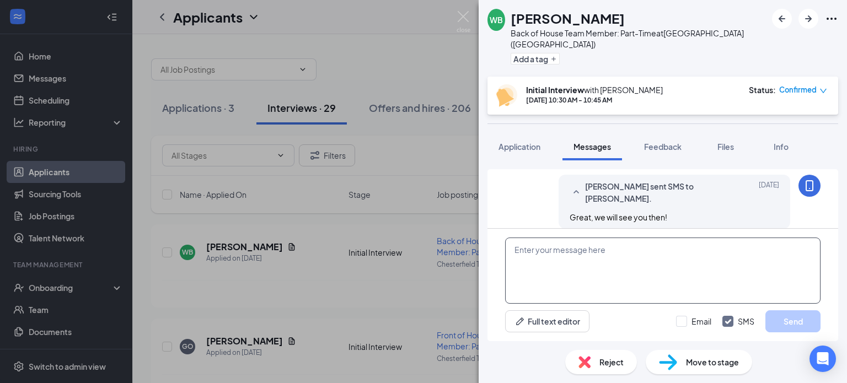
click at [565, 255] on textarea at bounding box center [663, 271] width 316 height 66
paste textarea "Good Morning Daniel, I apologize...you were sent a rejection message in error. …"
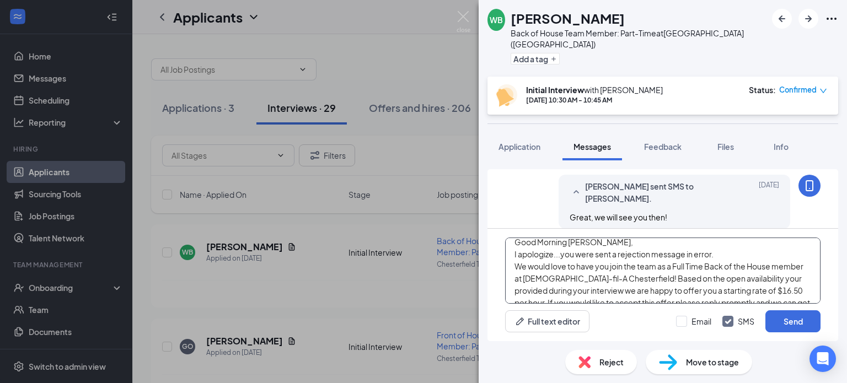
scroll to position [0, 0]
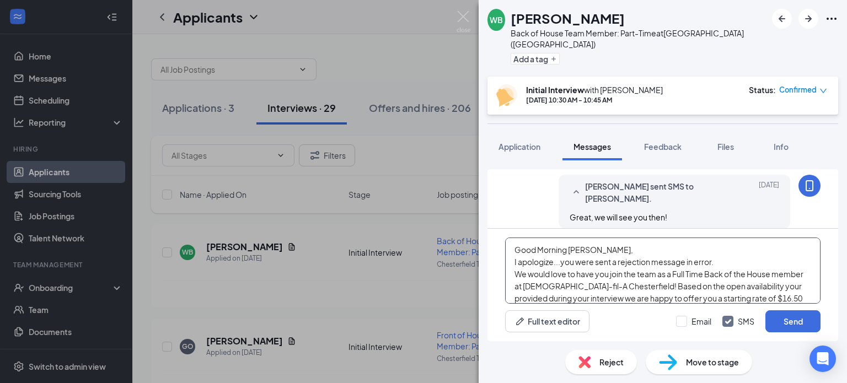
drag, startPoint x: 611, startPoint y: 254, endPoint x: 568, endPoint y: 252, distance: 43.1
click at [568, 252] on textarea "Good Morning Daniel, I apologize...you were sent a rejection message in error. …" at bounding box center [663, 271] width 316 height 66
drag, startPoint x: 729, startPoint y: 259, endPoint x: 510, endPoint y: 262, distance: 219.0
click at [510, 262] on textarea "Good Morning Willow, I apologize...you were sent a rejection message in error. …" at bounding box center [663, 271] width 316 height 66
click at [514, 276] on textarea "Good Morning Willow, Congratulations!! We would love to have you join the team …" at bounding box center [663, 271] width 316 height 66
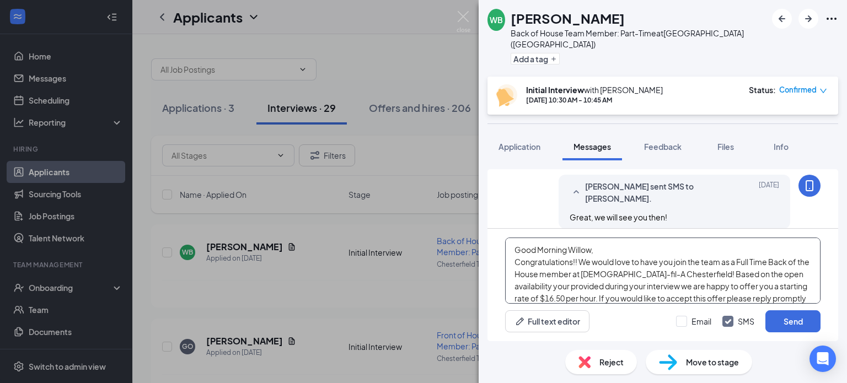
drag, startPoint x: 753, startPoint y: 276, endPoint x: 733, endPoint y: 279, distance: 21.2
click at [733, 279] on textarea "Good Morning Willow, Congratulations!! We would love to have you join the team …" at bounding box center [663, 271] width 316 height 66
click at [788, 273] on textarea "Good Morning Willow, Congratulations!! We would love to have you join the team …" at bounding box center [663, 271] width 316 height 66
click at [626, 286] on textarea "Good Morning Willow, Congratulations!! We would love to have you join the team …" at bounding box center [663, 271] width 316 height 66
click at [582, 300] on textarea "Good Morning Willow, Congratulations!! We would love to have you join the team …" at bounding box center [663, 271] width 316 height 66
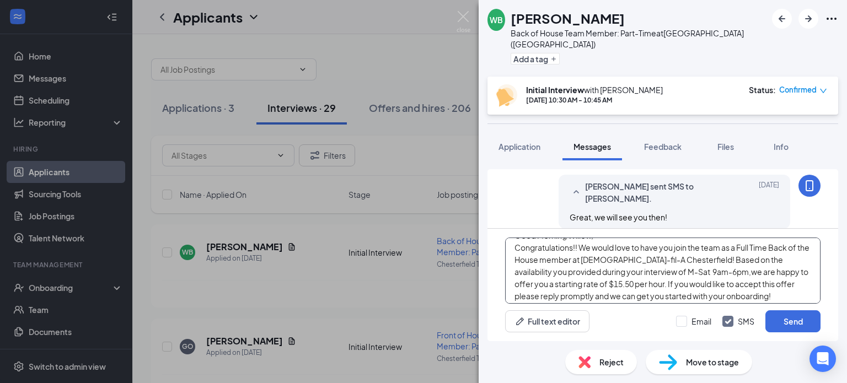
scroll to position [18, 0]
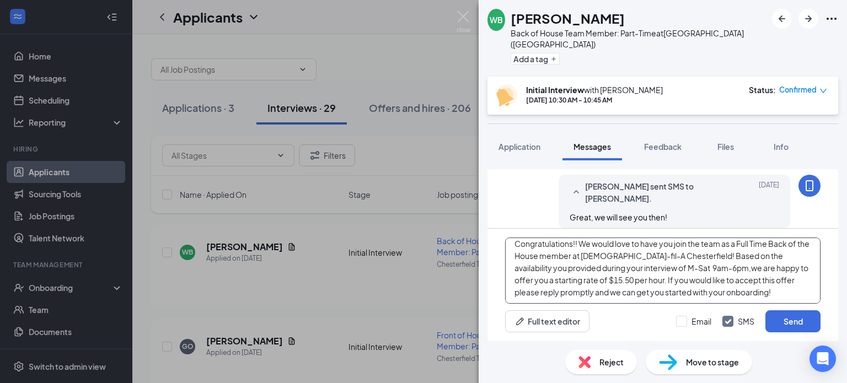
click at [776, 290] on textarea "Good Morning Willow, Congratulations!! We would love to have you join the team …" at bounding box center [663, 271] width 316 height 66
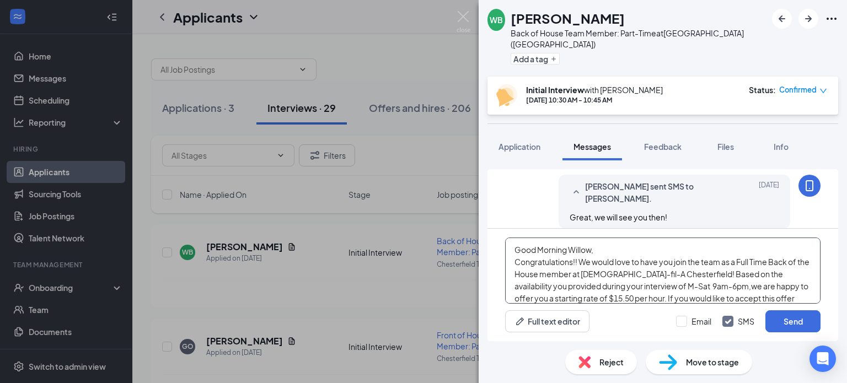
type textarea "Good Morning Willow, Congratulations!! We would love to have you join the team …"
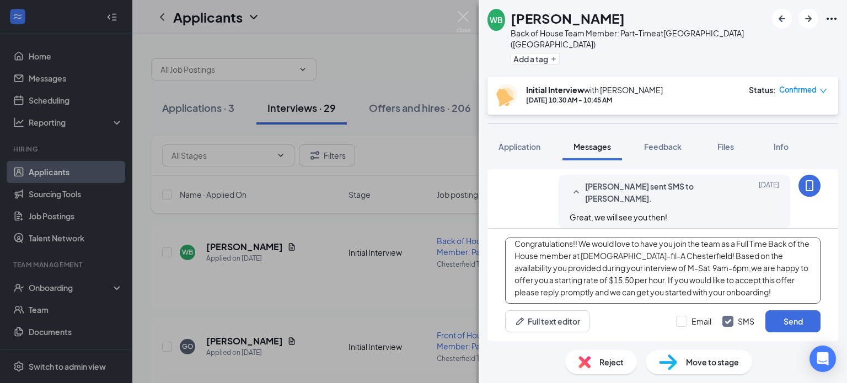
drag, startPoint x: 514, startPoint y: 248, endPoint x: 796, endPoint y: 300, distance: 286.6
click at [796, 300] on textarea "Good Morning Willow, Congratulations!! We would love to have you join the team …" at bounding box center [663, 271] width 316 height 66
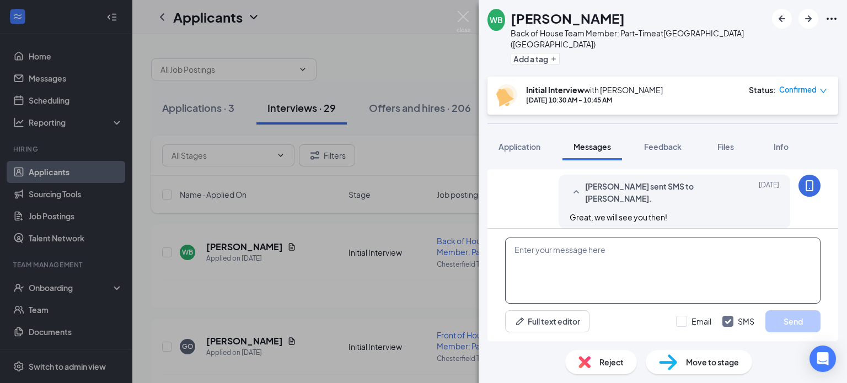
scroll to position [0, 0]
click at [531, 142] on span "Application" at bounding box center [520, 147] width 42 height 10
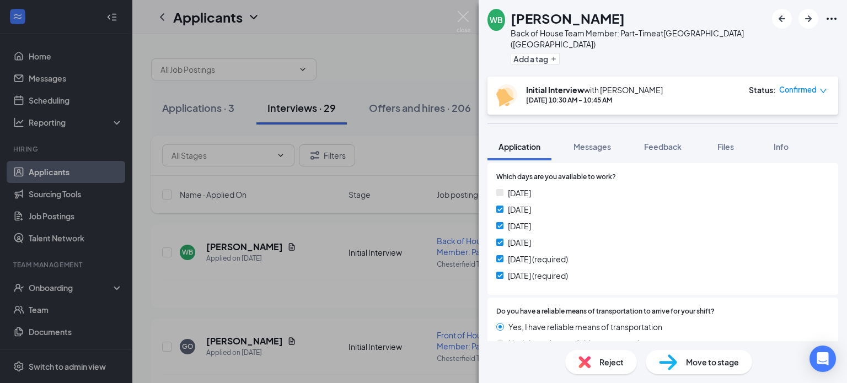
scroll to position [1004, 0]
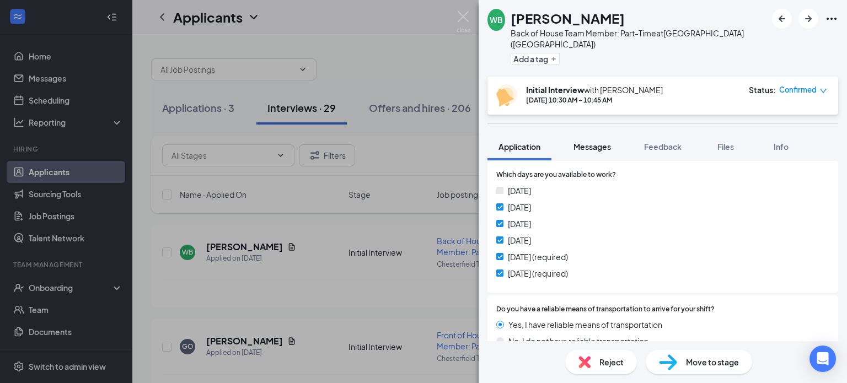
click at [596, 142] on span "Messages" at bounding box center [593, 147] width 38 height 10
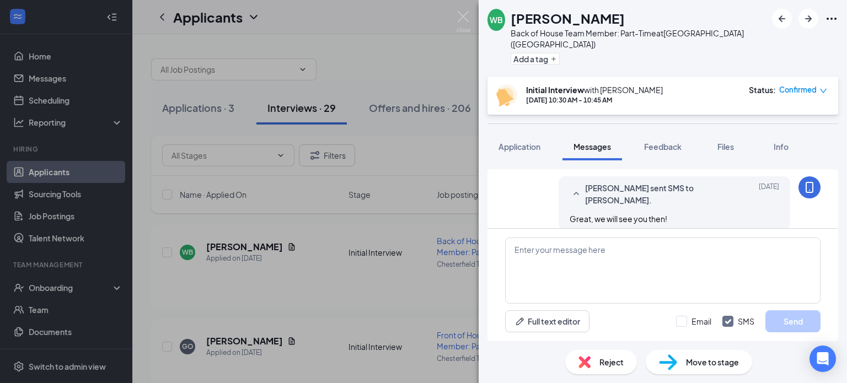
scroll to position [545, 0]
click at [554, 254] on textarea at bounding box center [663, 271] width 316 height 66
paste textarea "Good Morning Willow, Congratulations!! We would love to have you join the team …"
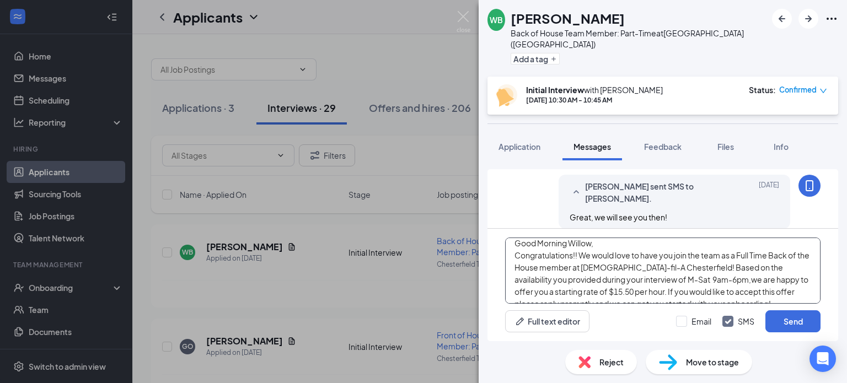
scroll to position [0, 0]
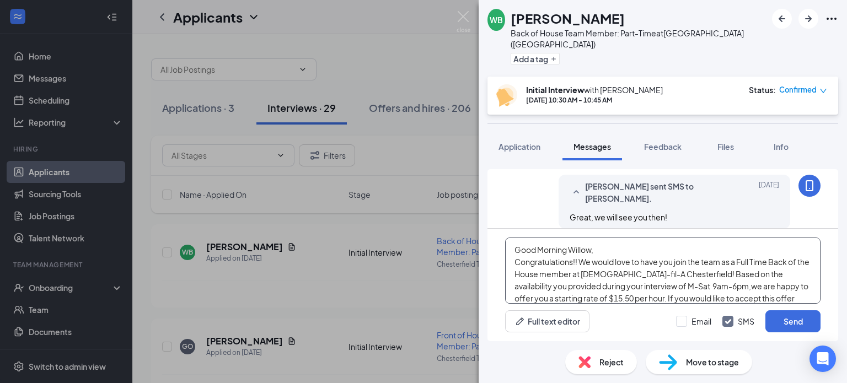
click at [642, 288] on textarea "Good Morning Willow, Congratulations!! We would love to have you join the team …" at bounding box center [663, 271] width 316 height 66
type textarea "Good Morning Willow, Congratulations!! We would love to have you join the team …"
click at [790, 318] on button "Send" at bounding box center [793, 322] width 55 height 22
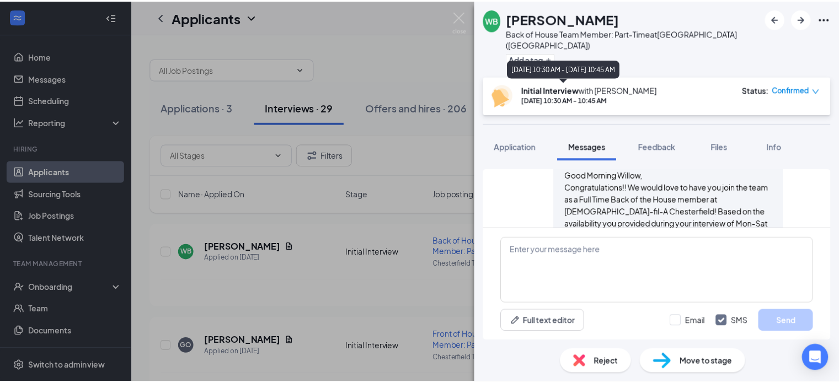
scroll to position [701, 0]
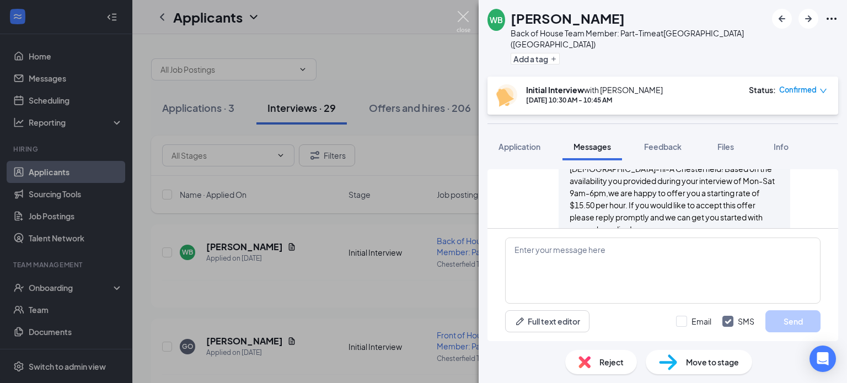
drag, startPoint x: 466, startPoint y: 19, endPoint x: 428, endPoint y: 2, distance: 41.7
click at [466, 19] on img at bounding box center [464, 22] width 14 height 22
